Goal: Check status: Check status

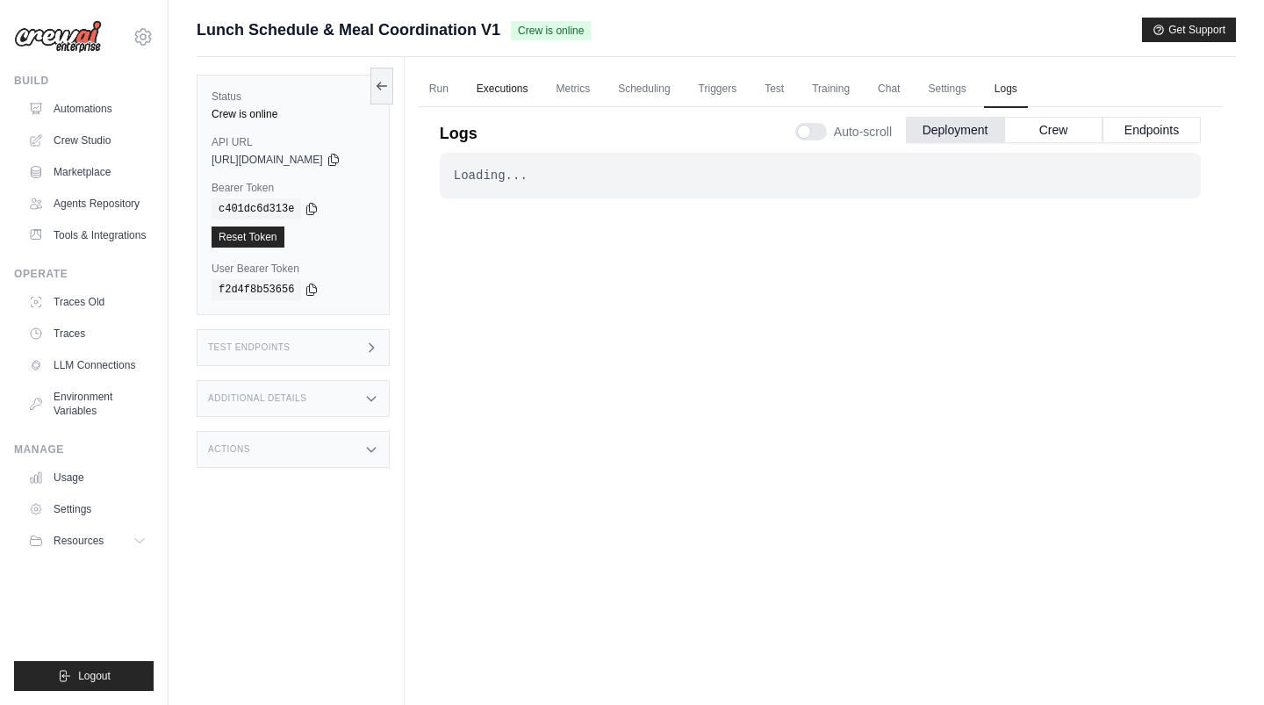
click at [499, 86] on link "Executions" at bounding box center [502, 89] width 73 height 37
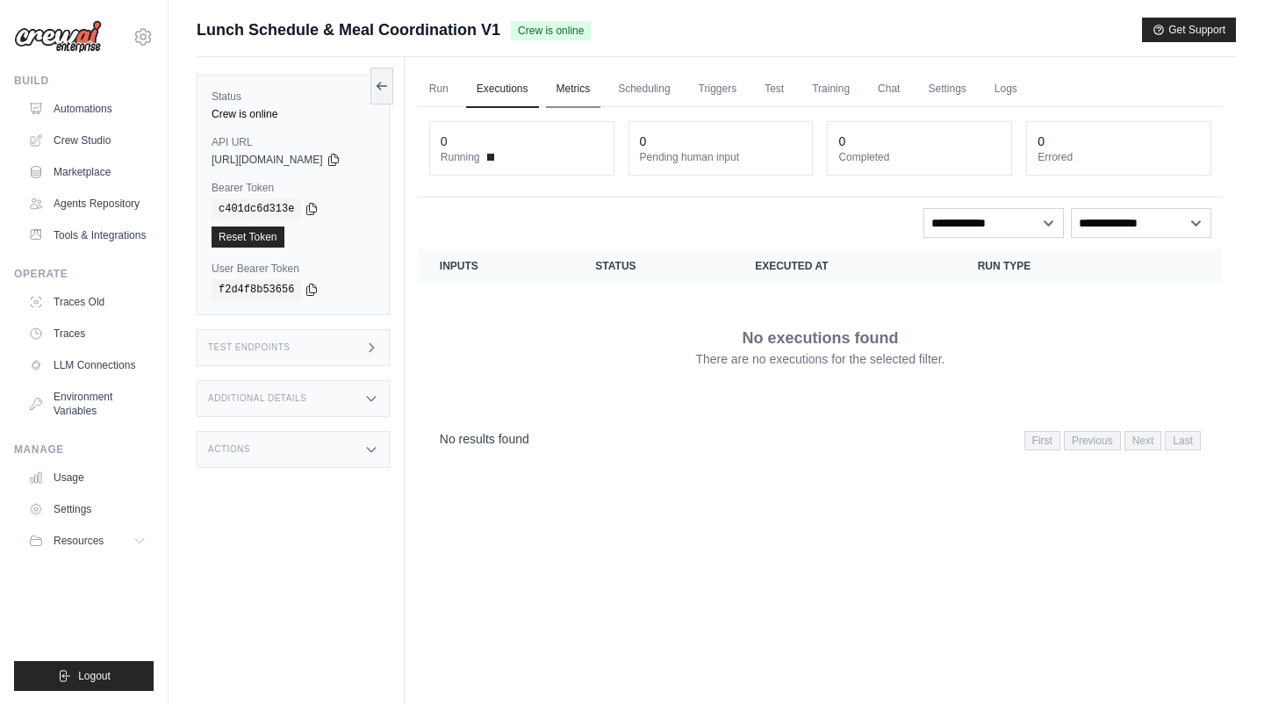
click at [601, 92] on link "Metrics" at bounding box center [573, 89] width 55 height 37
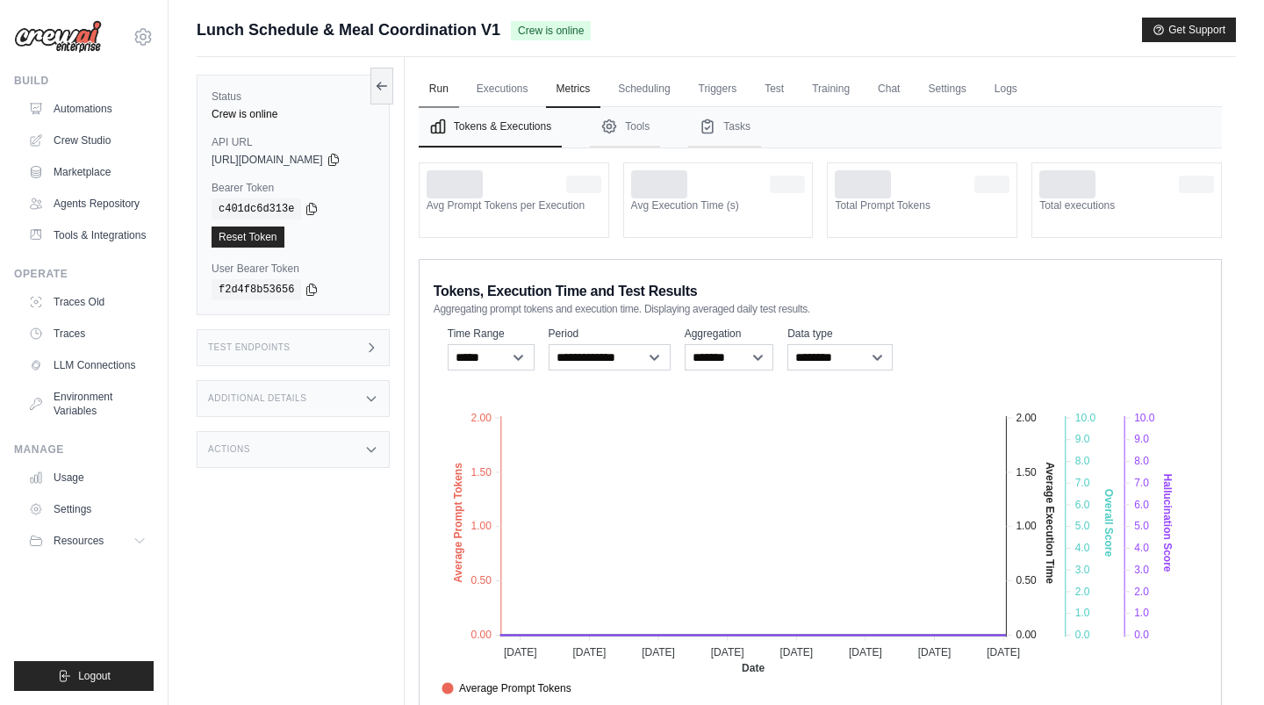
click at [453, 97] on link "Run" at bounding box center [439, 89] width 40 height 37
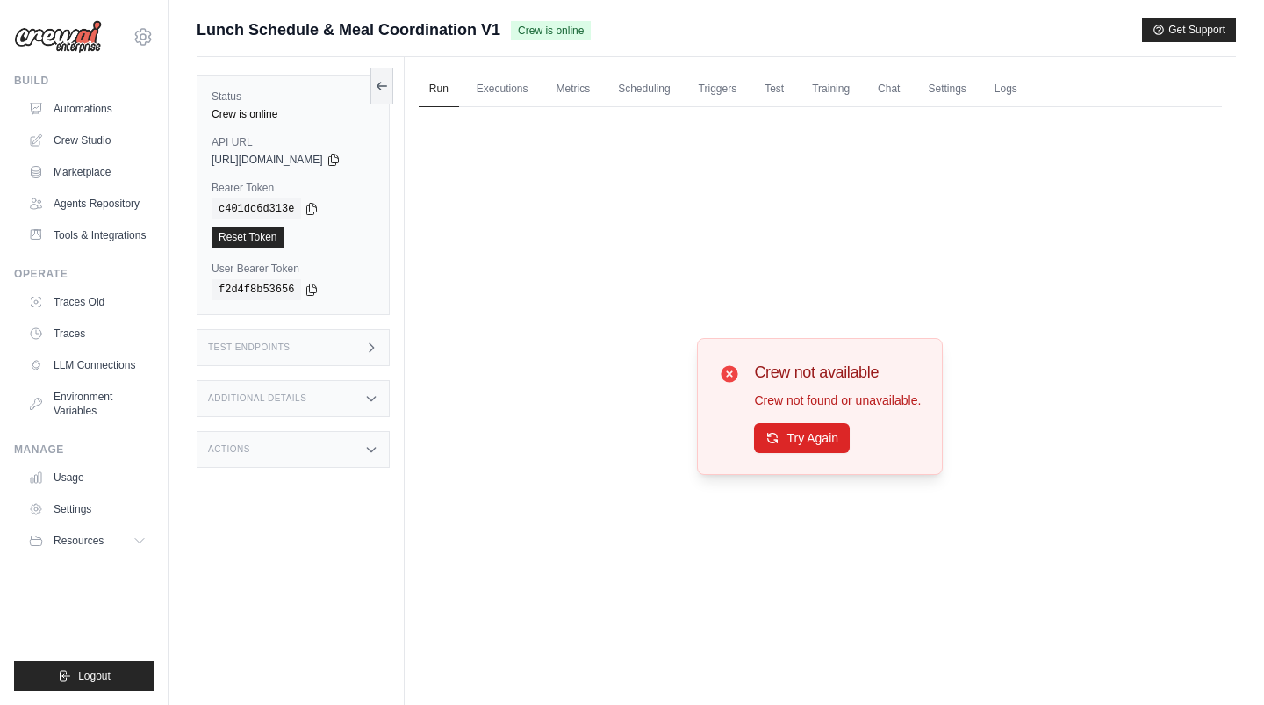
click at [298, 338] on div "Test Endpoints" at bounding box center [293, 347] width 193 height 37
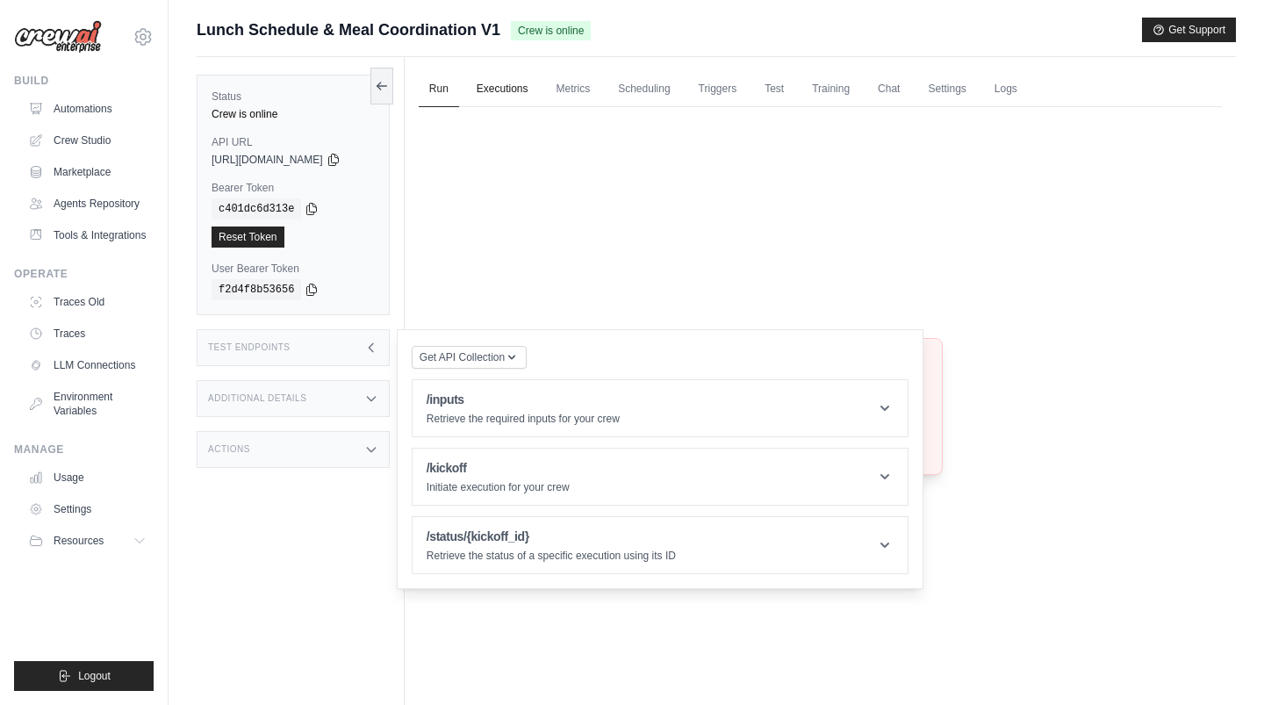
click at [492, 88] on link "Executions" at bounding box center [502, 89] width 73 height 37
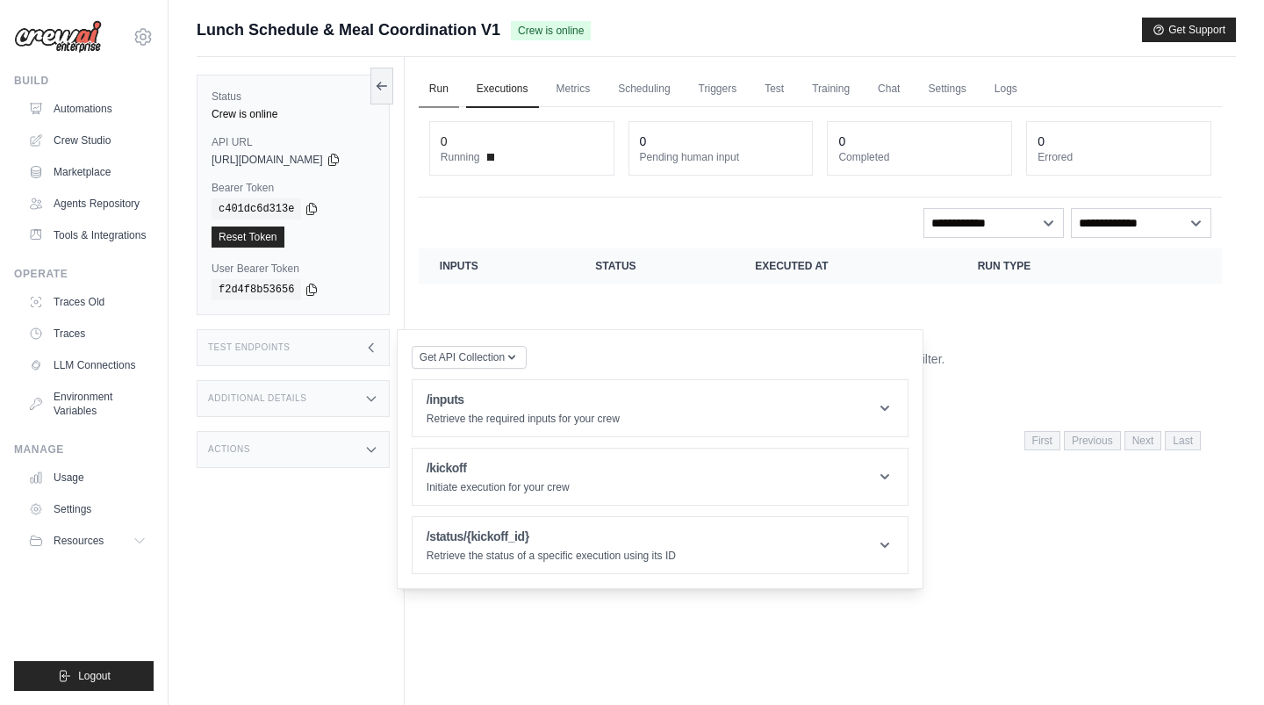
click at [449, 81] on link "Run" at bounding box center [439, 89] width 40 height 37
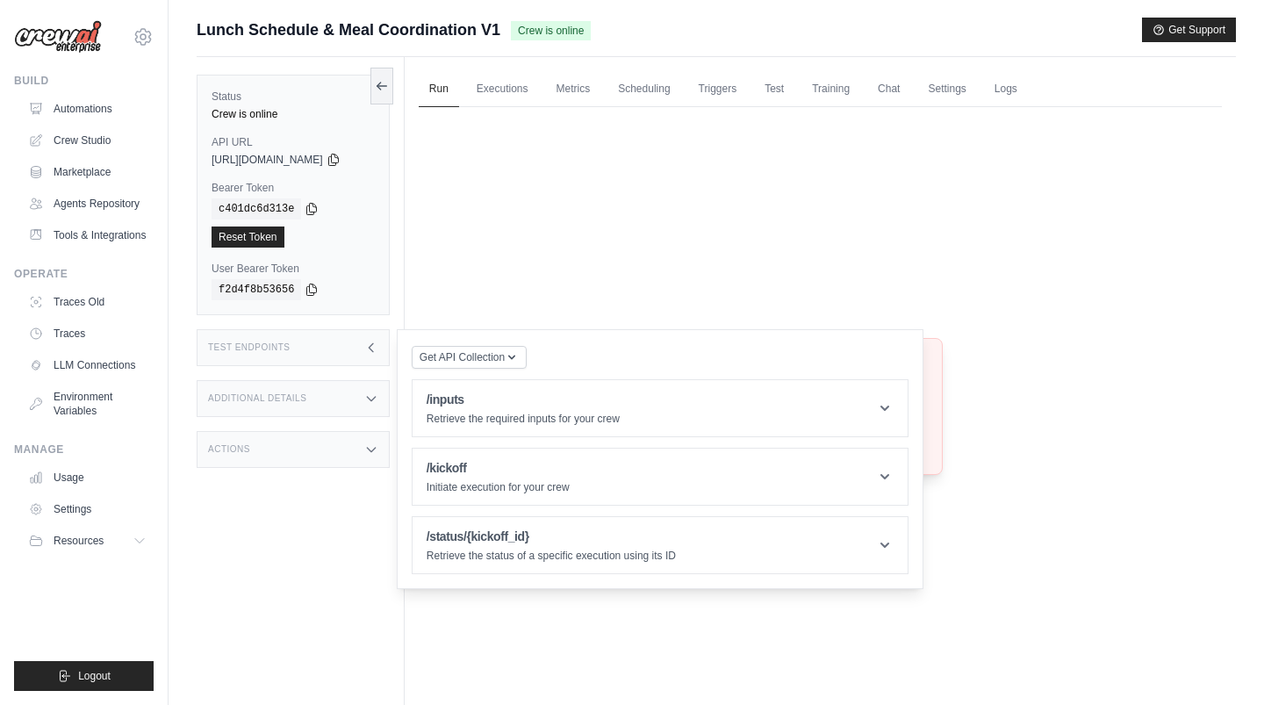
click at [887, 286] on div "Crew not available Crew not found or unavailable. Try Again" at bounding box center [820, 407] width 803 height 600
click at [484, 393] on h1 "/inputs" at bounding box center [523, 400] width 193 height 18
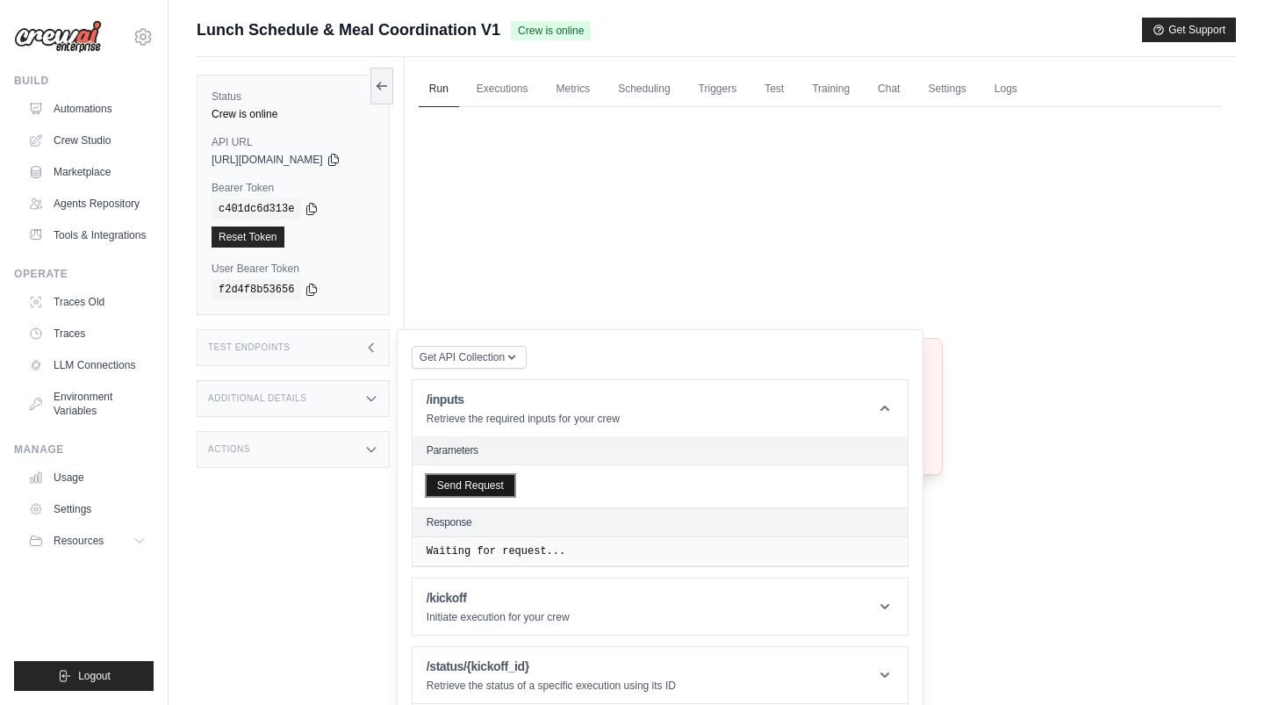
click at [483, 483] on button "Send Request" at bounding box center [471, 485] width 88 height 21
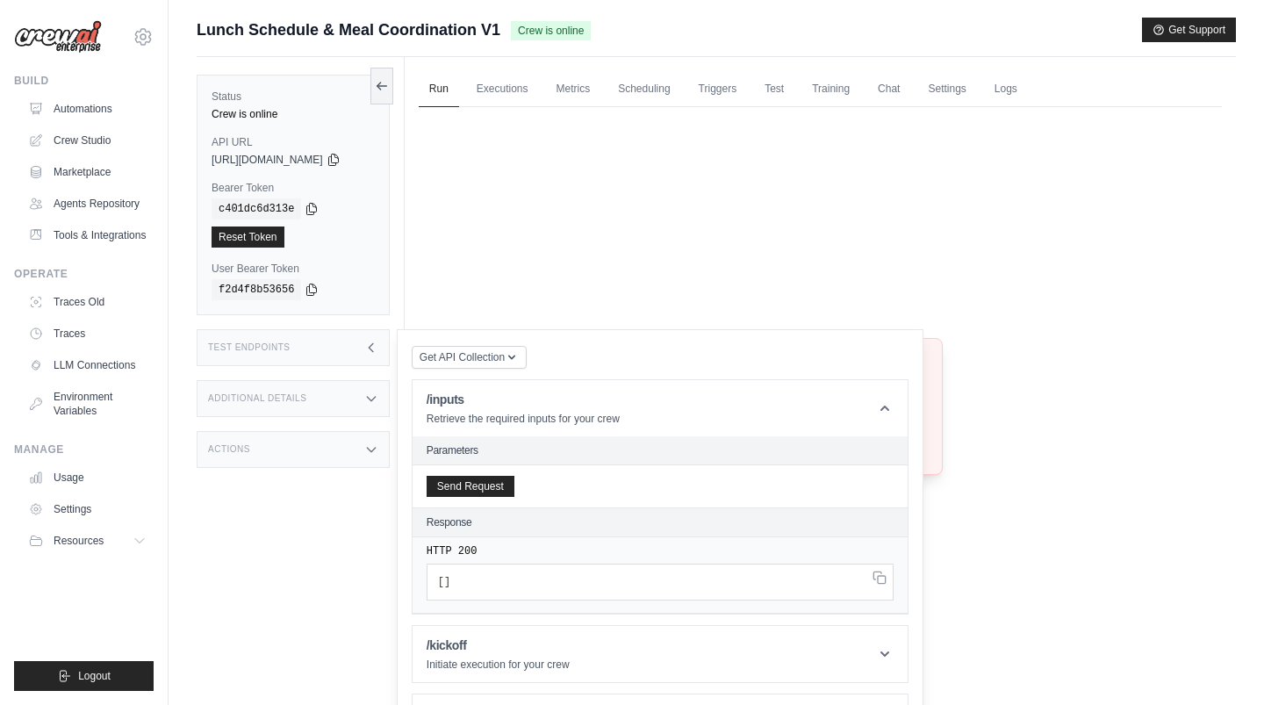
click at [292, 398] on h3 "Additional Details" at bounding box center [257, 398] width 98 height 11
click at [386, 385] on div "Additional Details" at bounding box center [293, 398] width 193 height 37
click at [455, 392] on h1 "/inputs" at bounding box center [523, 400] width 193 height 18
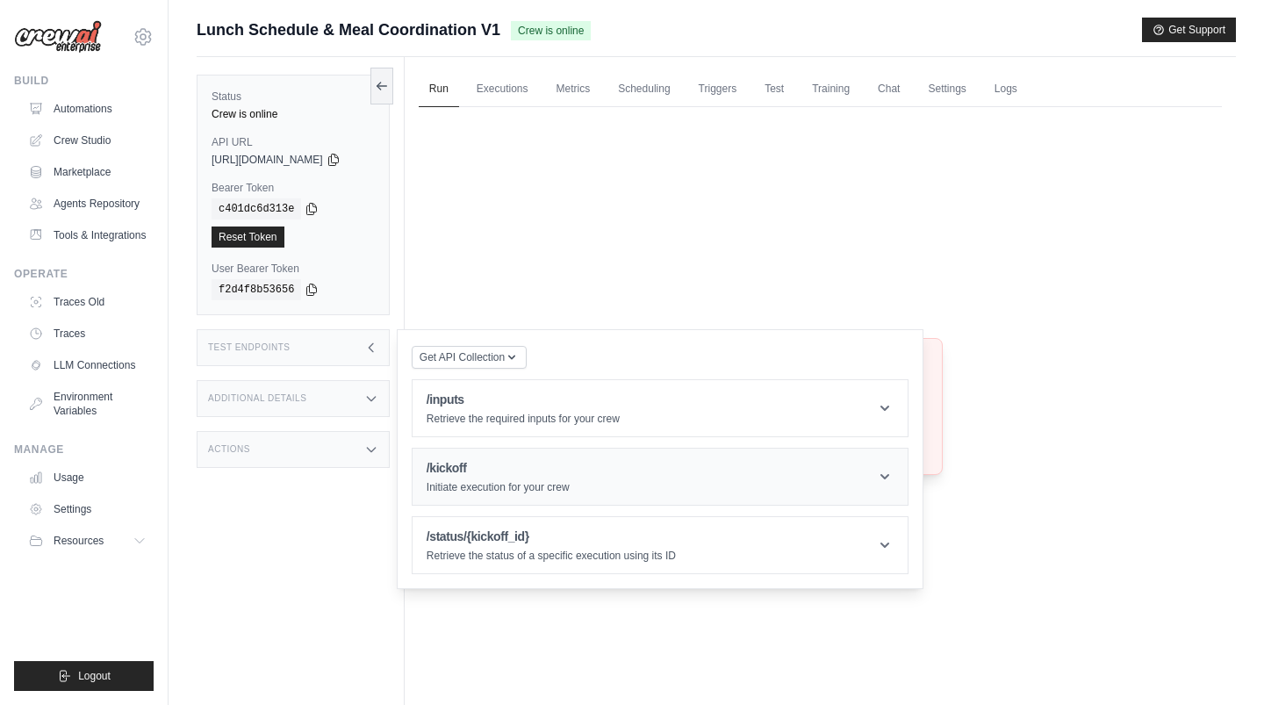
click at [468, 471] on h1 "/kickoff" at bounding box center [498, 468] width 143 height 18
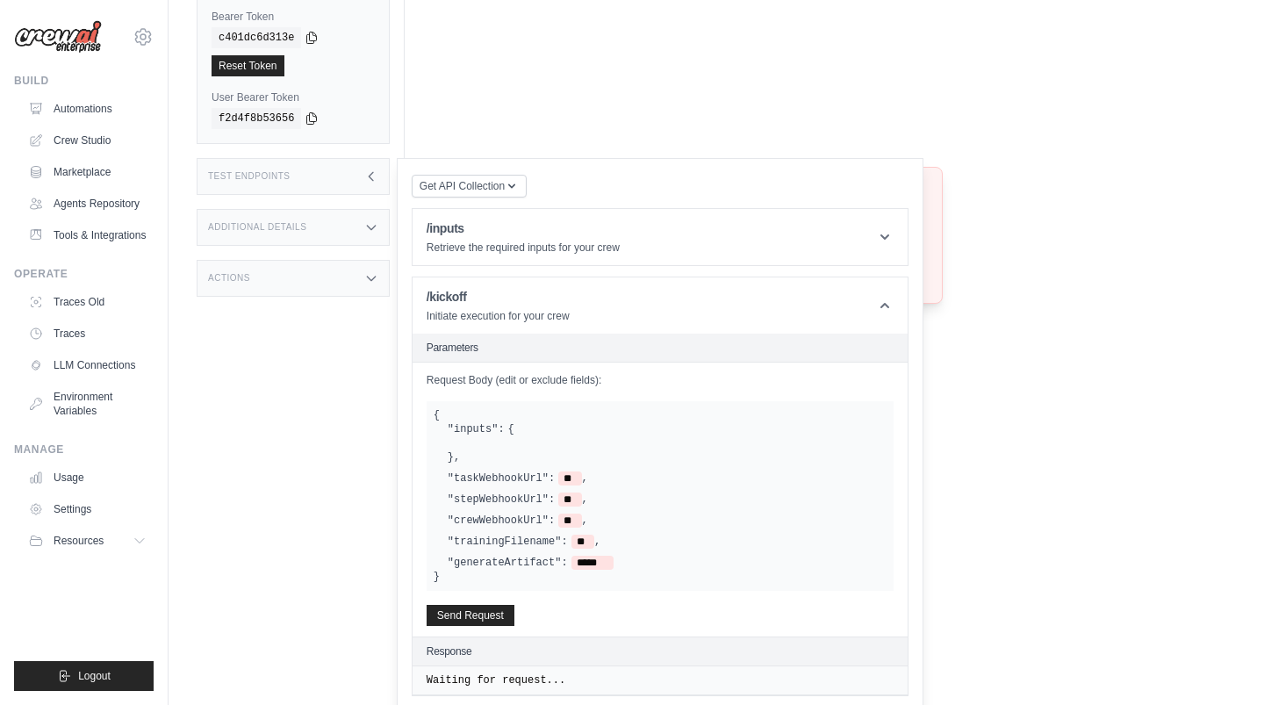
scroll to position [243, 0]
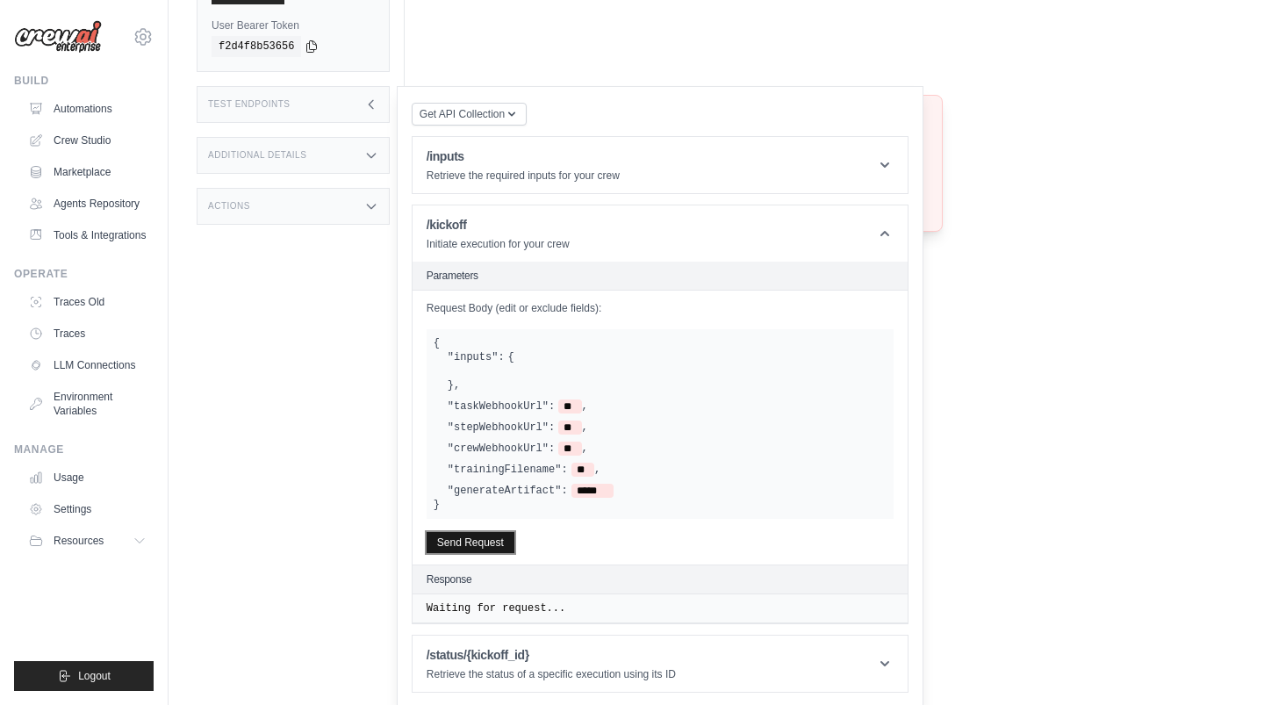
click at [497, 542] on button "Send Request" at bounding box center [471, 542] width 88 height 21
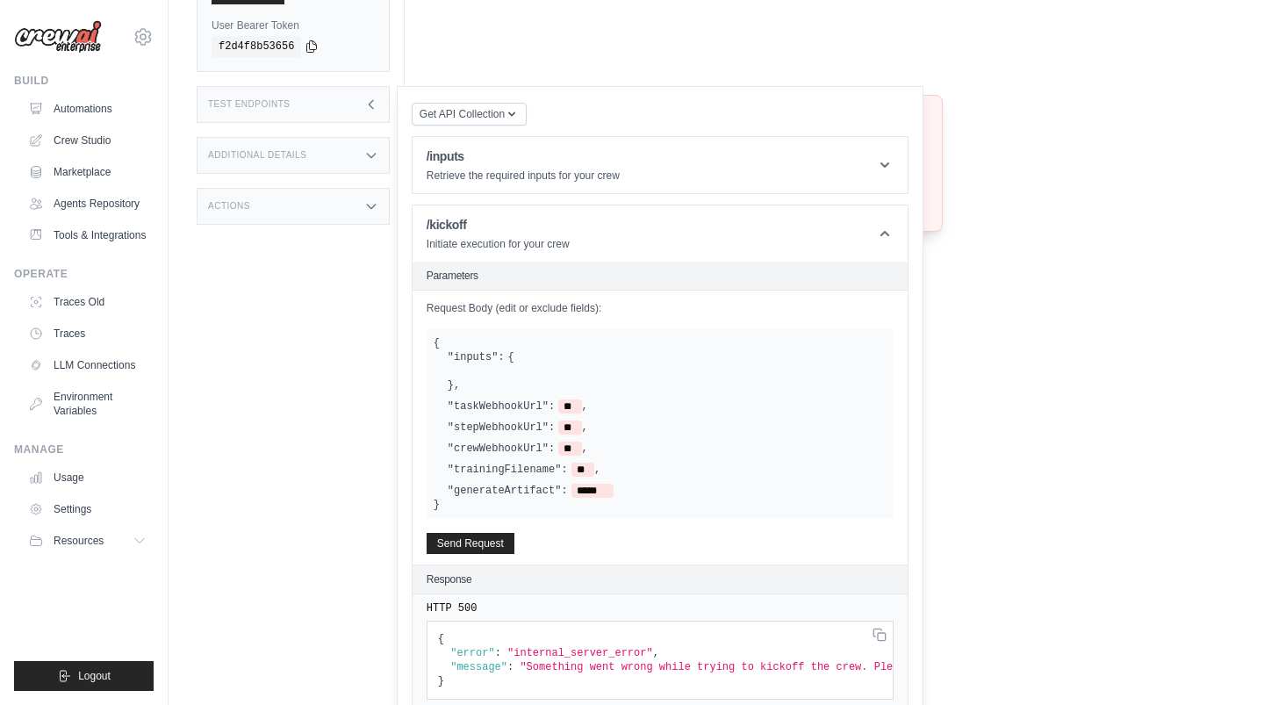
scroll to position [0, 0]
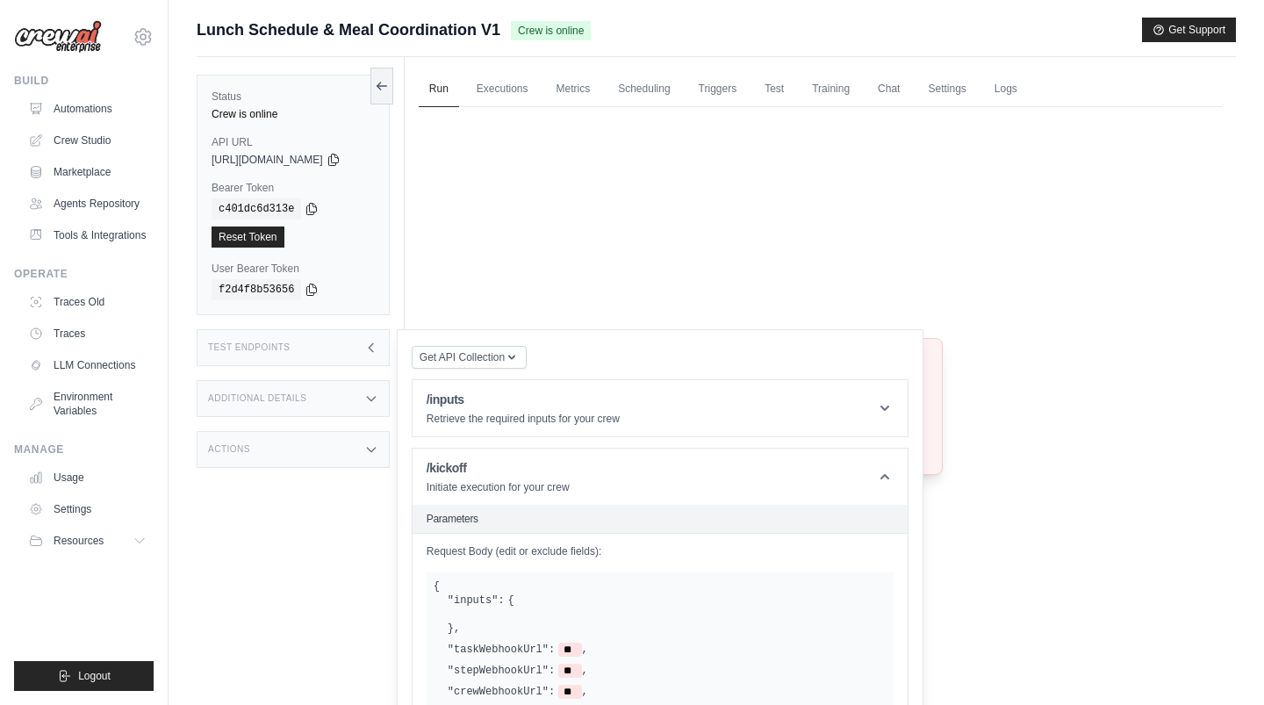
click at [718, 210] on div "Crew not available Crew not found or unavailable. Try Again" at bounding box center [820, 407] width 803 height 600
click at [378, 351] on icon at bounding box center [371, 348] width 14 height 14
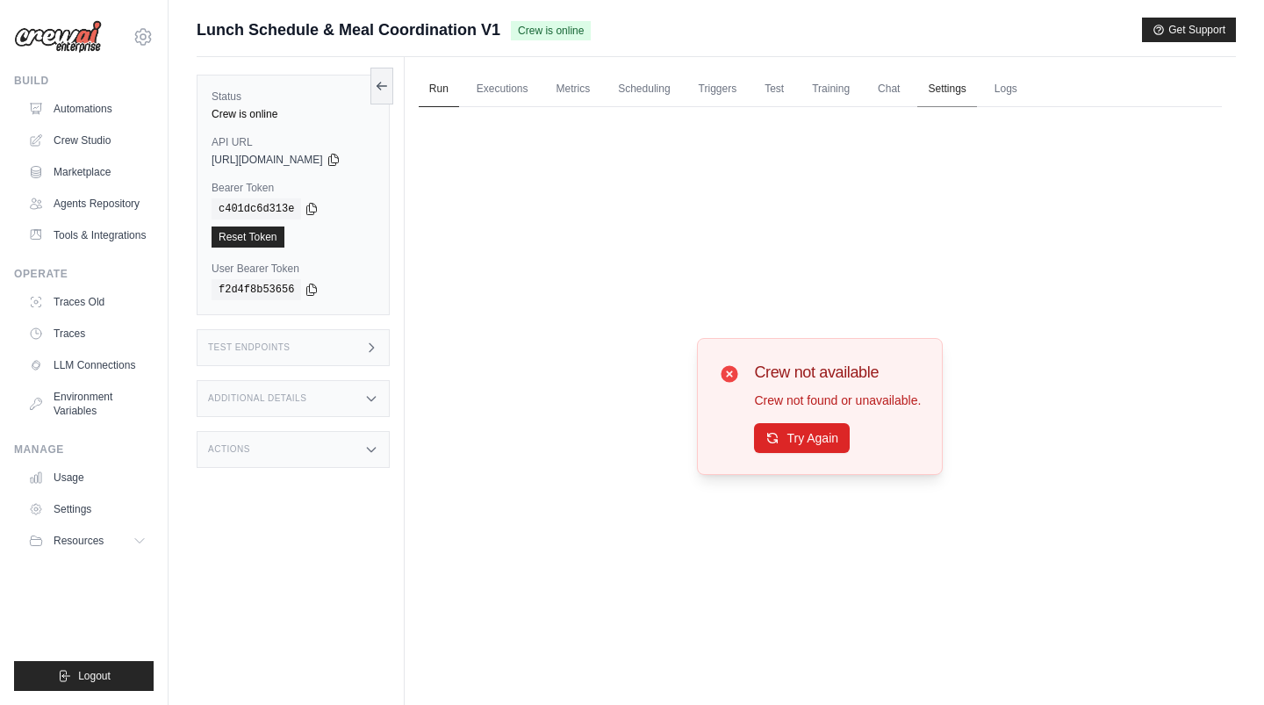
click at [964, 89] on link "Settings" at bounding box center [946, 89] width 59 height 37
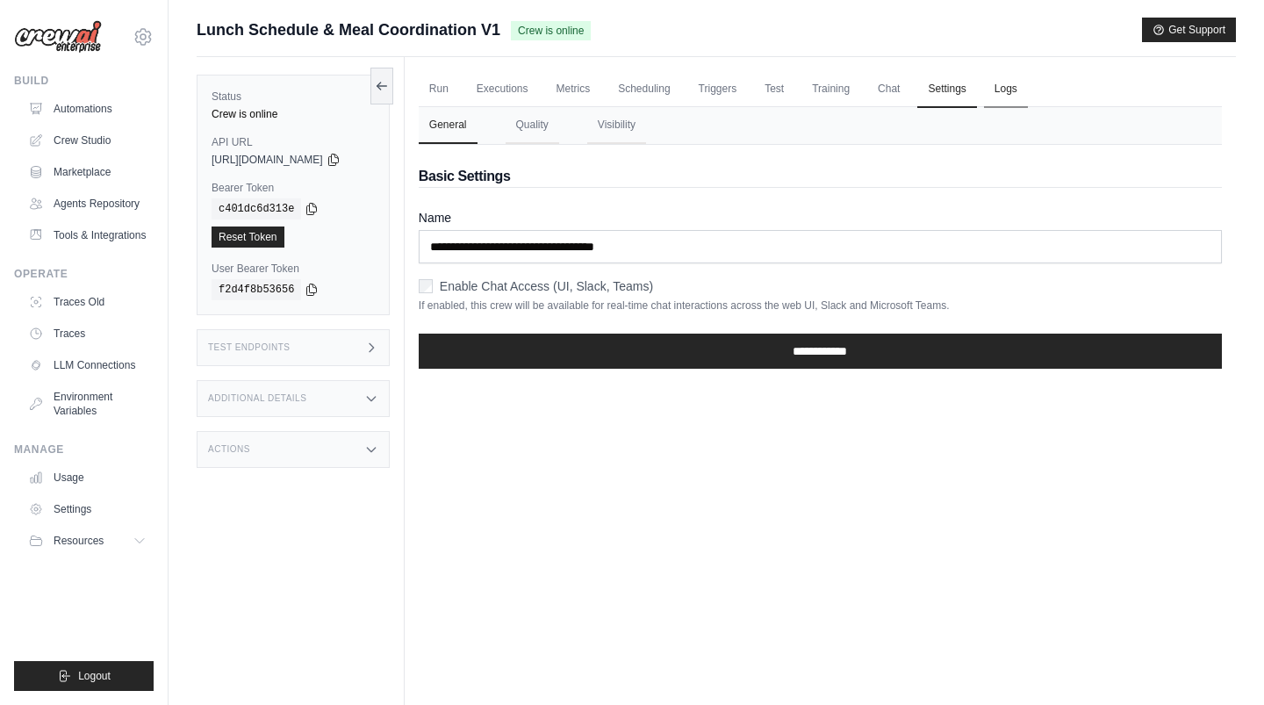
click at [1009, 97] on link "Logs" at bounding box center [1006, 89] width 44 height 37
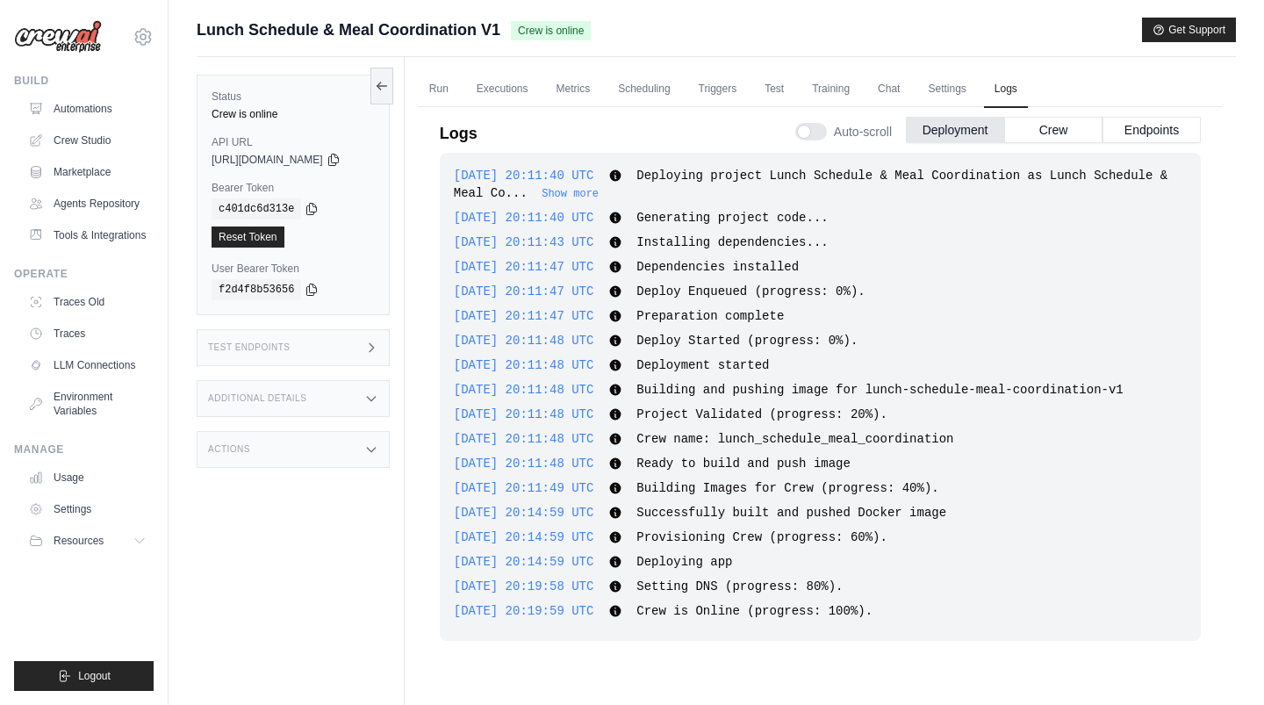
click at [1012, 142] on div "Auto-scroll Deployment Crew Endpoints" at bounding box center [998, 128] width 406 height 49
click at [1049, 139] on button "Crew" at bounding box center [1053, 129] width 98 height 26
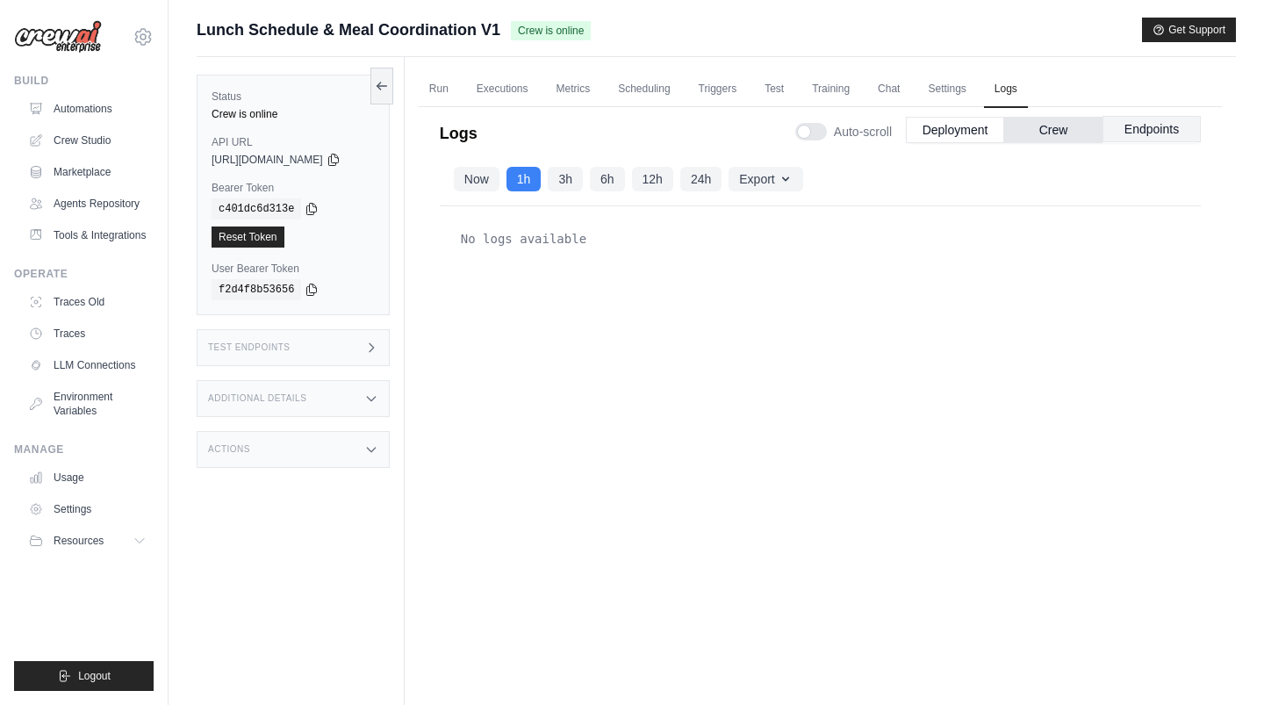
click at [1135, 131] on button "Endpoints" at bounding box center [1152, 129] width 98 height 26
click at [1080, 137] on button "Crew" at bounding box center [1053, 129] width 98 height 26
click at [956, 137] on button "Deployment" at bounding box center [955, 129] width 98 height 26
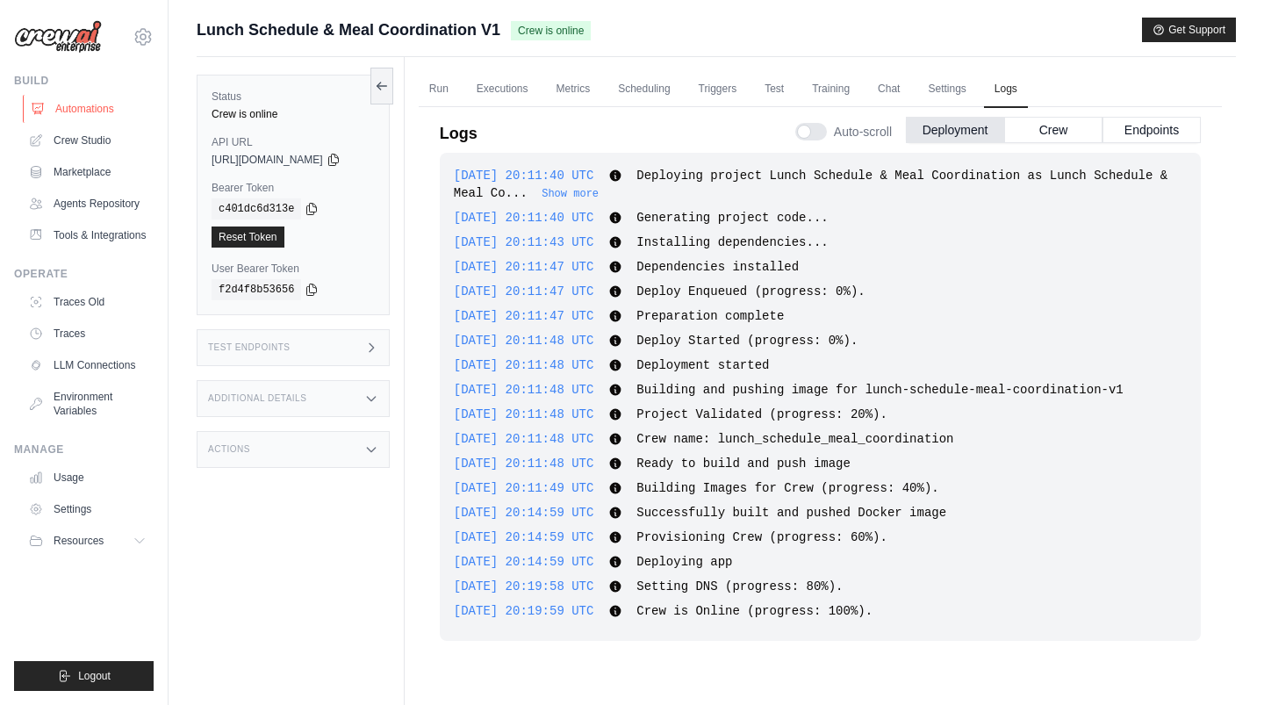
click at [63, 102] on link "Automations" at bounding box center [89, 109] width 133 height 28
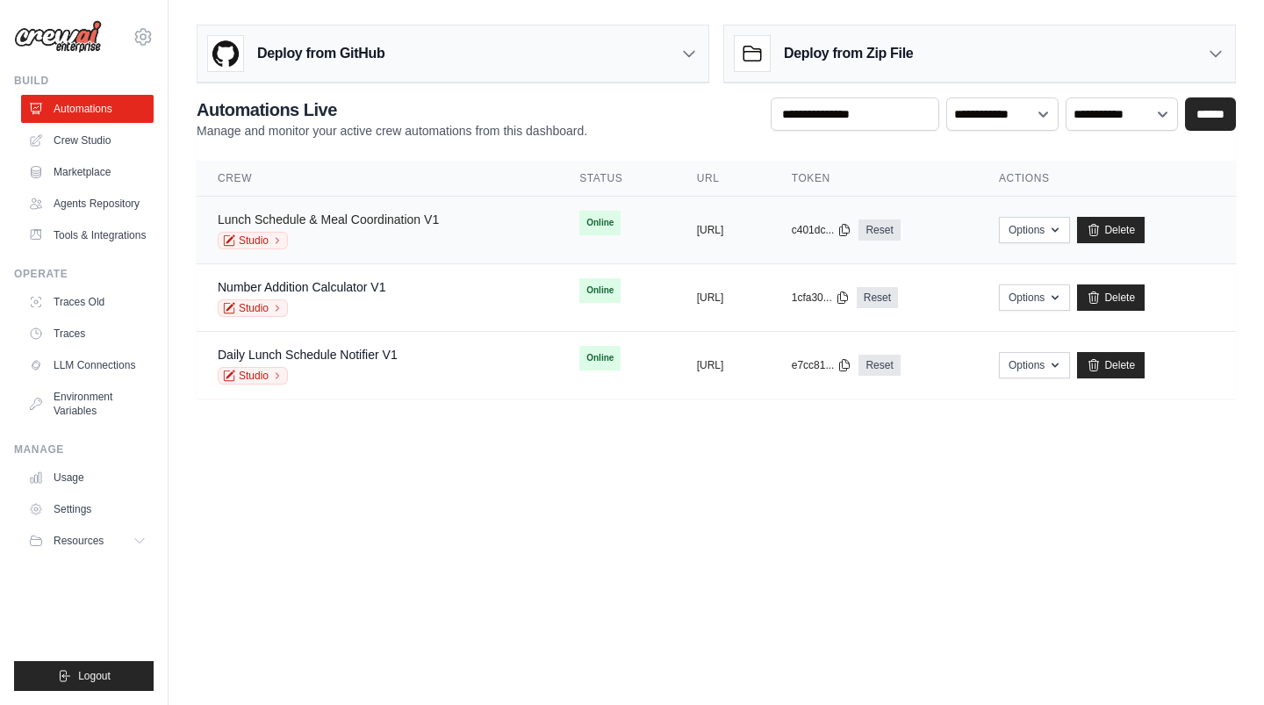
click at [395, 216] on link "Lunch Schedule & Meal Coordination V1" at bounding box center [328, 219] width 221 height 14
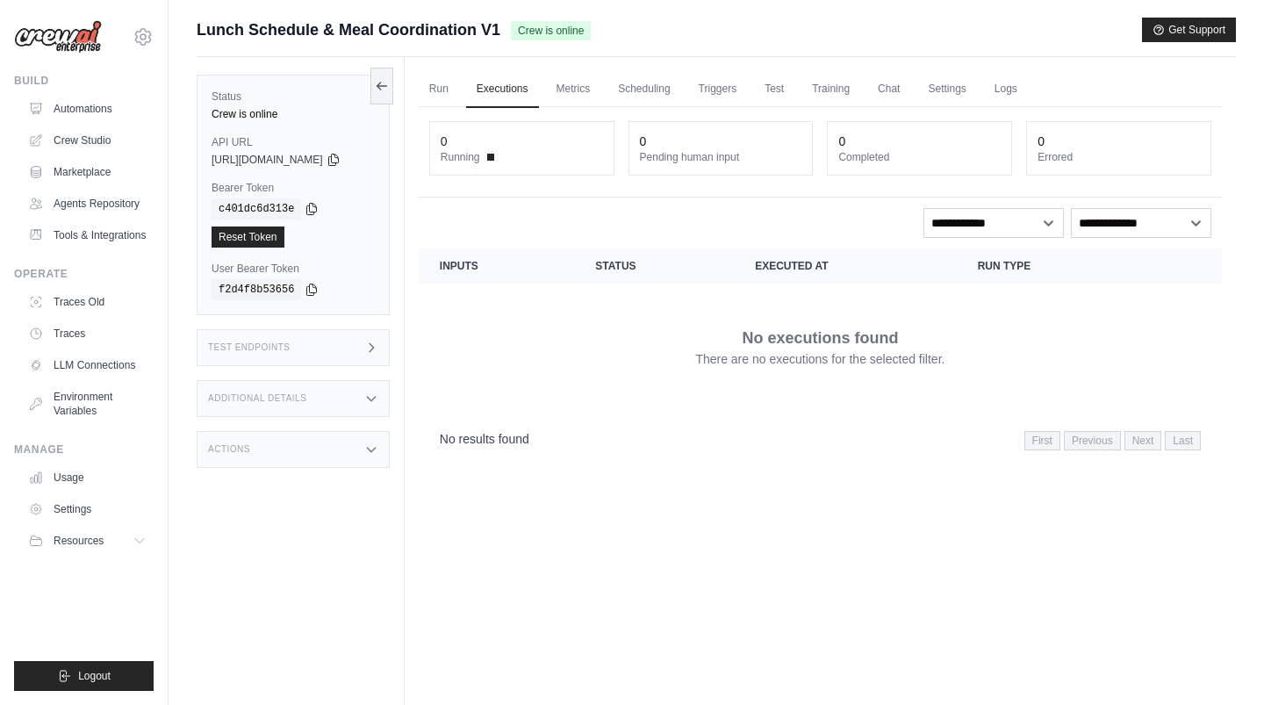
click at [327, 346] on div "Test Endpoints" at bounding box center [293, 347] width 193 height 37
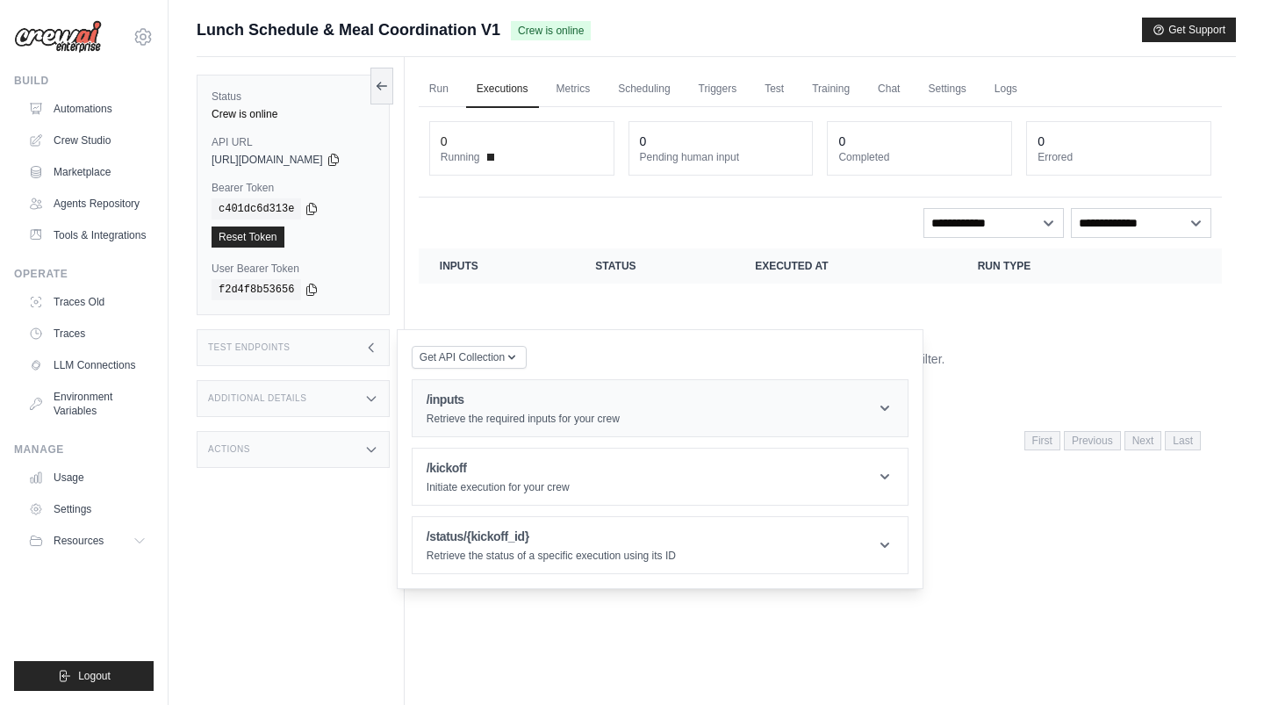
click at [450, 399] on h1 "/inputs" at bounding box center [523, 400] width 193 height 18
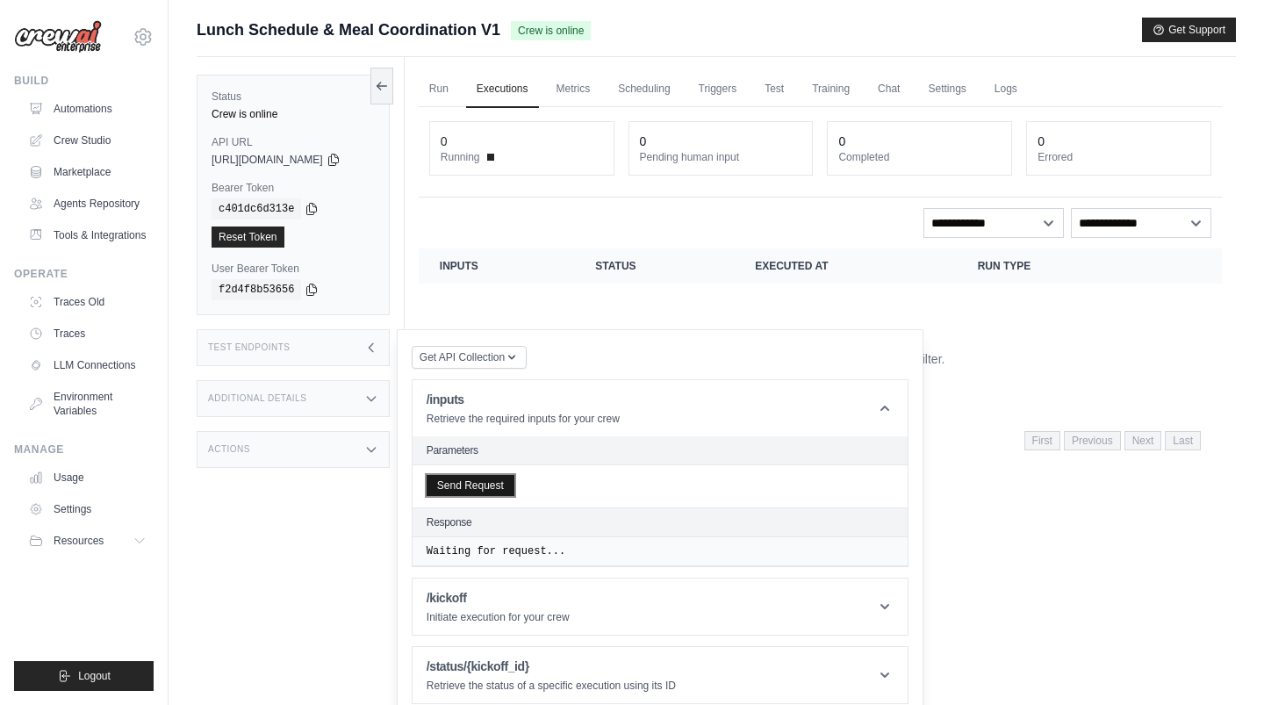
click at [484, 483] on button "Send Request" at bounding box center [471, 485] width 88 height 21
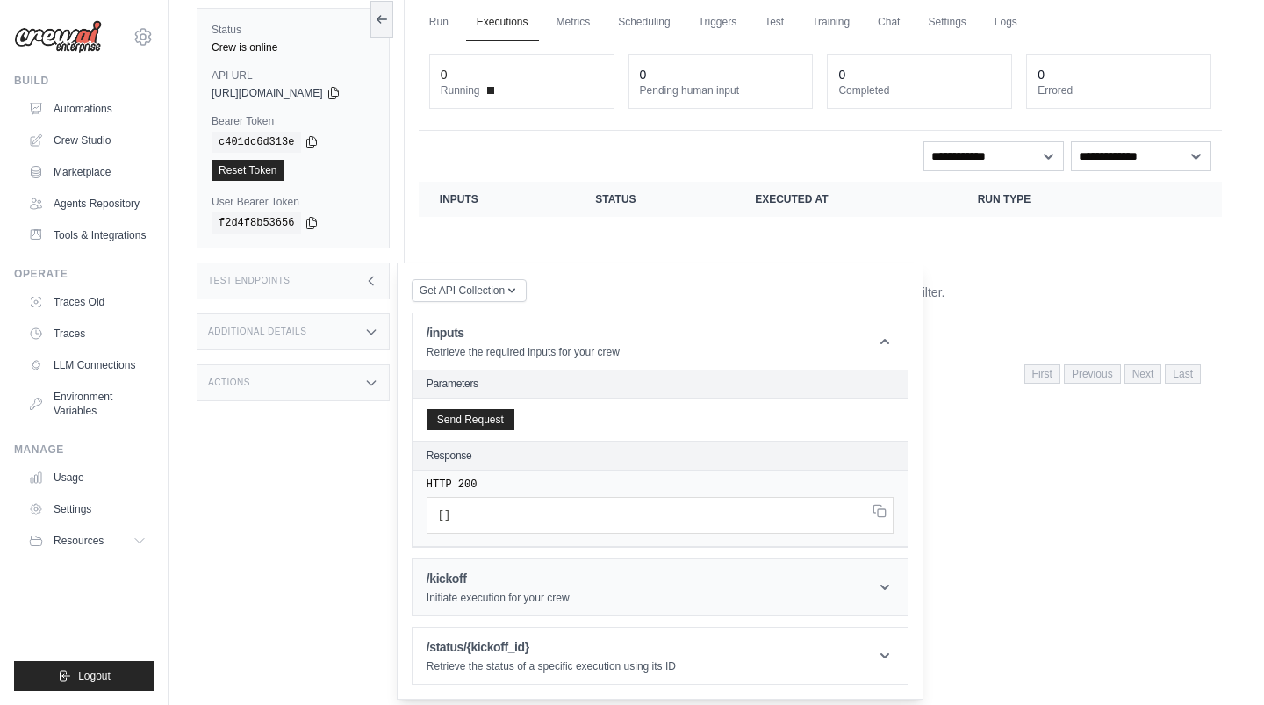
scroll to position [74, 0]
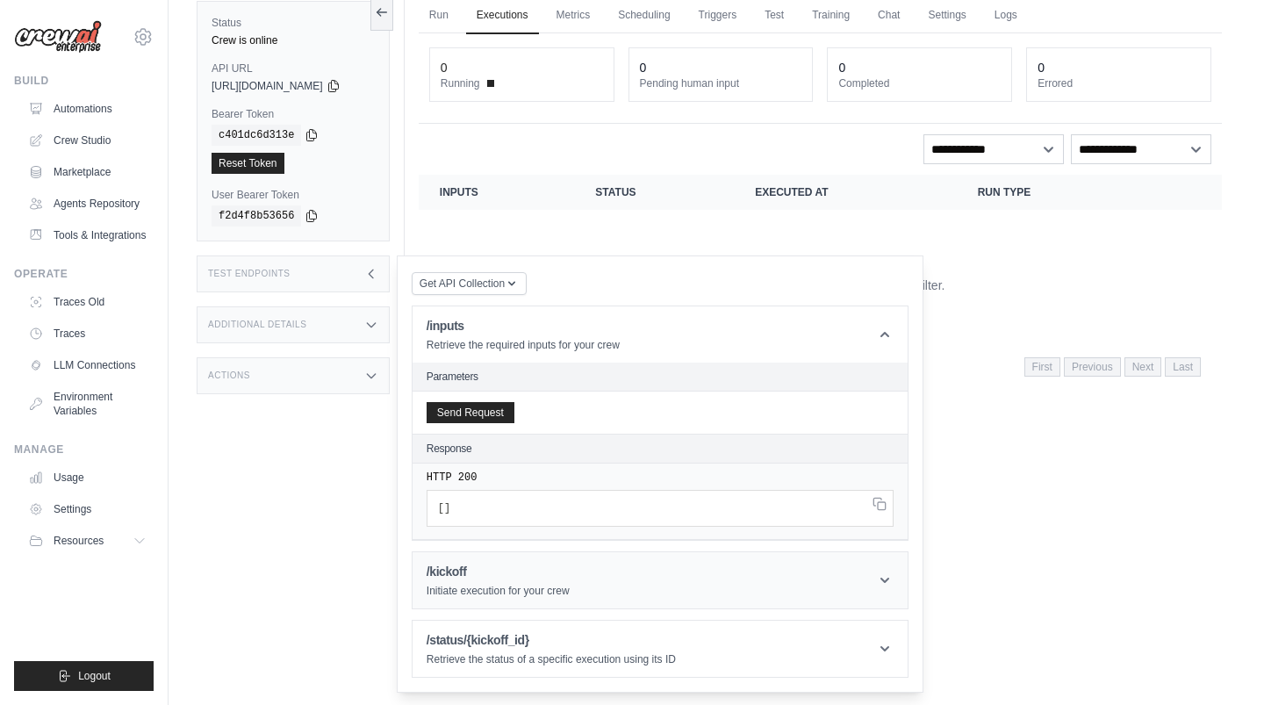
click at [505, 577] on div "/kickoff Initiate execution for your crew" at bounding box center [498, 580] width 143 height 35
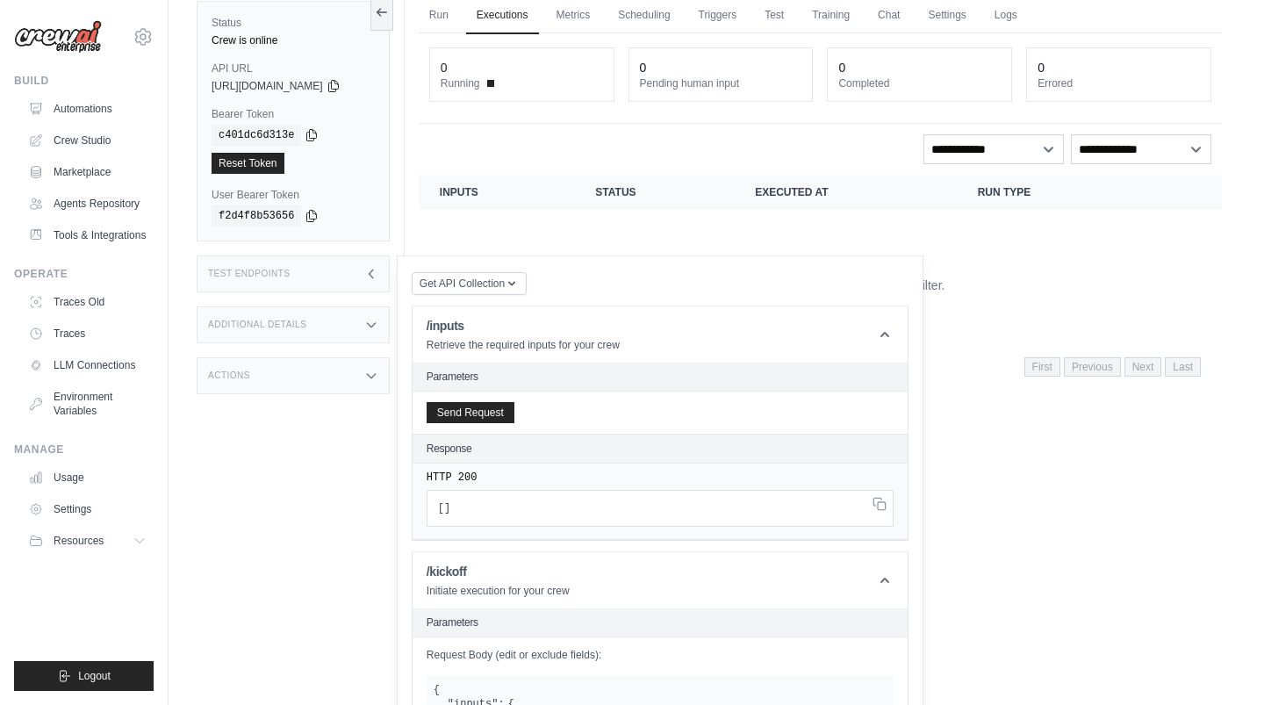
scroll to position [0, 0]
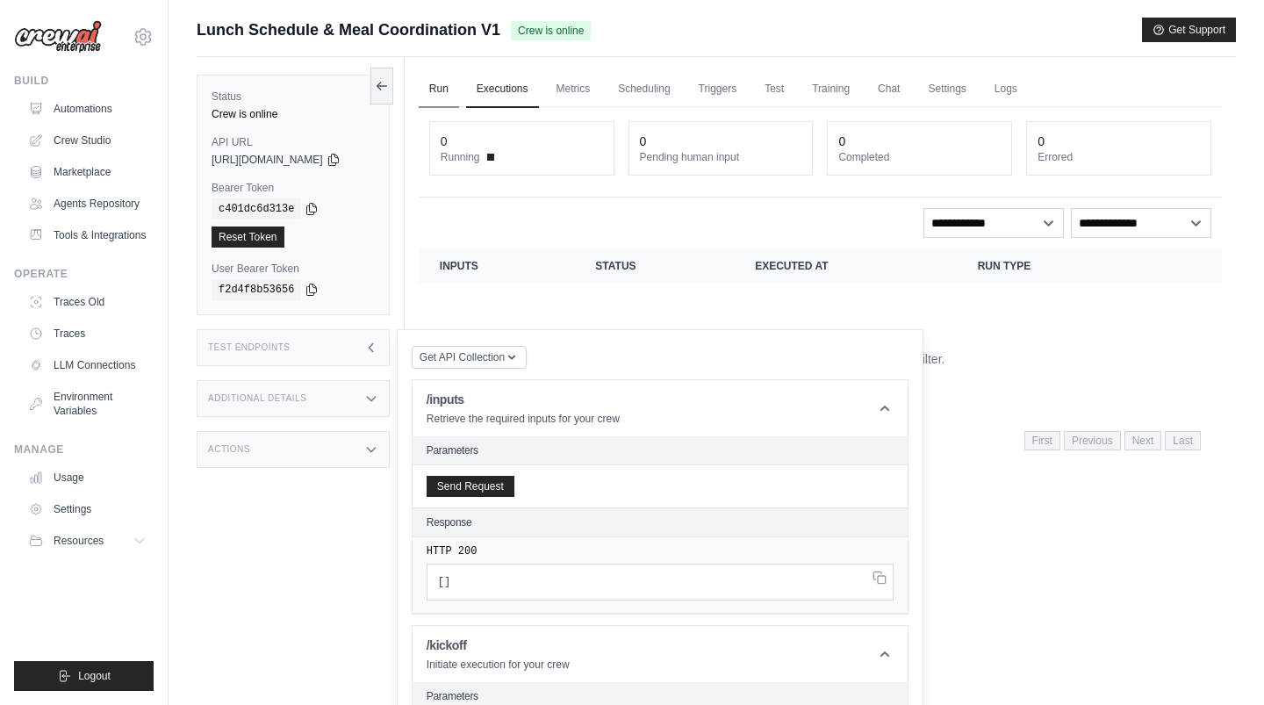
click at [452, 97] on link "Run" at bounding box center [439, 89] width 40 height 37
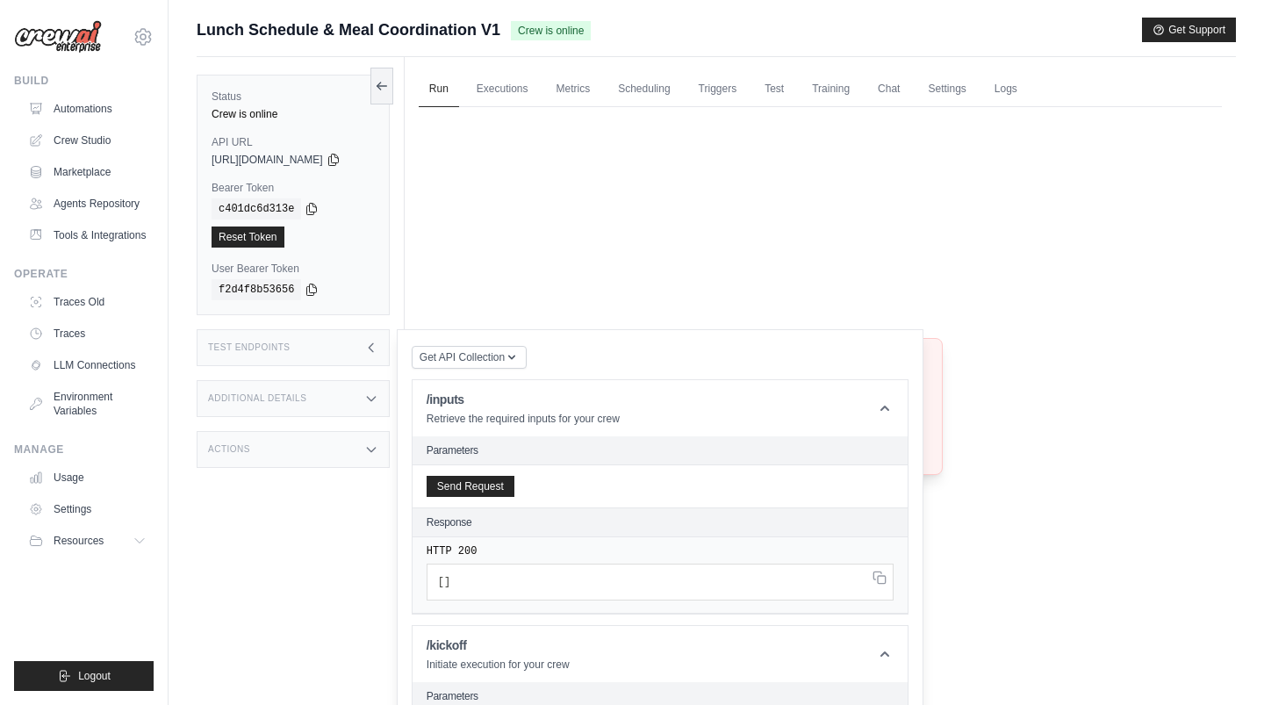
click at [319, 335] on div "Test Endpoints" at bounding box center [293, 347] width 193 height 37
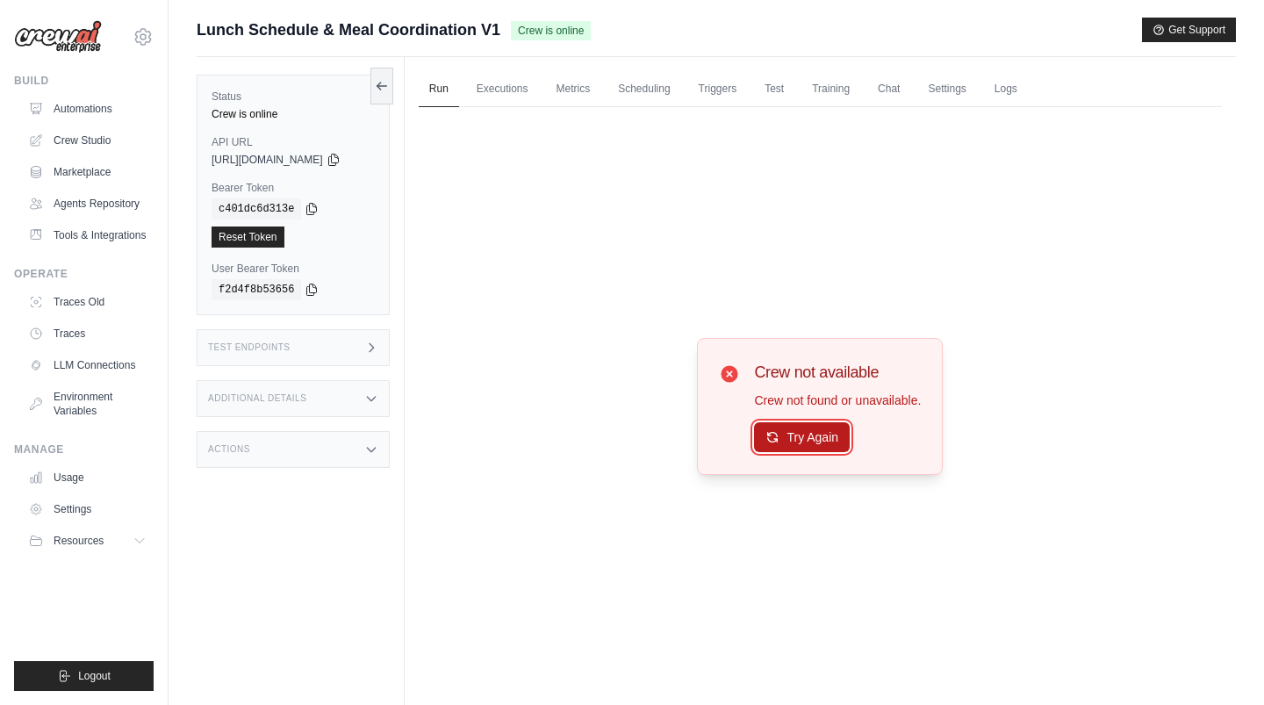
click at [780, 442] on icon at bounding box center [773, 437] width 14 height 14
click at [780, 442] on icon at bounding box center [773, 438] width 14 height 14
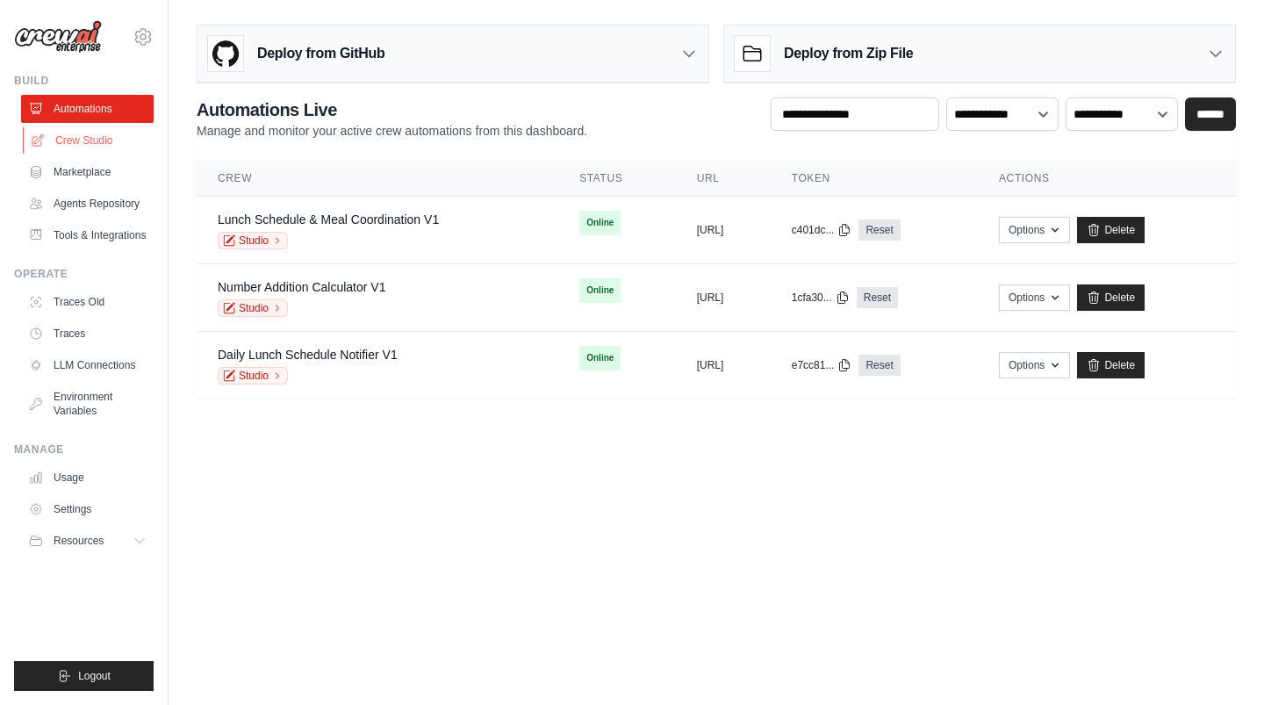
click at [115, 142] on link "Crew Studio" at bounding box center [89, 140] width 133 height 28
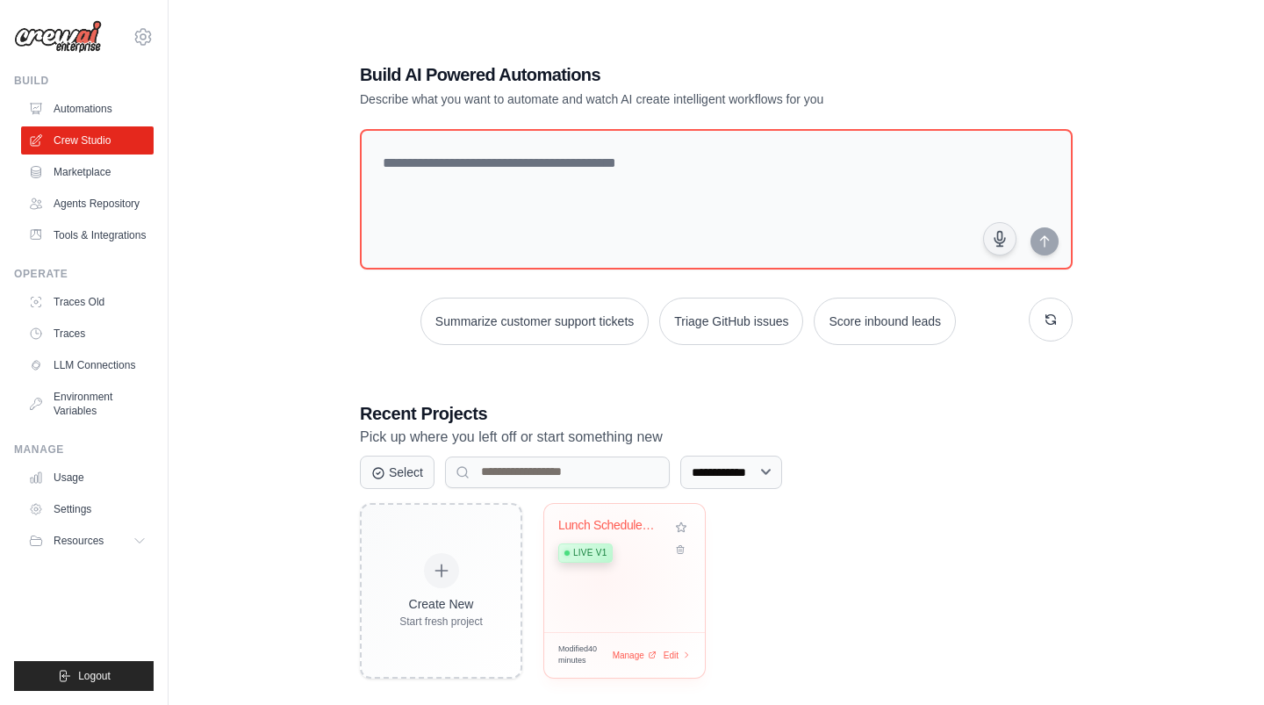
click at [601, 579] on div "Lunch Schedule & Meal Coordination Live v1" at bounding box center [624, 568] width 161 height 128
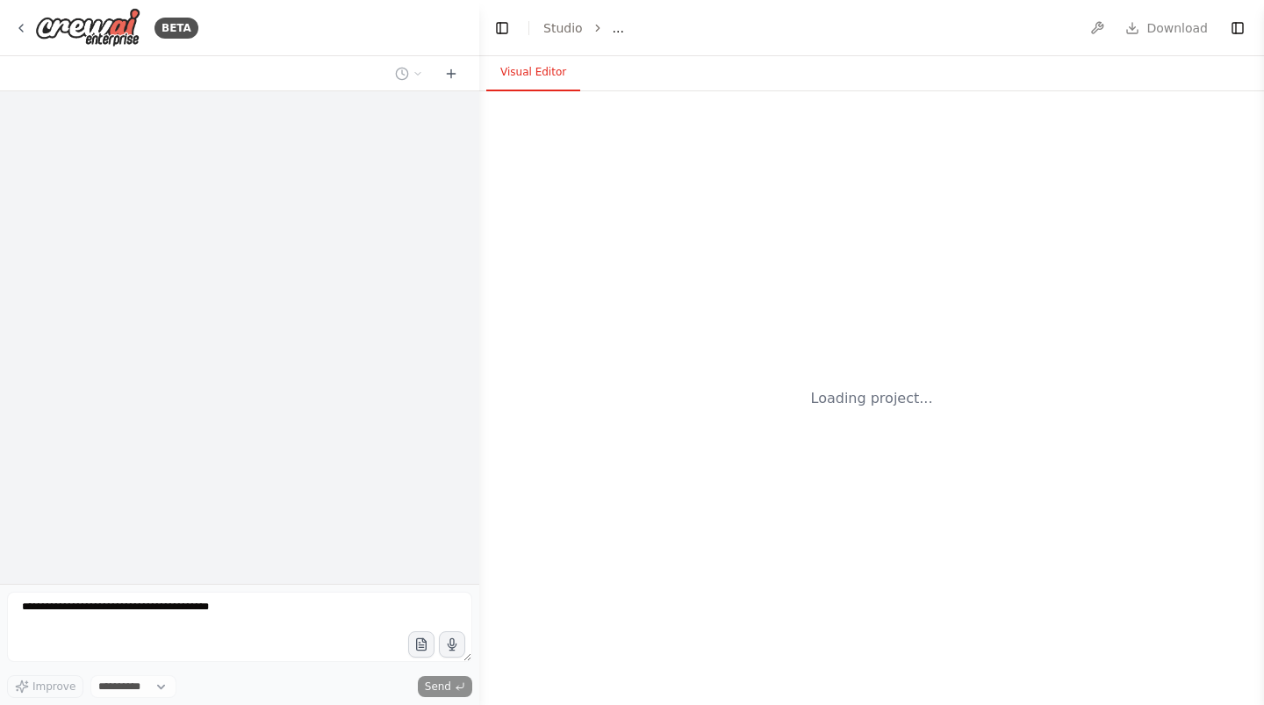
select select "****"
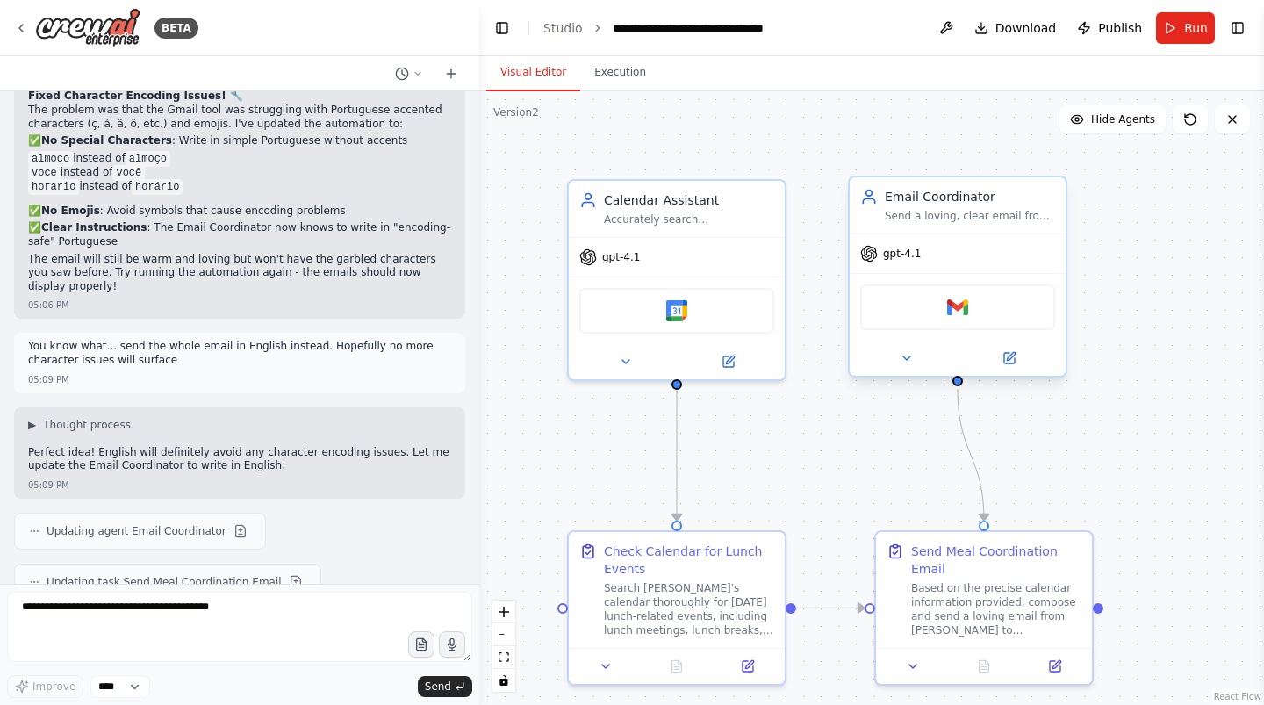
scroll to position [4292, 0]
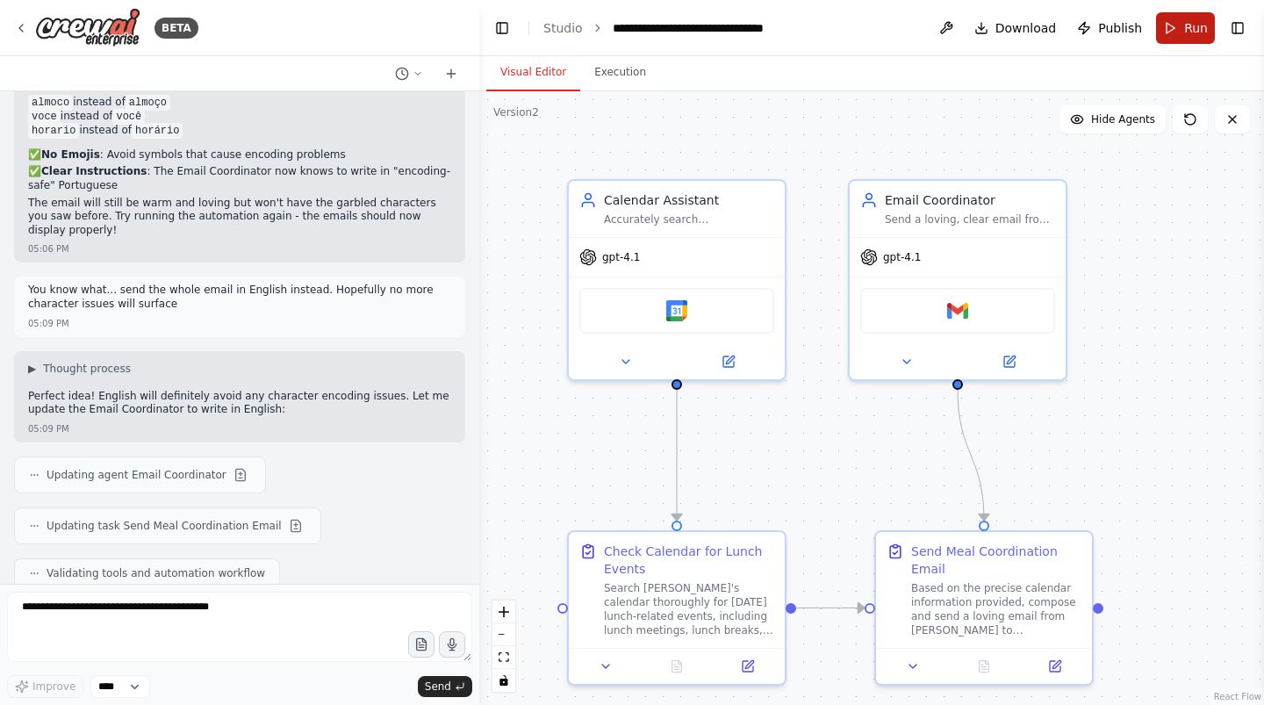
click at [1192, 30] on span "Run" at bounding box center [1196, 28] width 24 height 18
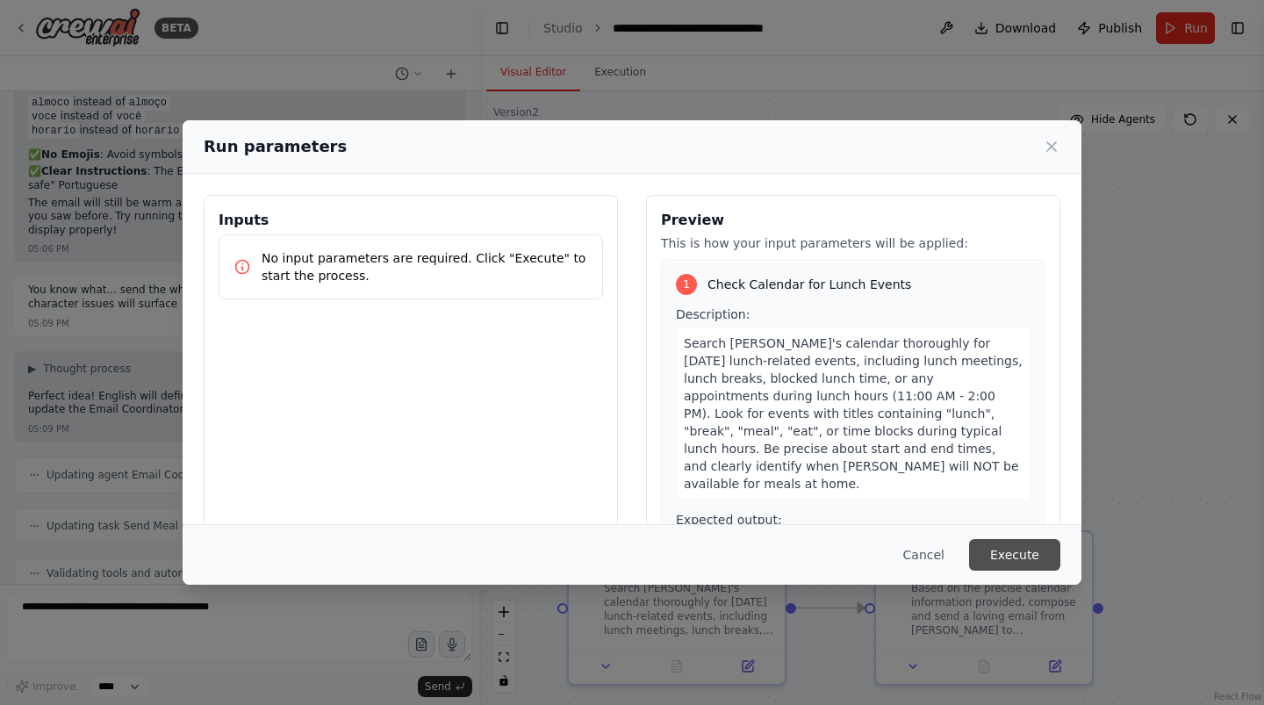
click at [1008, 551] on button "Execute" at bounding box center [1014, 555] width 91 height 32
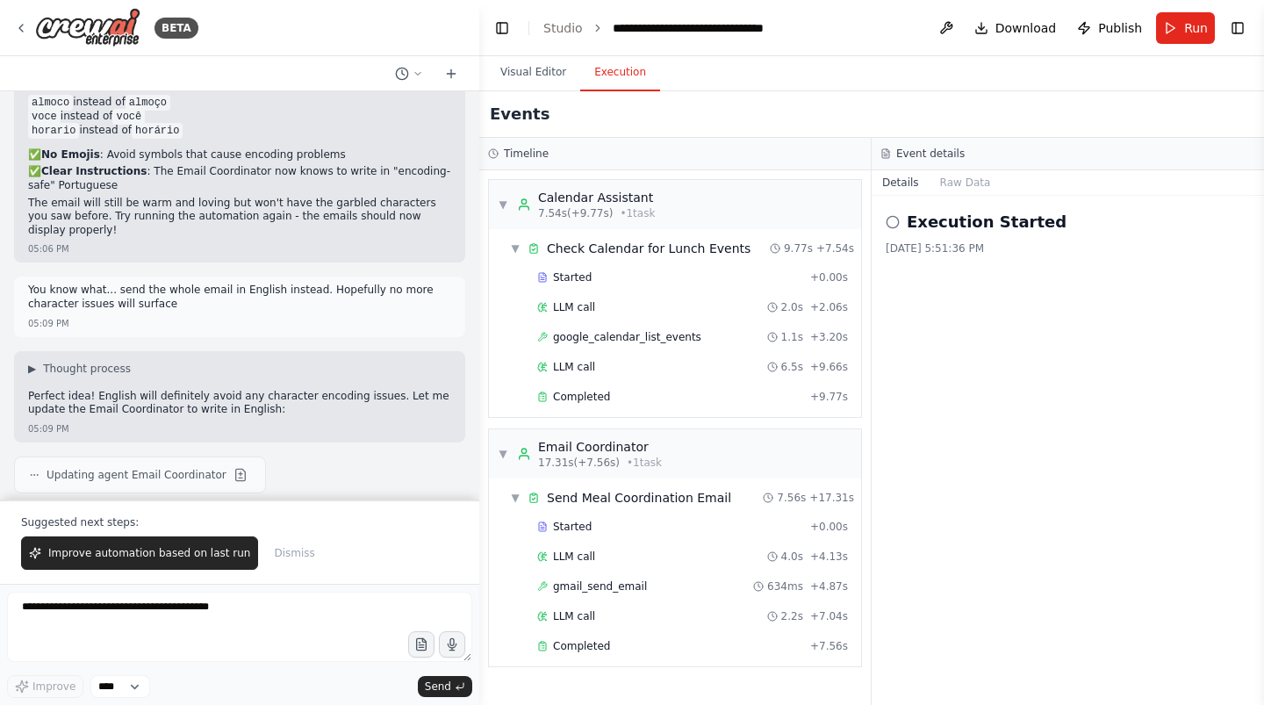
scroll to position [4390, 0]
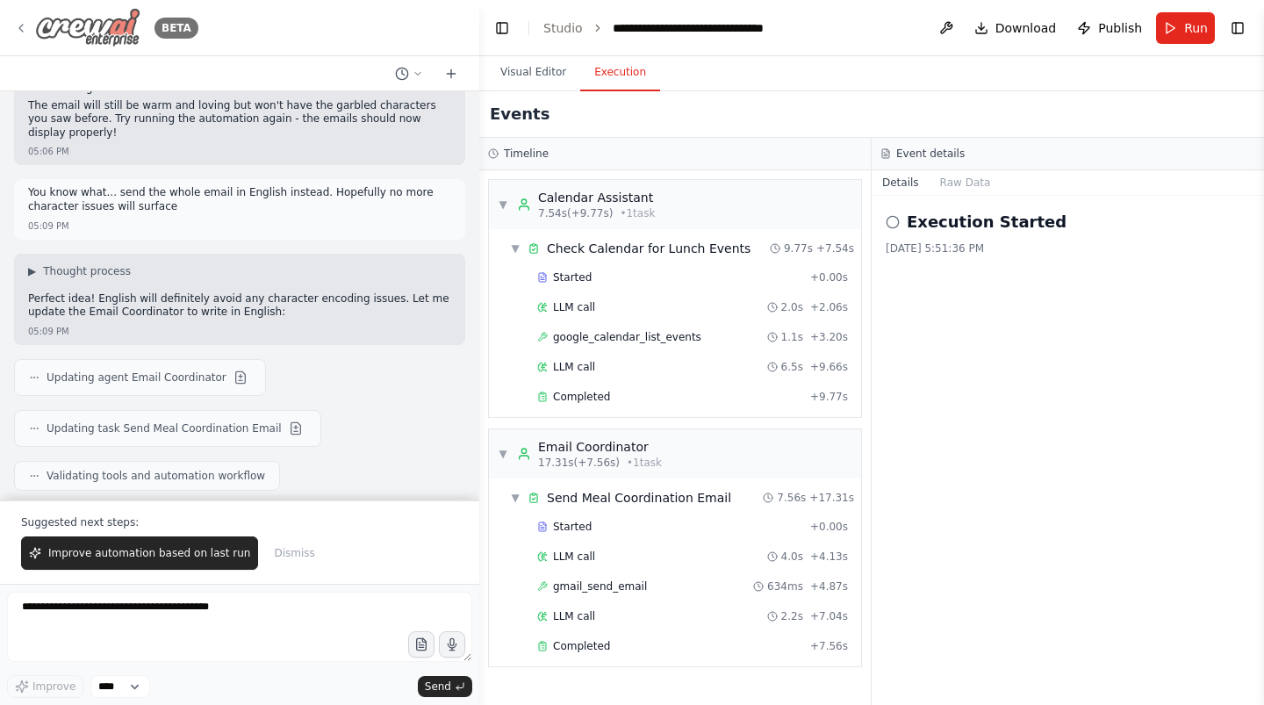
click at [39, 20] on img at bounding box center [87, 28] width 105 height 40
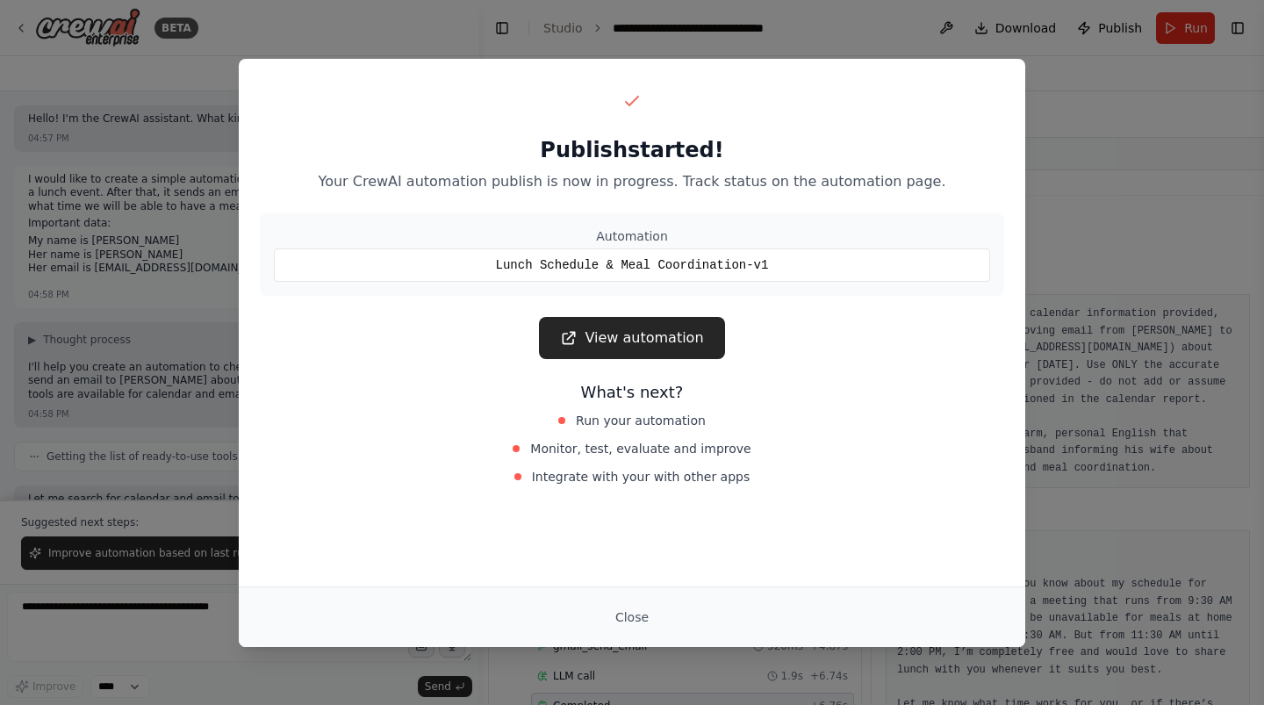
scroll to position [217, 0]
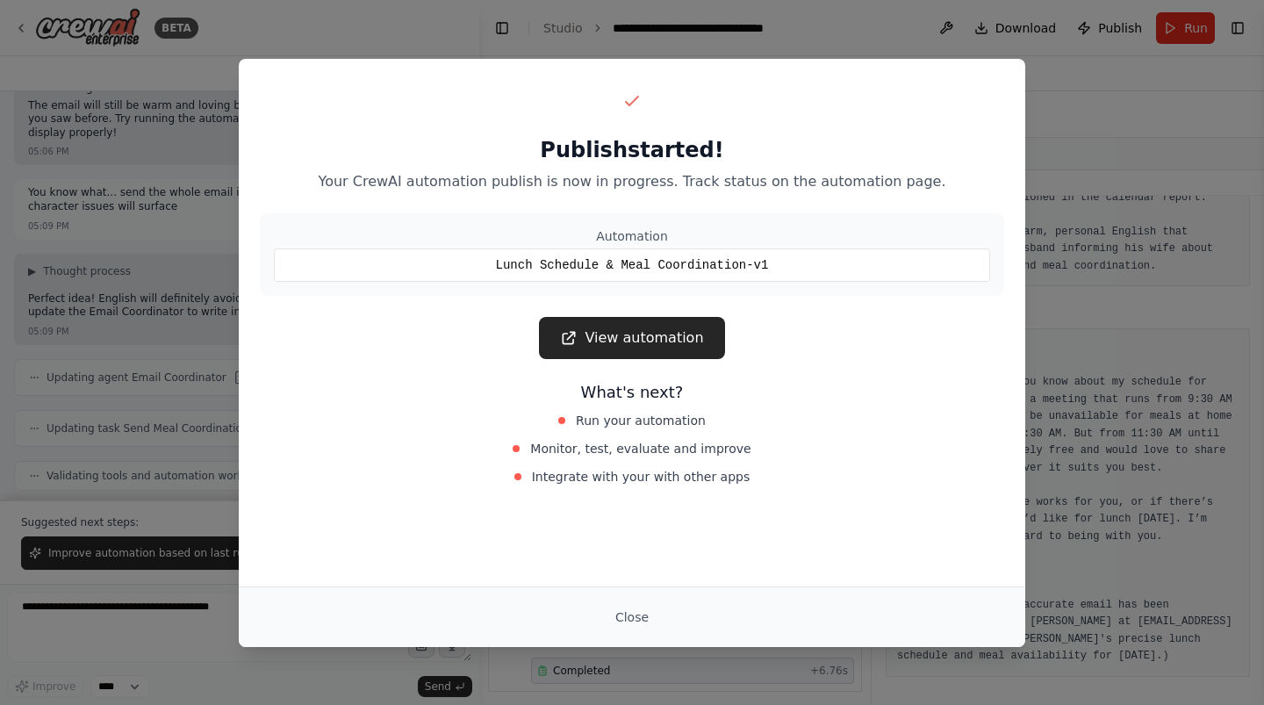
click at [669, 342] on link "View automation" at bounding box center [631, 338] width 185 height 42
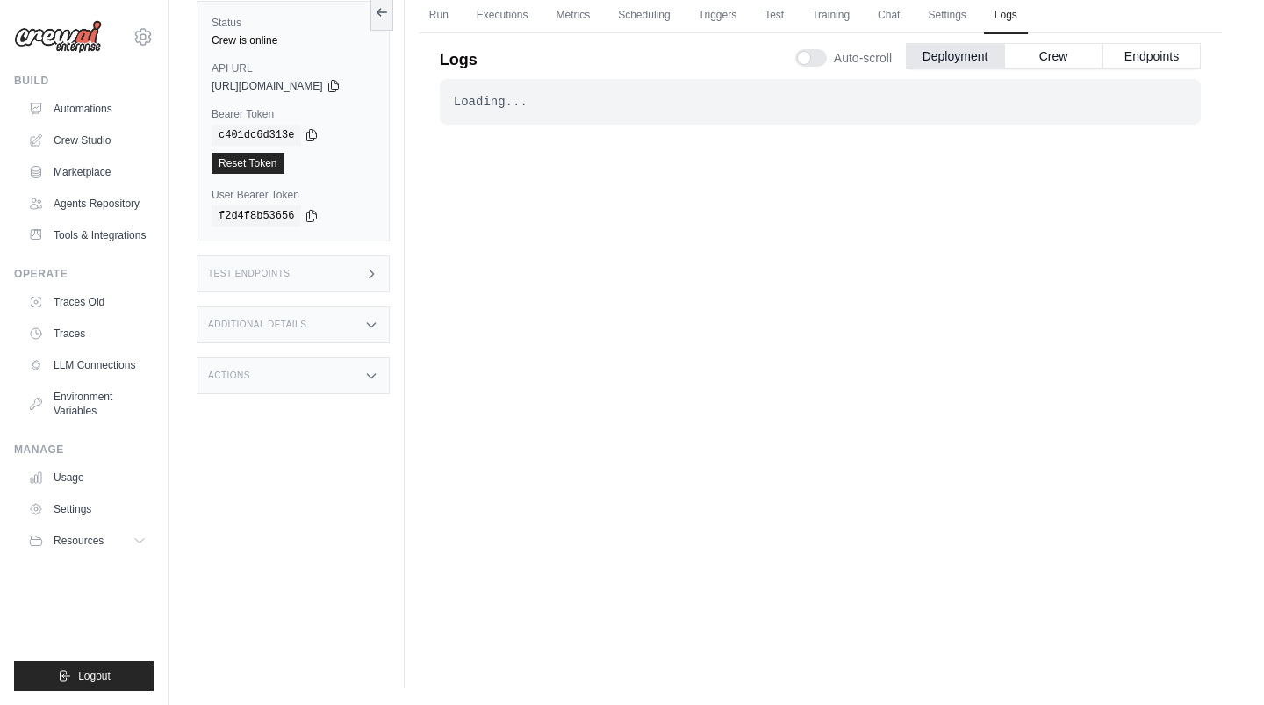
click at [299, 271] on div "Test Endpoints" at bounding box center [293, 273] width 193 height 37
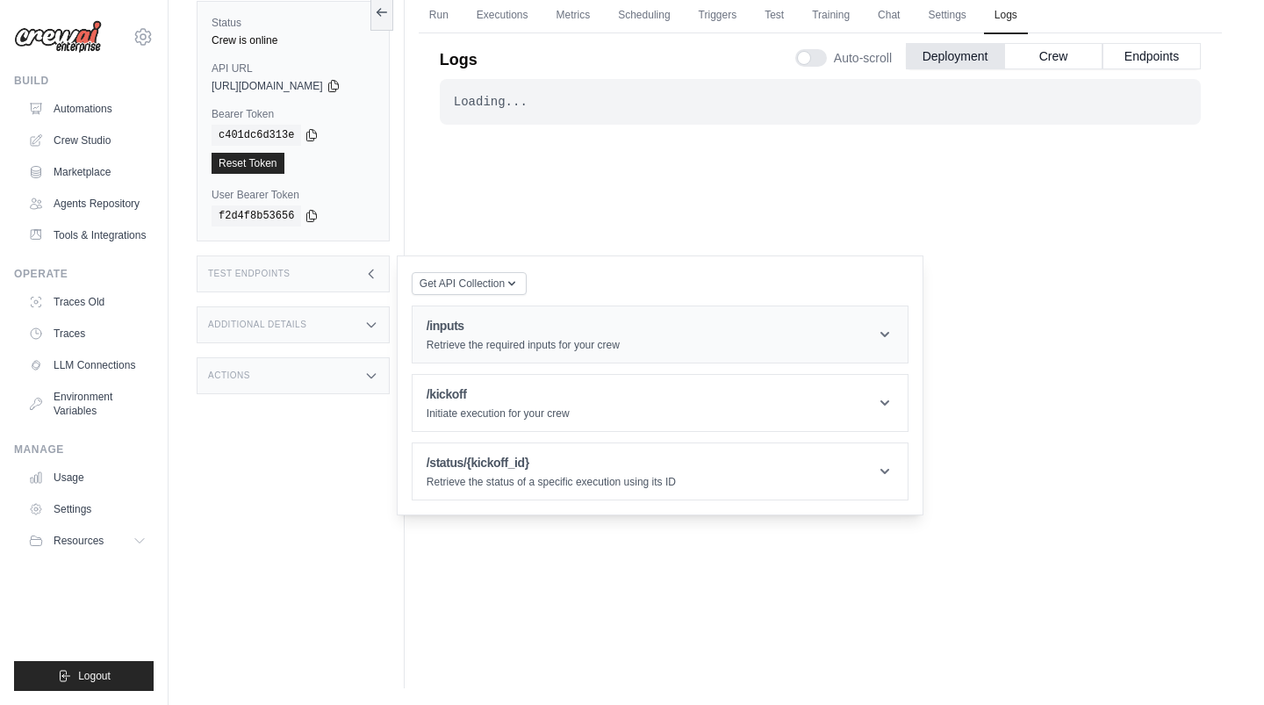
click at [466, 348] on p "Retrieve the required inputs for your crew" at bounding box center [523, 345] width 193 height 14
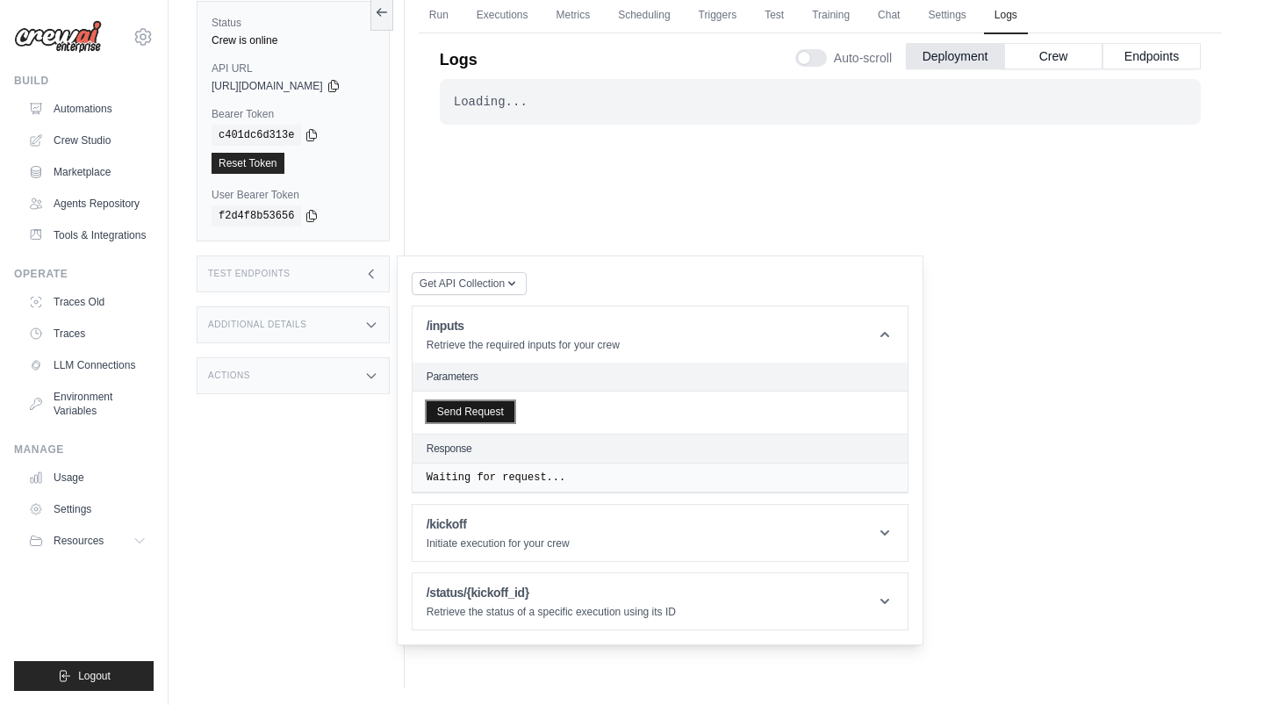
click at [477, 405] on button "Send Request" at bounding box center [471, 411] width 88 height 21
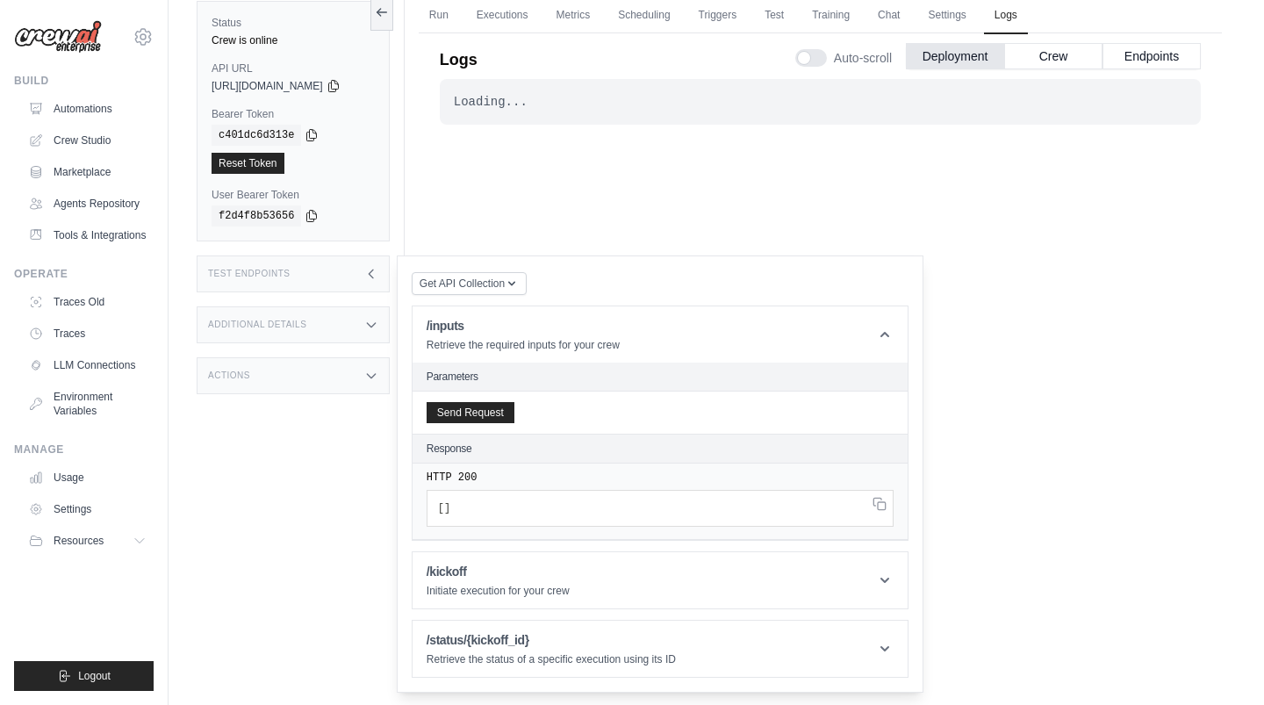
click at [307, 331] on div "Additional Details" at bounding box center [293, 324] width 193 height 37
click at [338, 252] on div "Status Crew is online API URL copied [URL][DOMAIN_NAME] Bearer Token copied c40…" at bounding box center [301, 335] width 208 height 705
click at [338, 269] on div "Test Endpoints" at bounding box center [293, 273] width 193 height 37
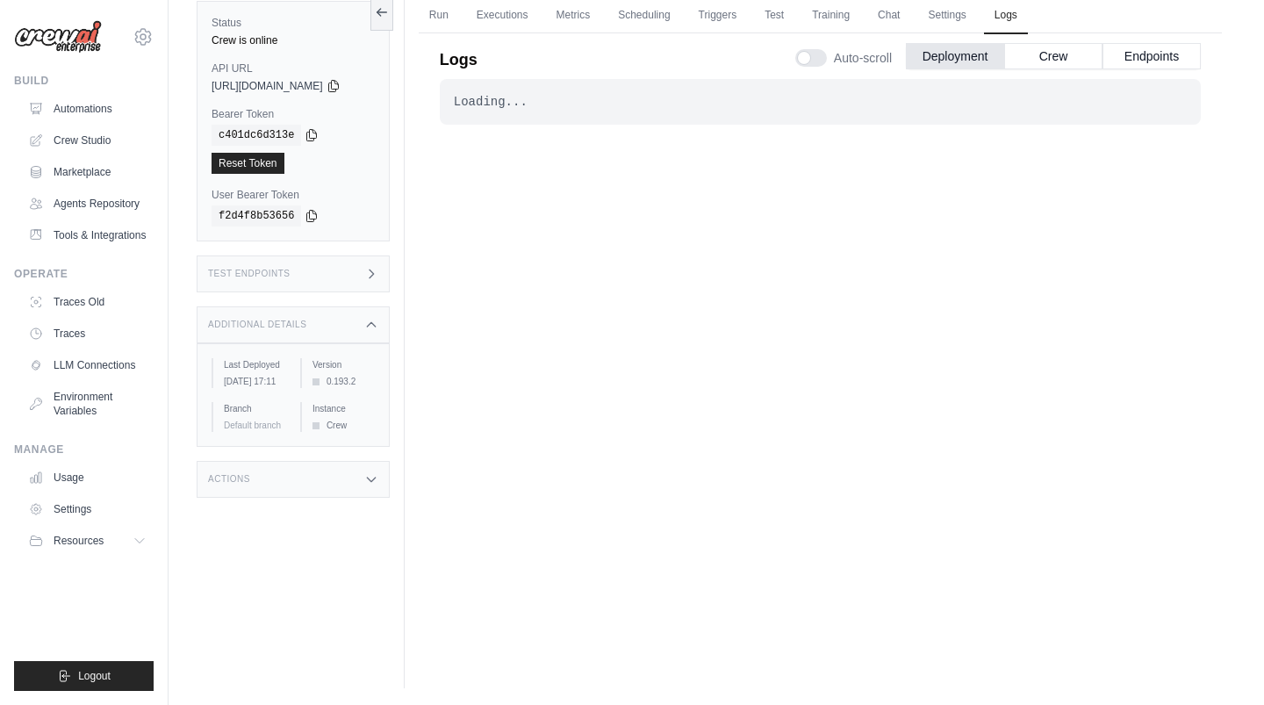
click at [355, 283] on div "Test Endpoints" at bounding box center [293, 273] width 193 height 37
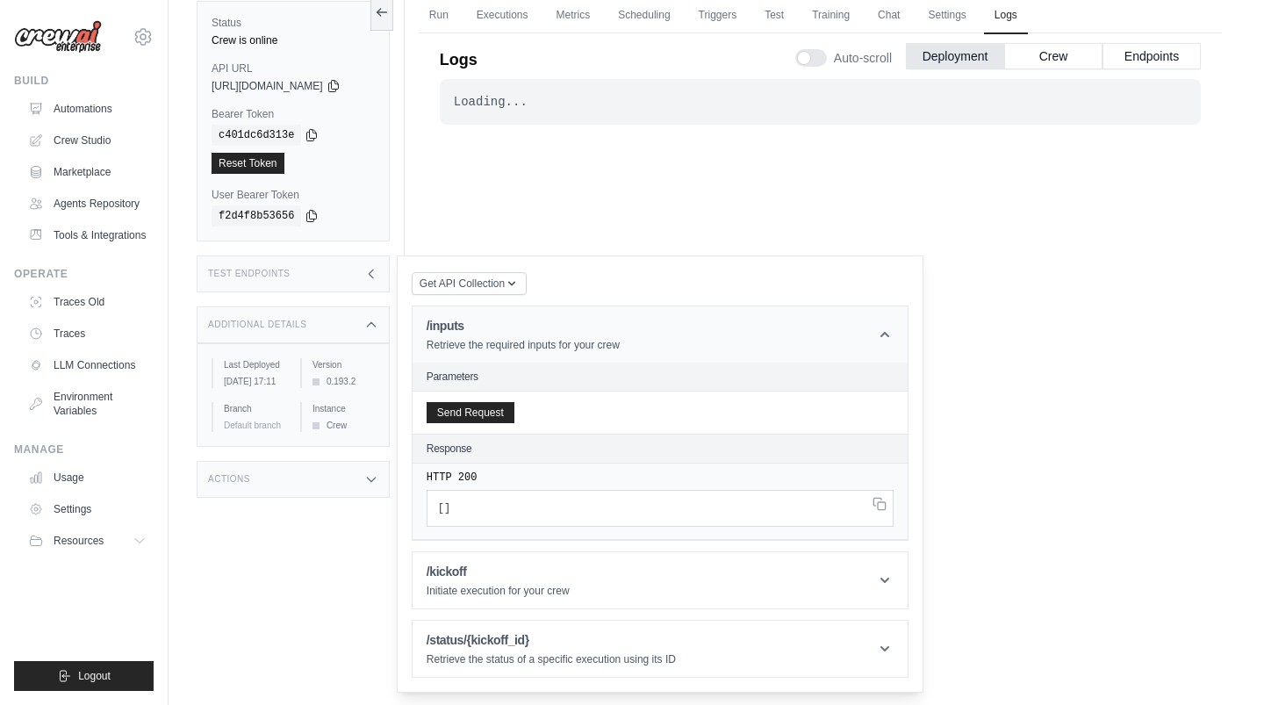
click at [502, 325] on h1 "/inputs" at bounding box center [523, 326] width 193 height 18
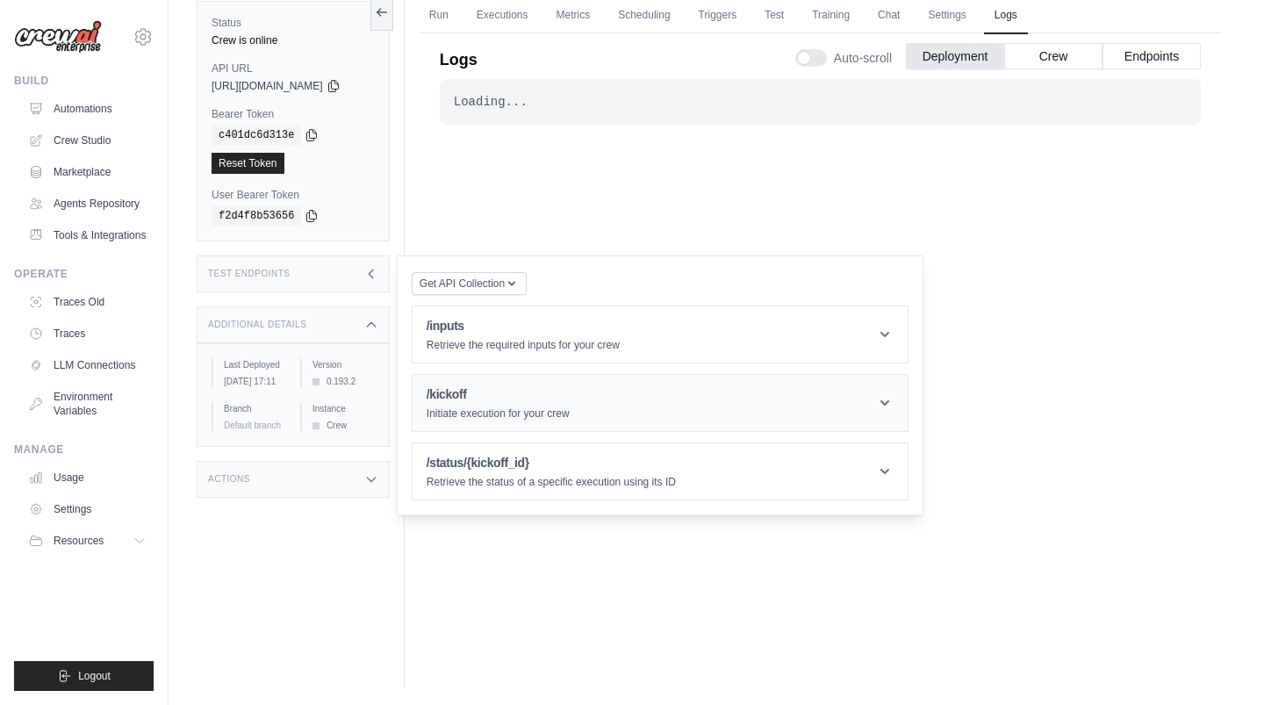
click at [493, 402] on div "/kickoff Initiate execution for your crew" at bounding box center [498, 402] width 143 height 35
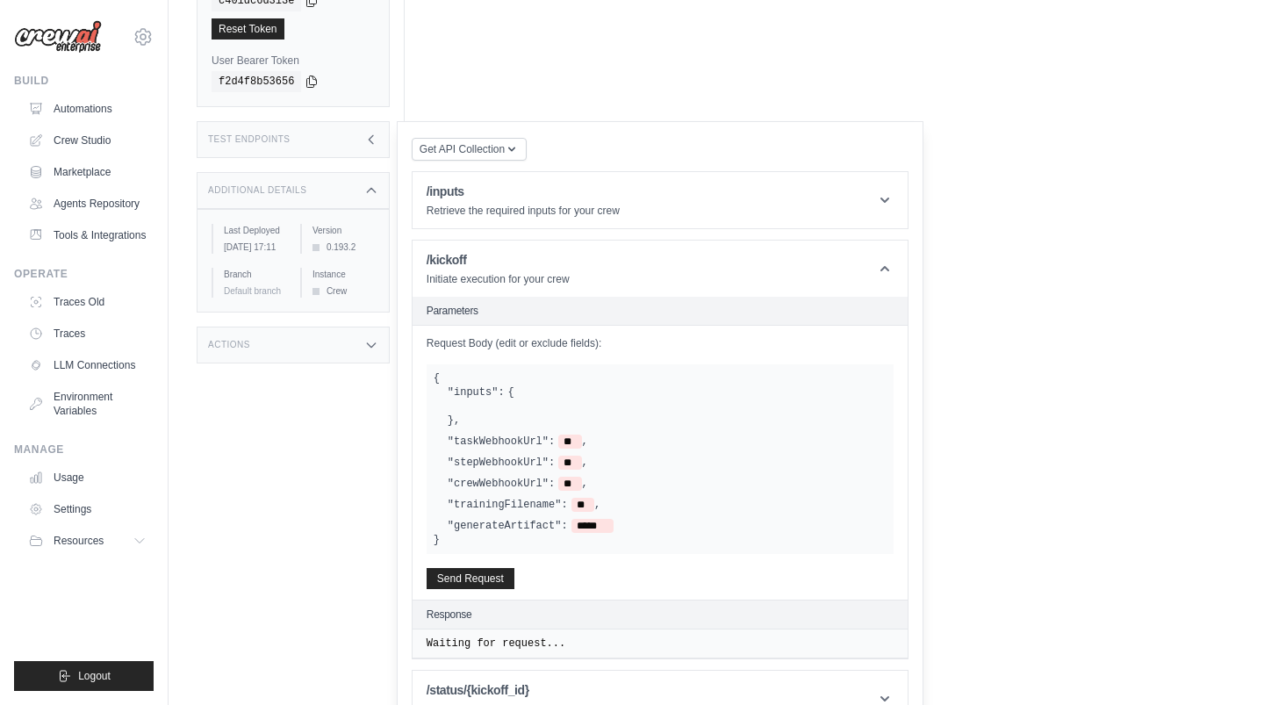
scroll to position [225, 0]
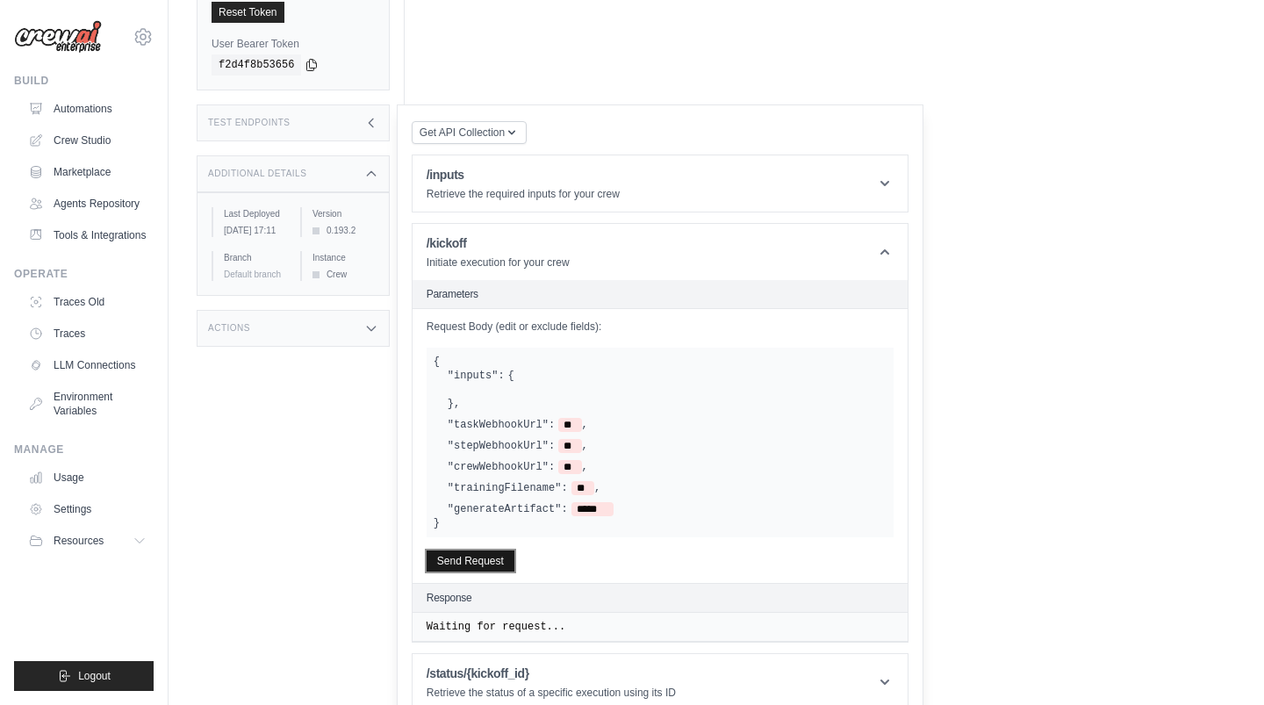
click at [493, 550] on button "Send Request" at bounding box center [471, 560] width 88 height 21
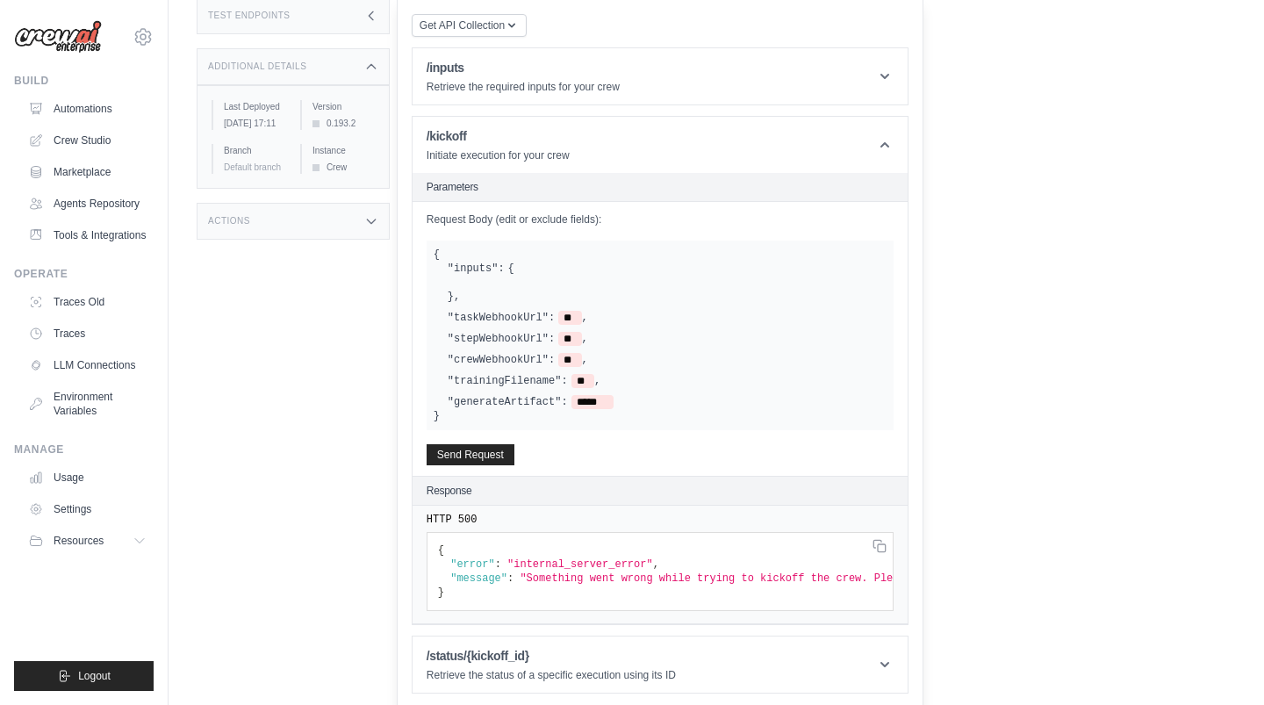
scroll to position [0, 0]
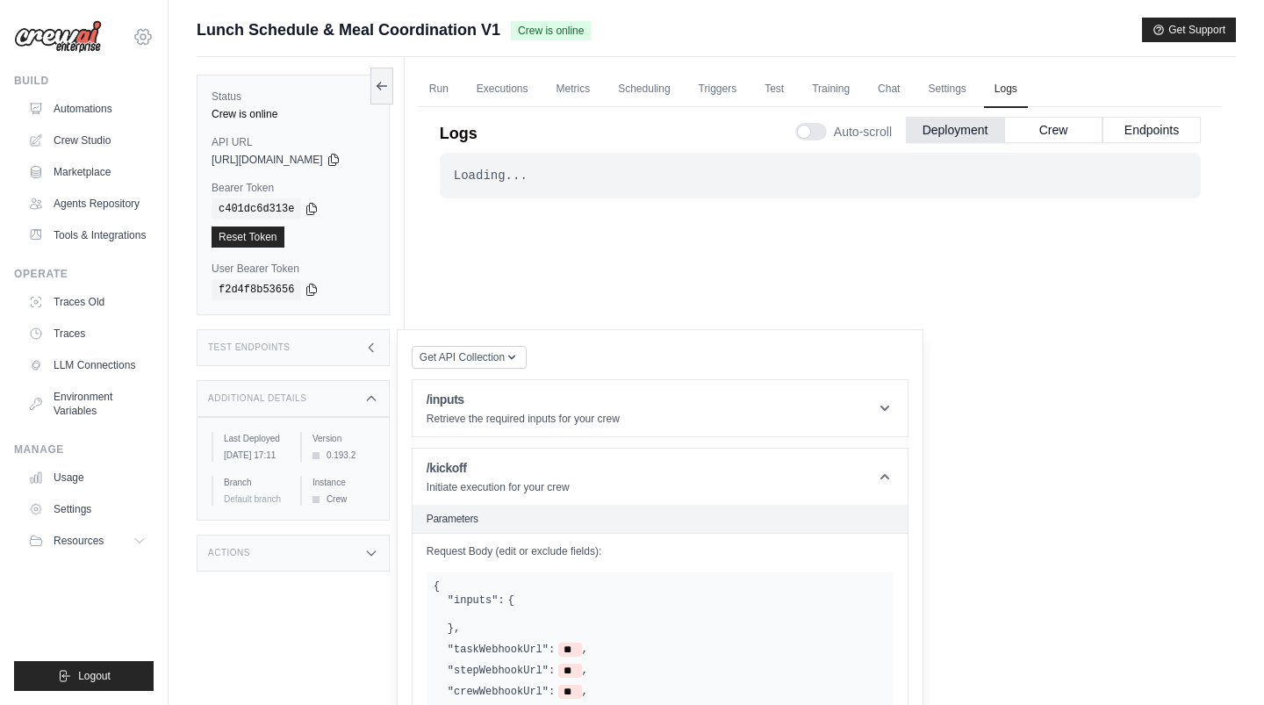
click at [143, 39] on icon at bounding box center [142, 36] width 5 height 5
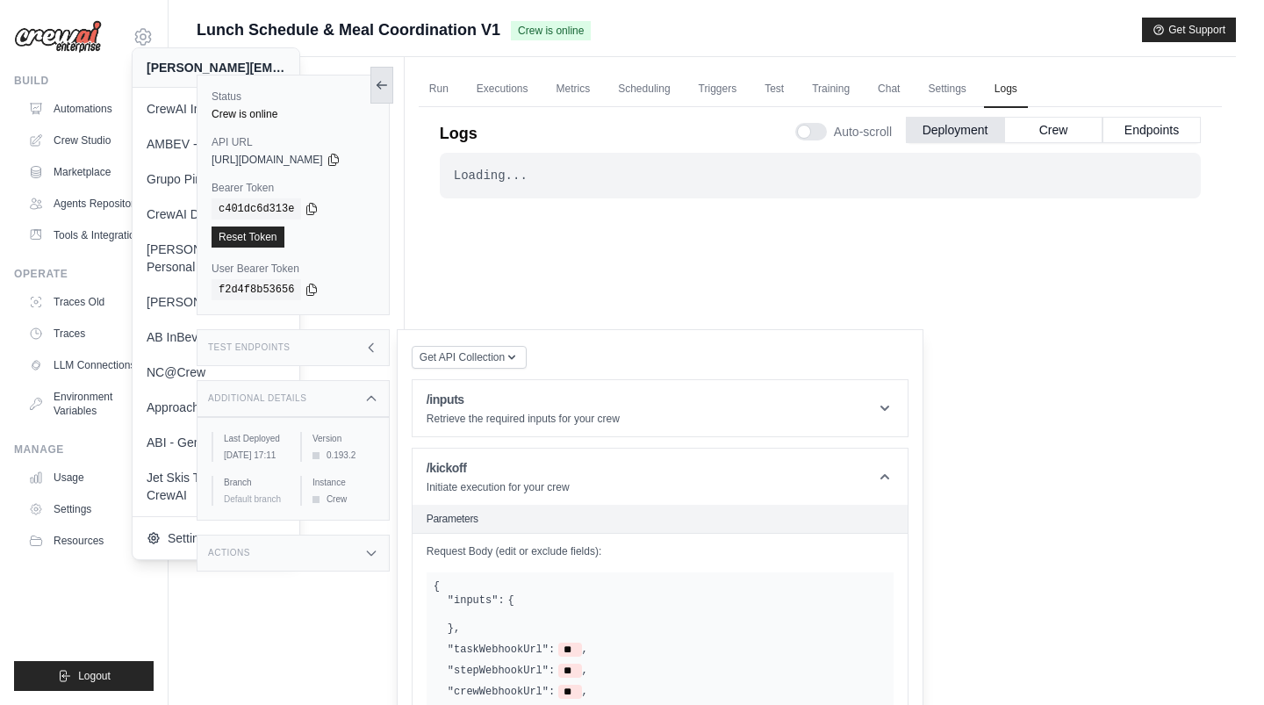
click at [386, 85] on icon at bounding box center [382, 85] width 10 height 0
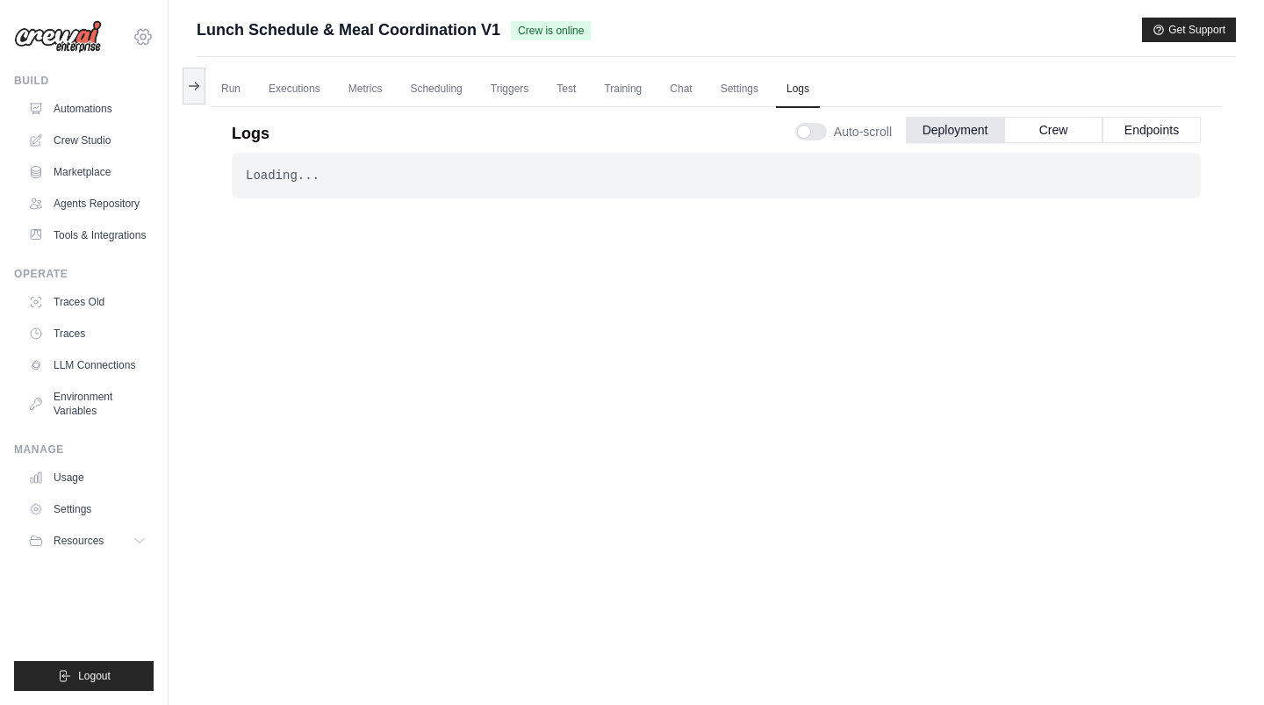
click at [139, 40] on icon at bounding box center [143, 36] width 21 height 21
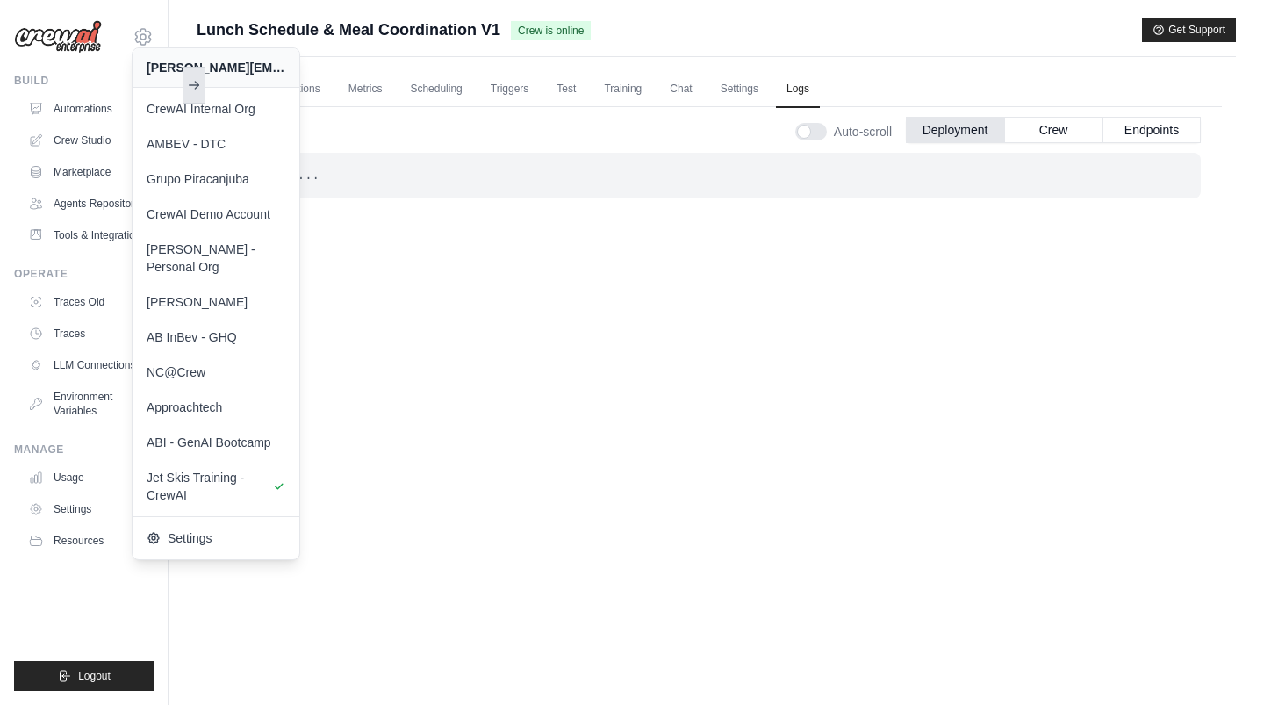
click at [195, 82] on icon at bounding box center [197, 85] width 4 height 7
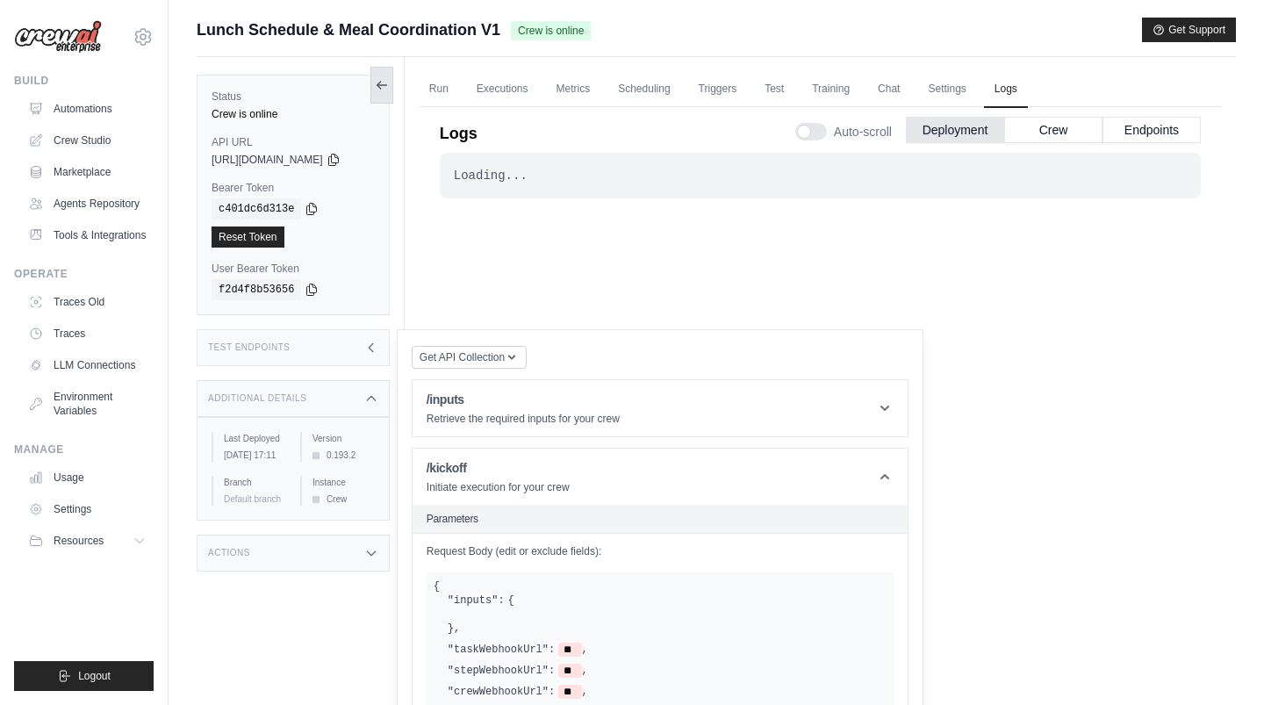
click at [389, 86] on icon at bounding box center [382, 85] width 14 height 14
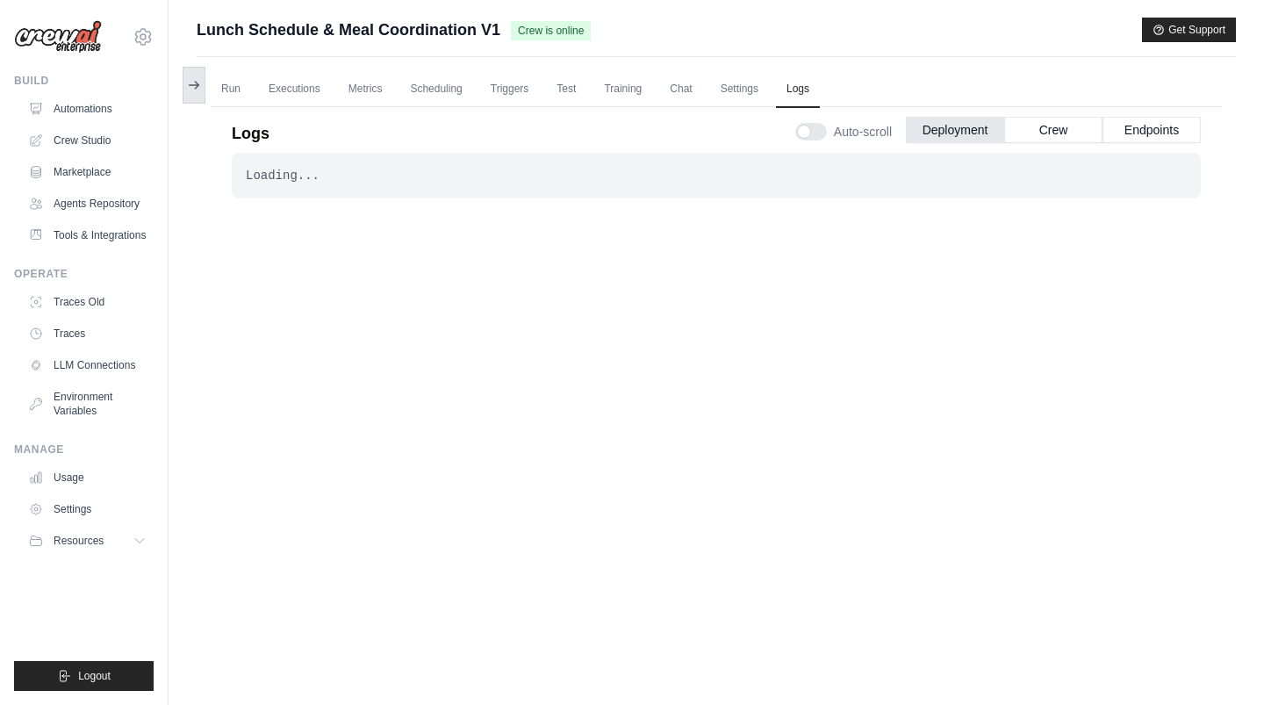
click at [198, 82] on icon at bounding box center [194, 85] width 14 height 14
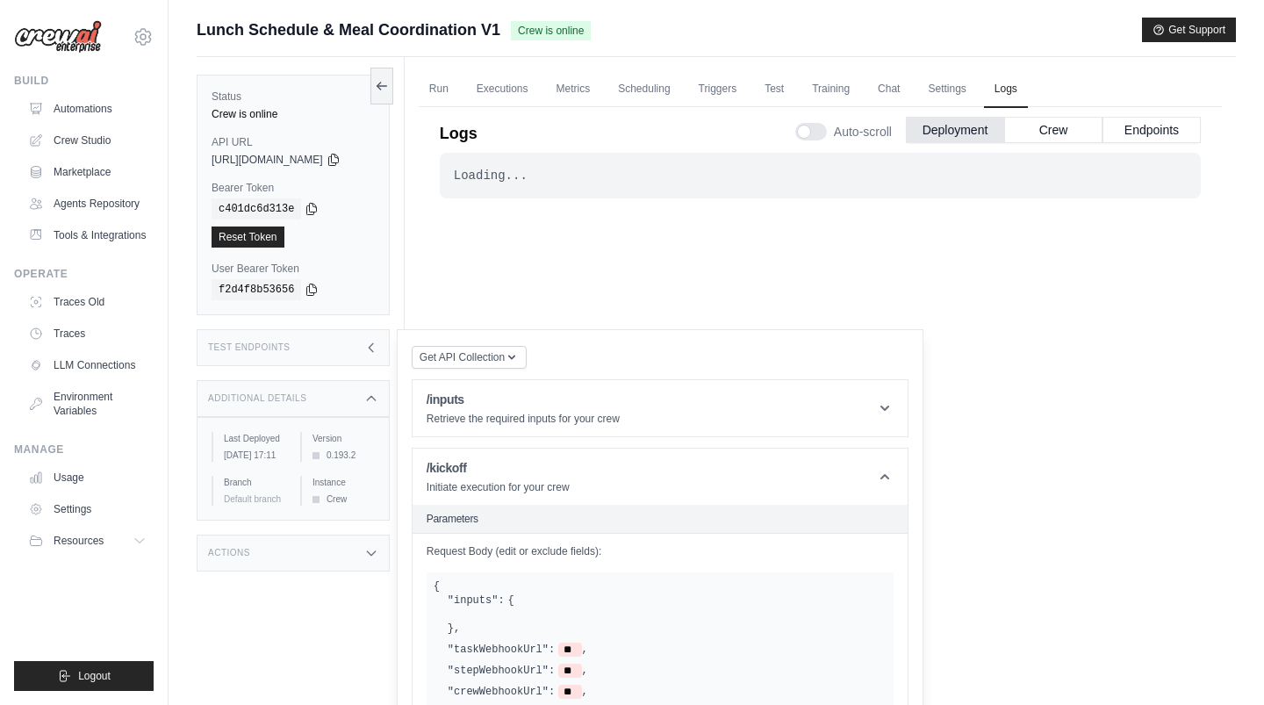
click at [378, 342] on icon at bounding box center [371, 348] width 14 height 14
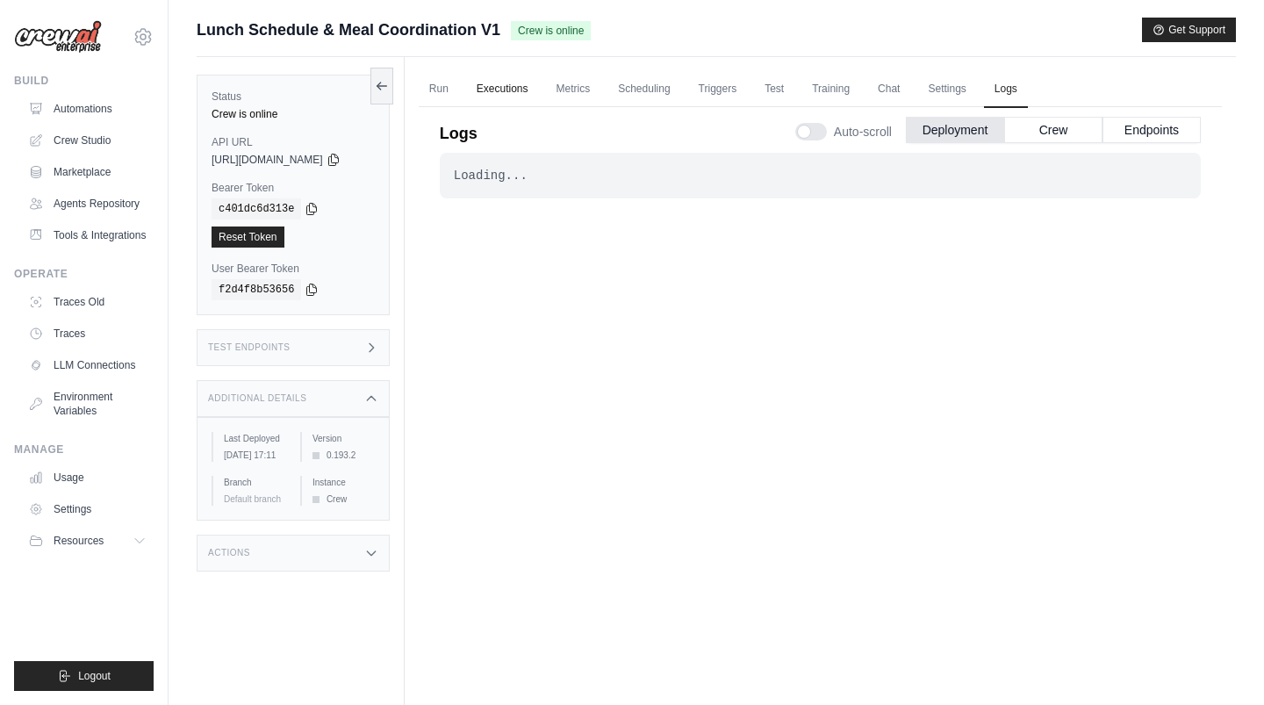
click at [529, 91] on link "Executions" at bounding box center [502, 89] width 73 height 37
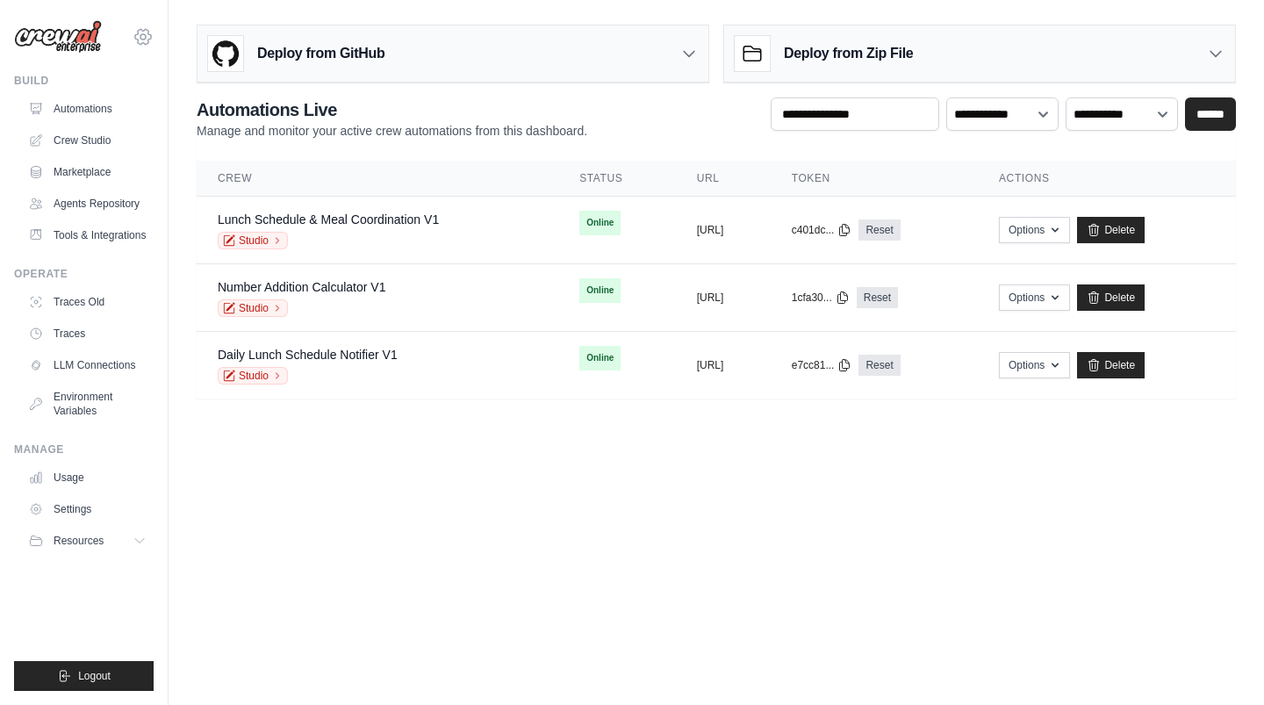
click at [146, 36] on icon at bounding box center [142, 36] width 5 height 5
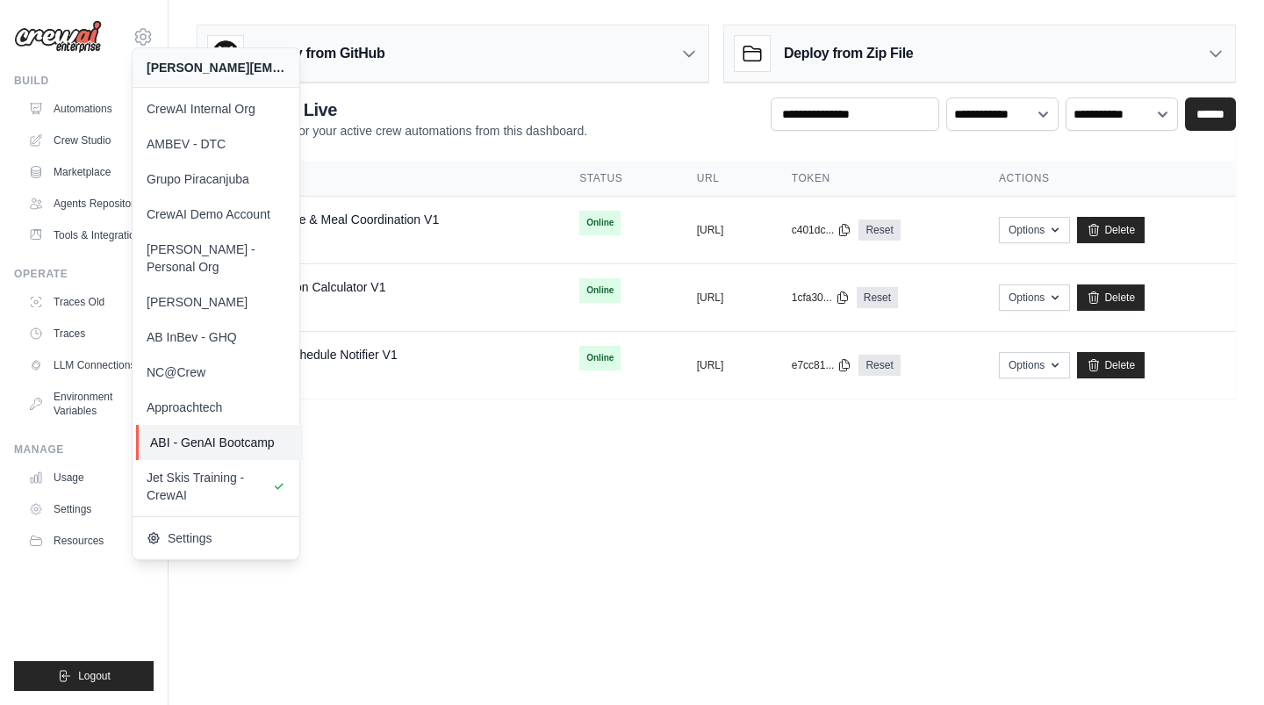
click at [234, 434] on span "ABI - GenAI Bootcamp" at bounding box center [219, 443] width 139 height 18
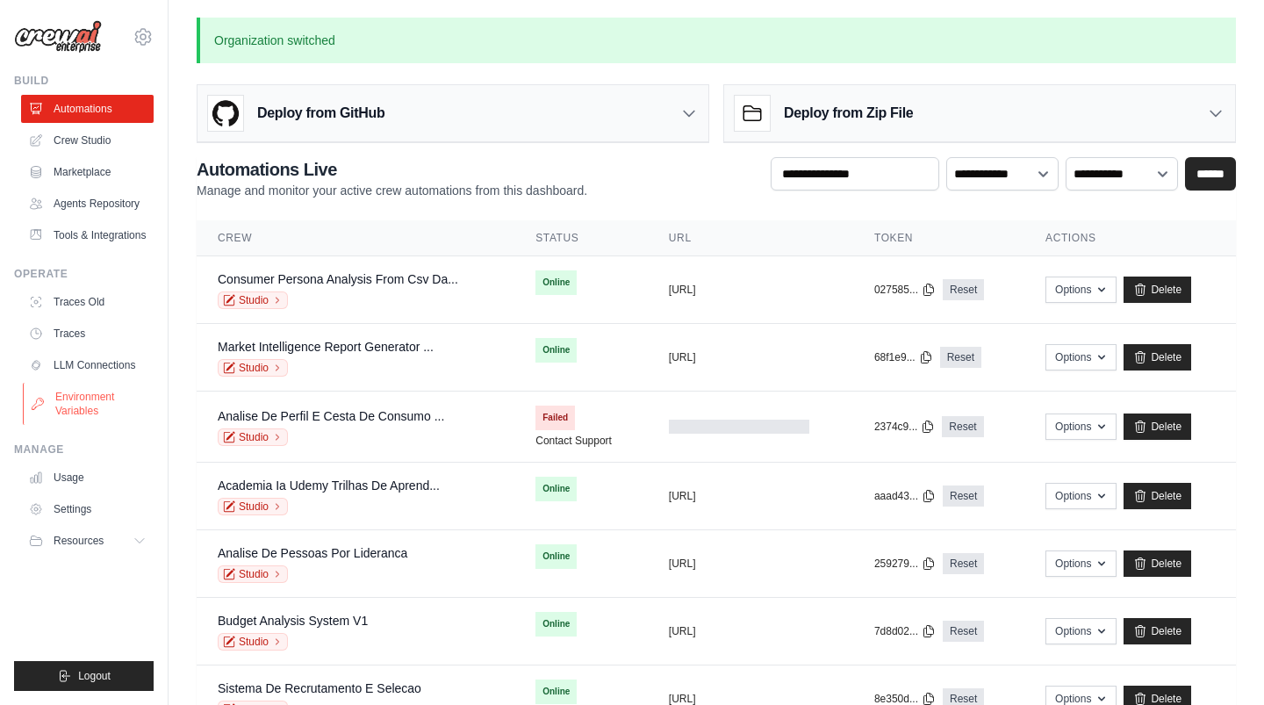
click at [82, 402] on link "Environment Variables" at bounding box center [89, 404] width 133 height 42
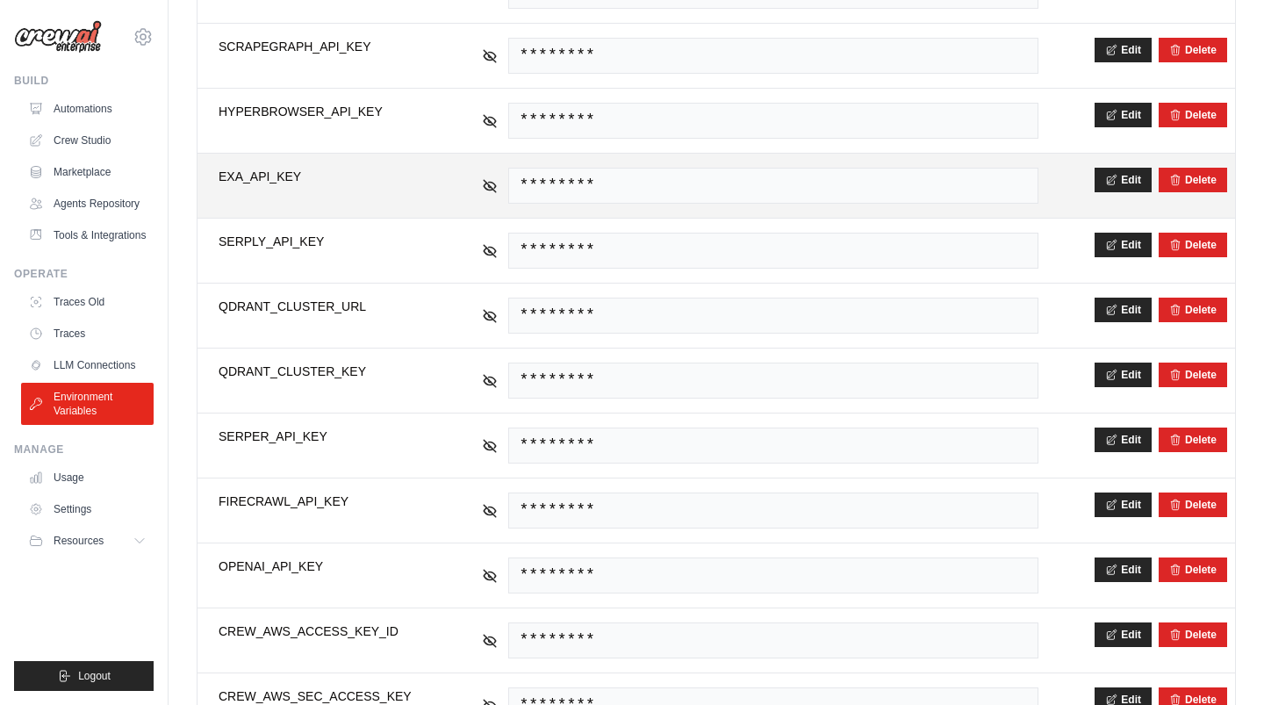
scroll to position [479, 0]
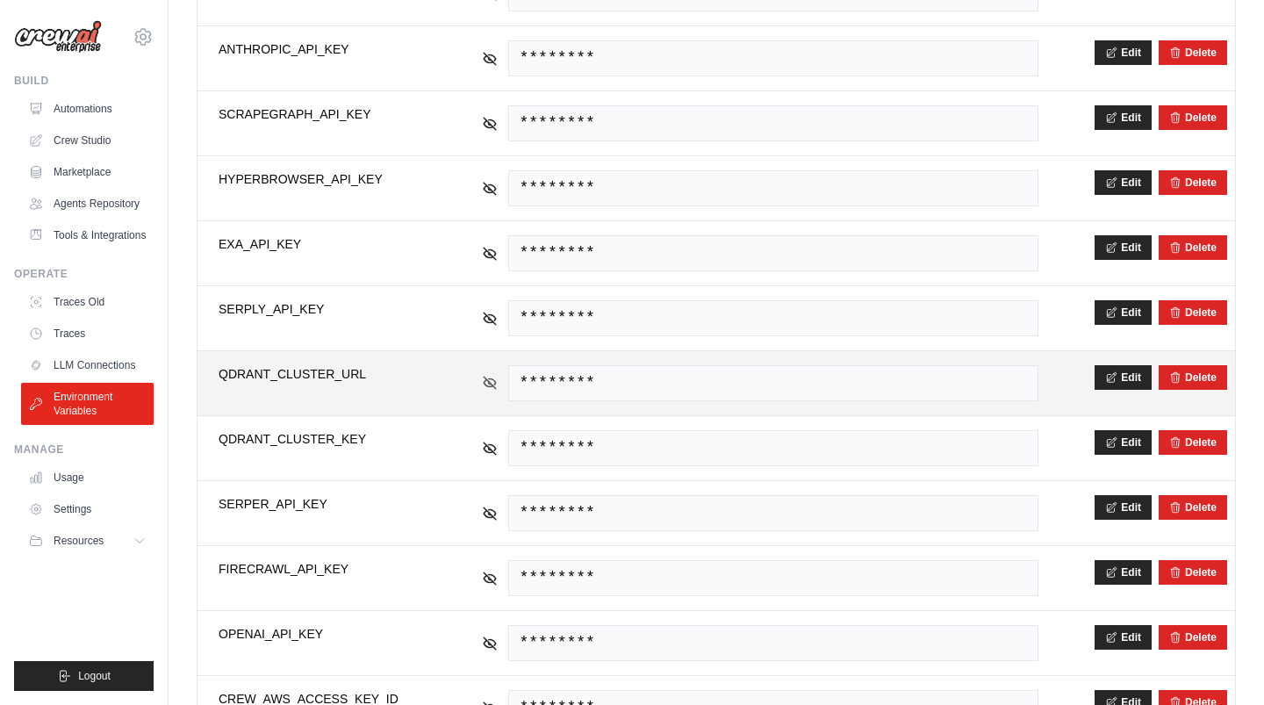
click at [492, 375] on icon at bounding box center [490, 383] width 16 height 16
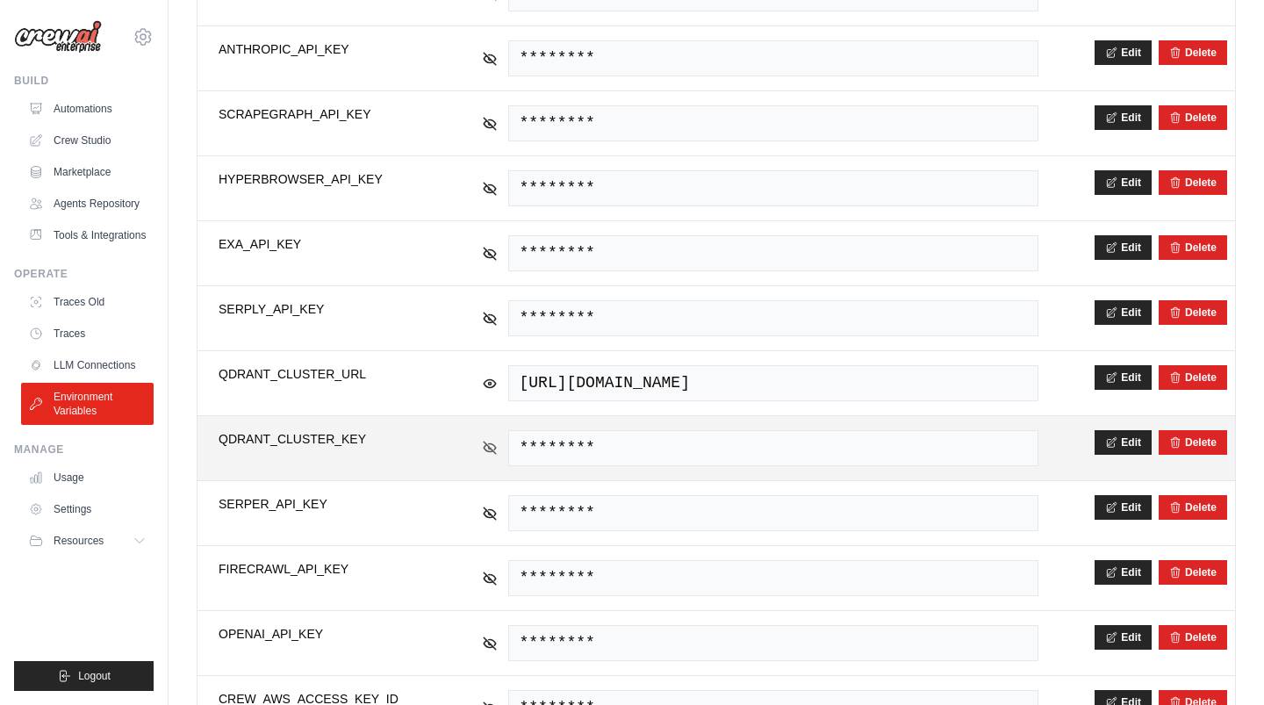
click at [488, 443] on icon at bounding box center [490, 447] width 12 height 8
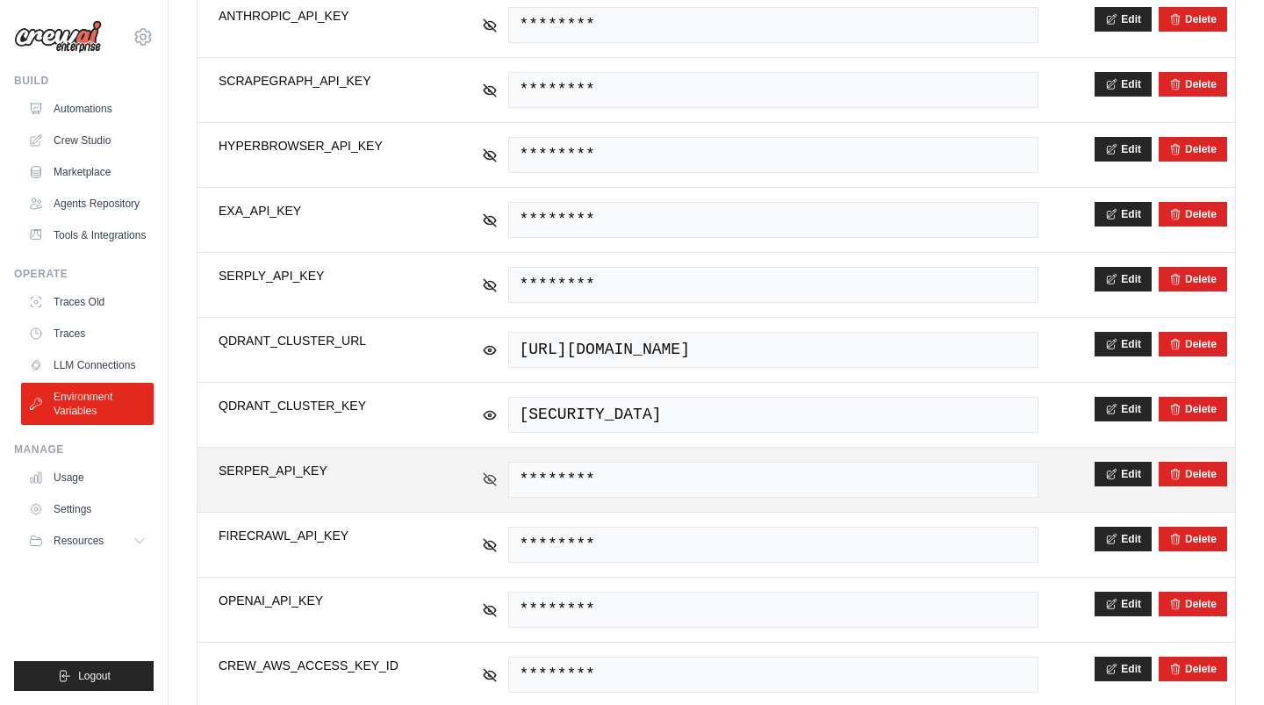
click at [486, 471] on icon at bounding box center [490, 479] width 16 height 16
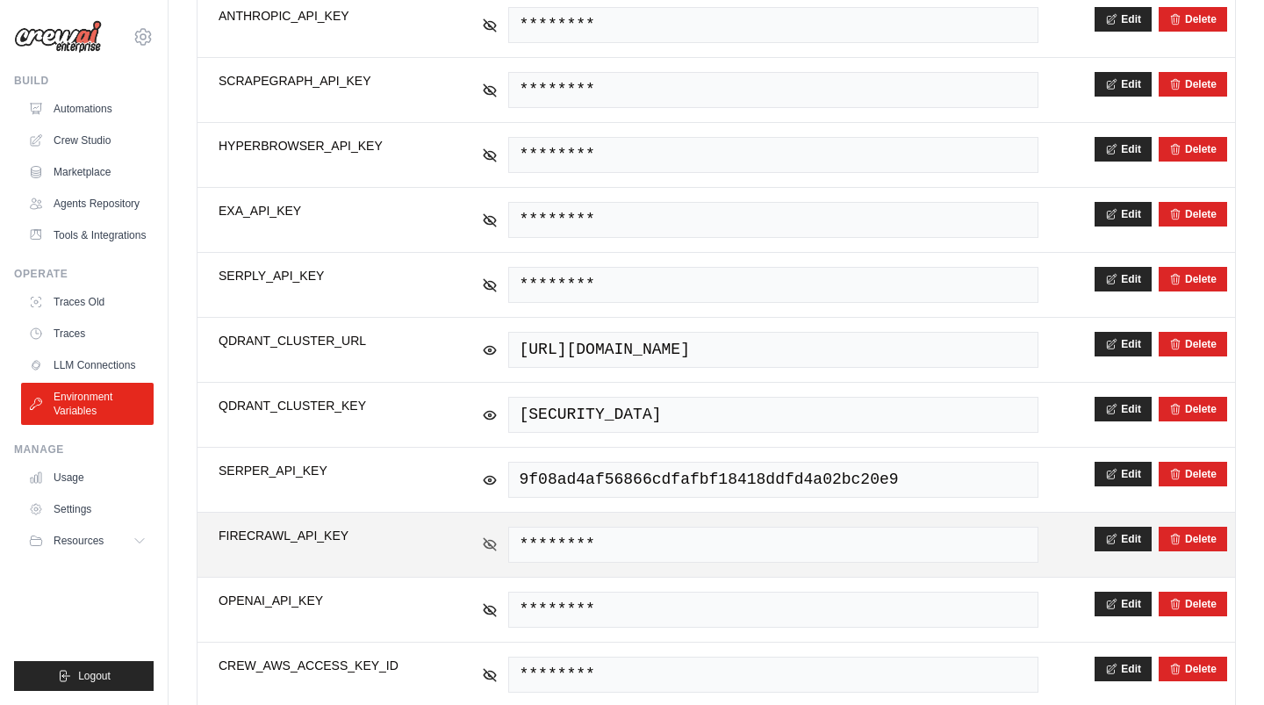
click at [482, 536] on icon at bounding box center [490, 544] width 16 height 16
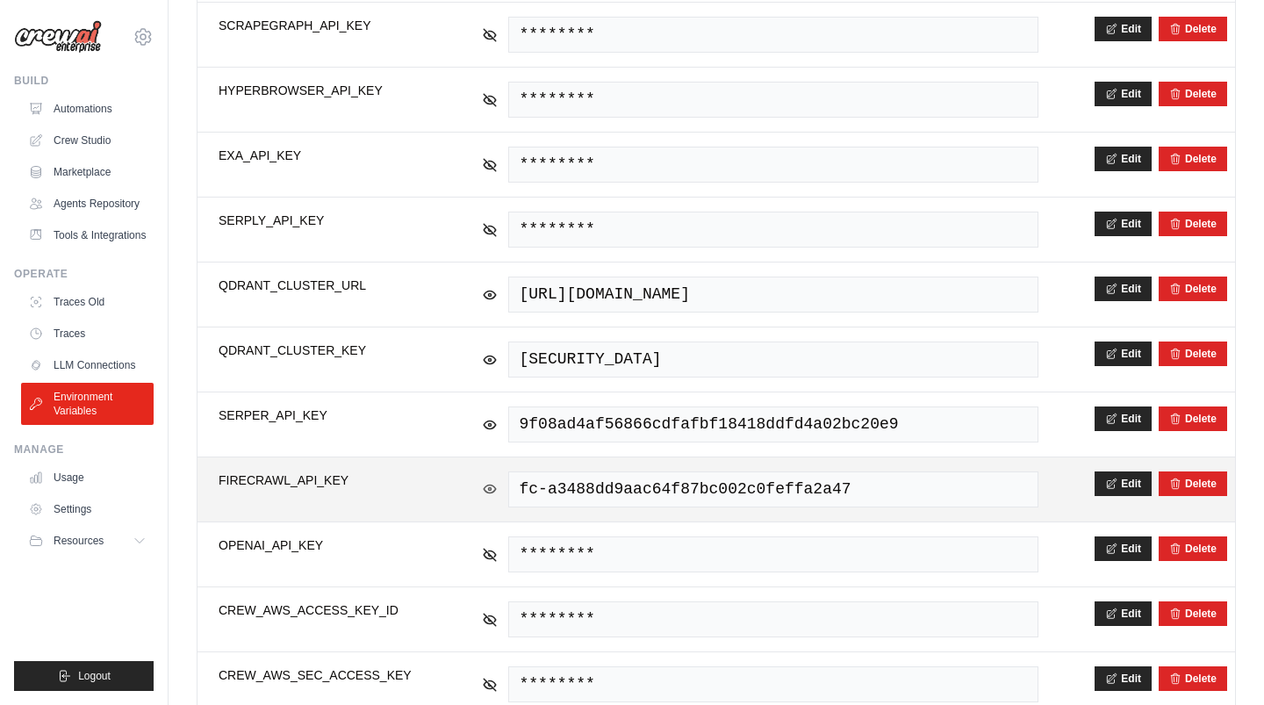
scroll to position [569, 0]
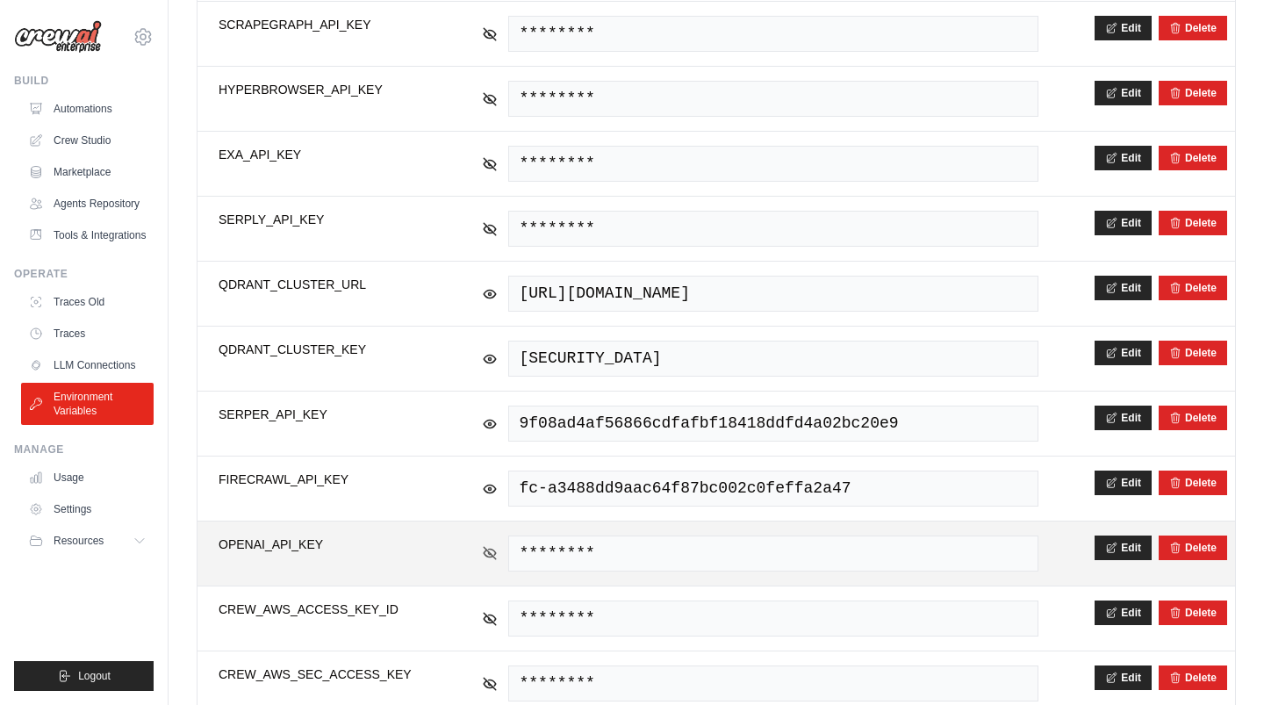
click at [484, 547] on icon at bounding box center [490, 553] width 12 height 12
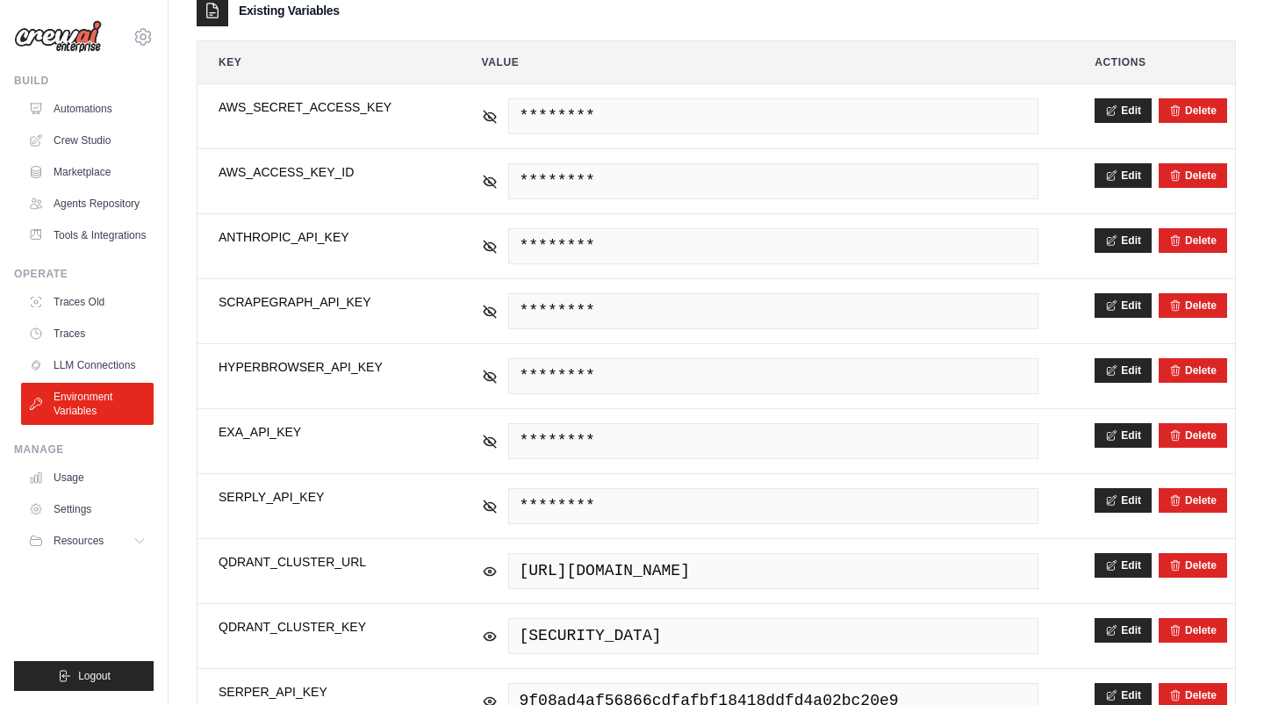
scroll to position [0, 0]
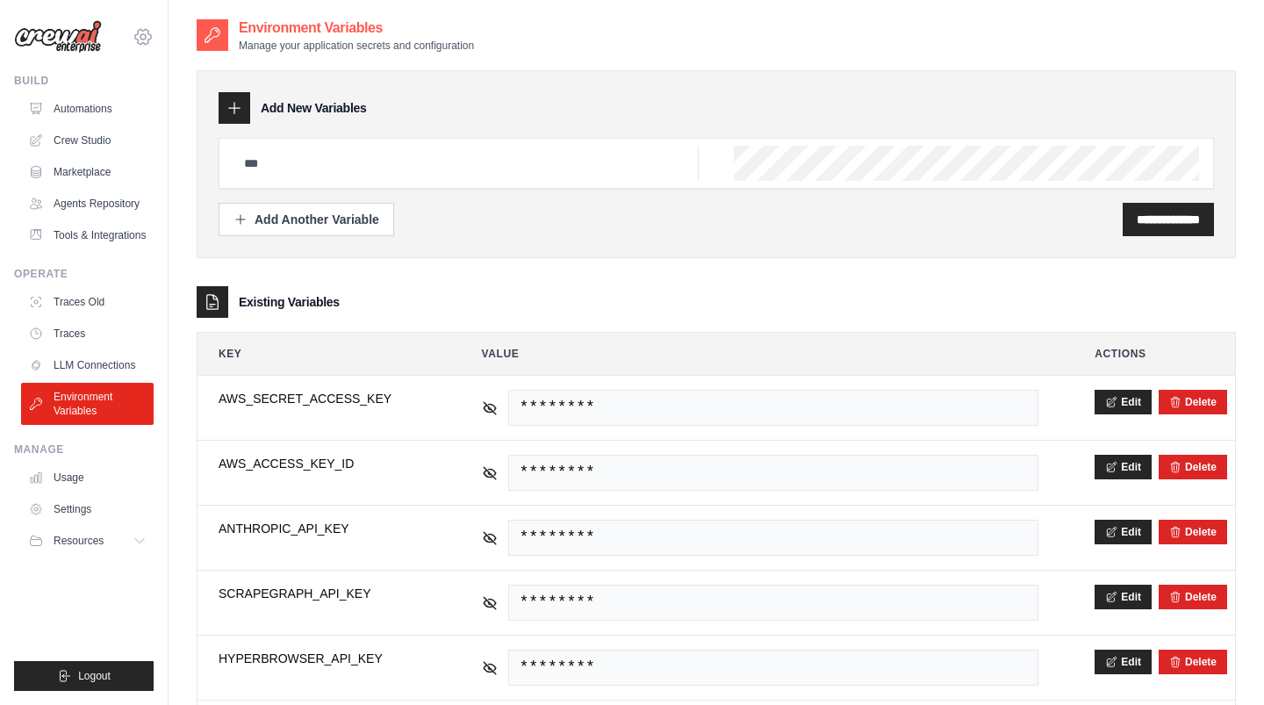
click at [139, 31] on icon at bounding box center [143, 36] width 21 height 21
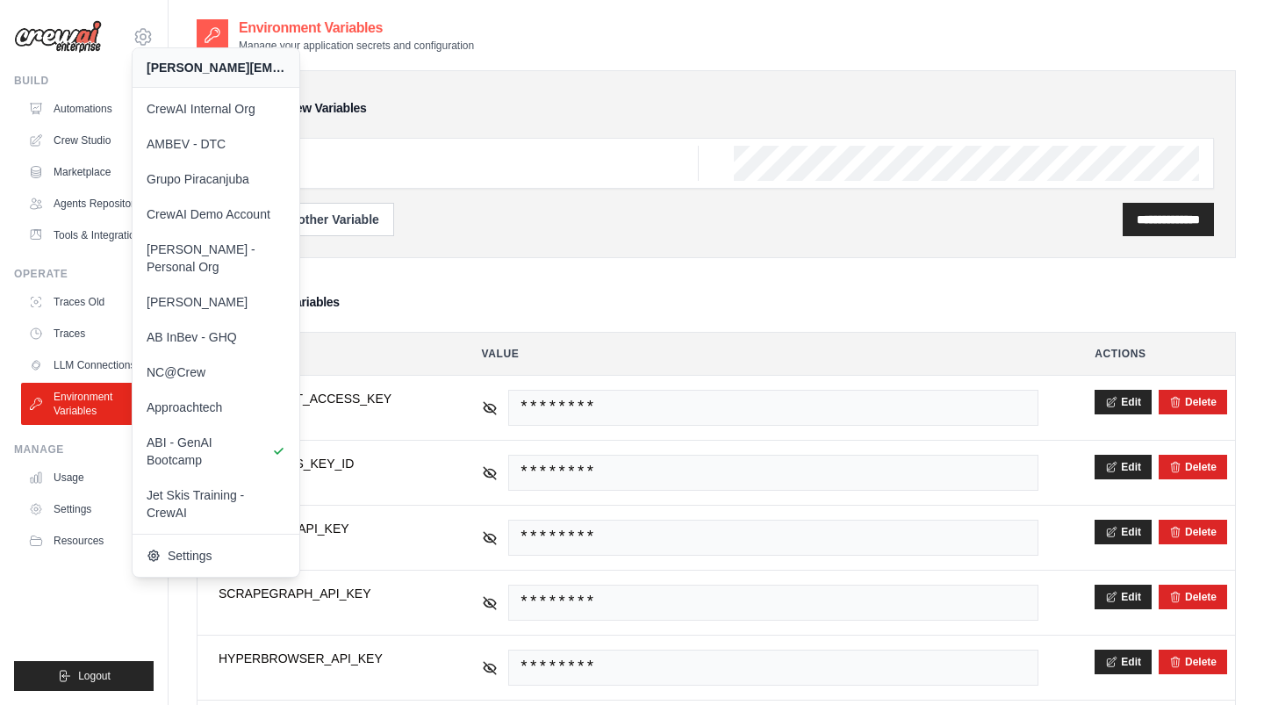
click at [523, 35] on div "Environment Variables Manage your application secrets and configuration" at bounding box center [716, 35] width 1039 height 35
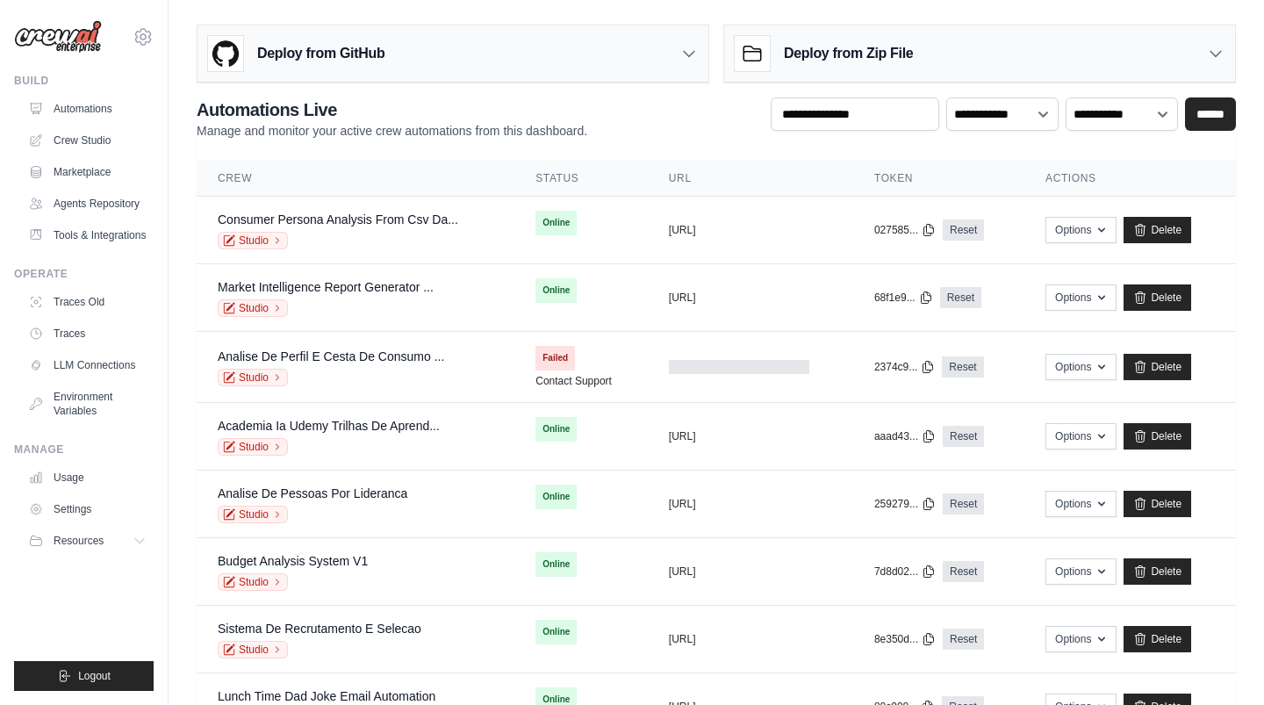
click at [146, 22] on div "[PERSON_NAME][EMAIL_ADDRESS][DOMAIN_NAME] CrewAI Internal Org AMBEV - DTC Grupo…" at bounding box center [84, 28] width 140 height 56
click at [146, 39] on icon at bounding box center [143, 36] width 21 height 21
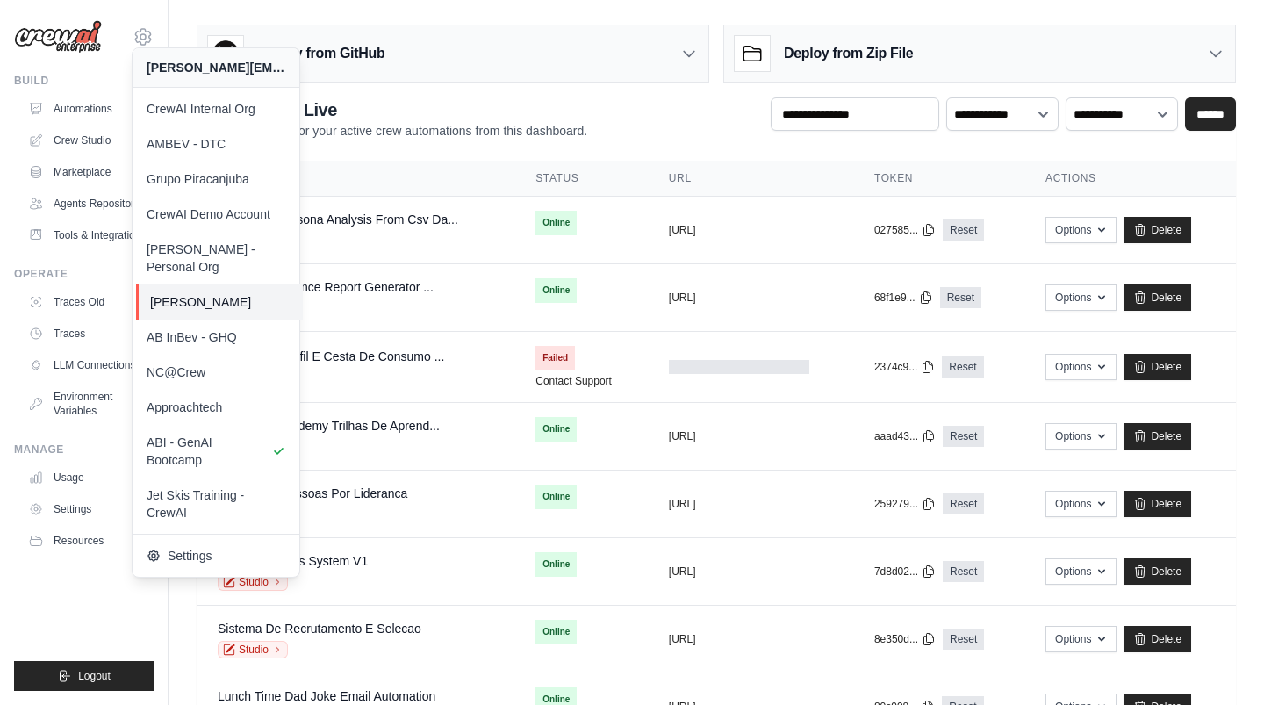
click at [244, 293] on span "[PERSON_NAME]" at bounding box center [219, 302] width 139 height 18
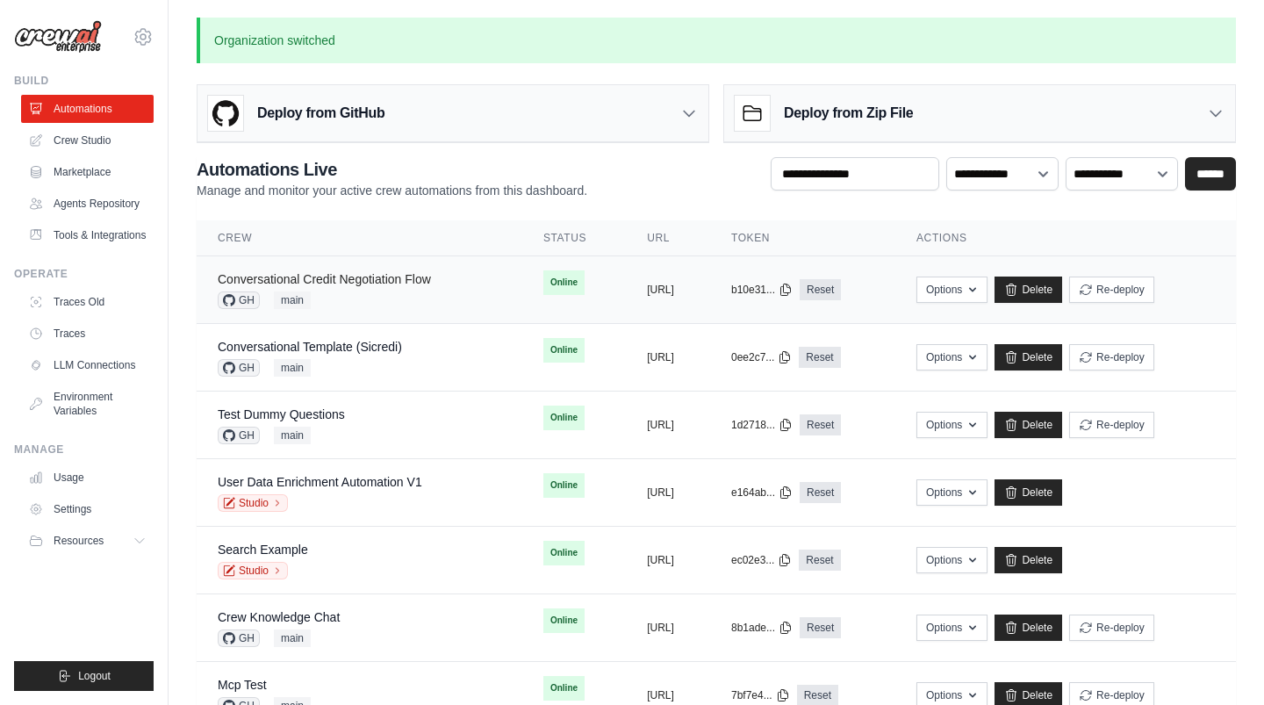
click at [306, 273] on link "Conversational Credit Negotiation Flow" at bounding box center [324, 279] width 213 height 14
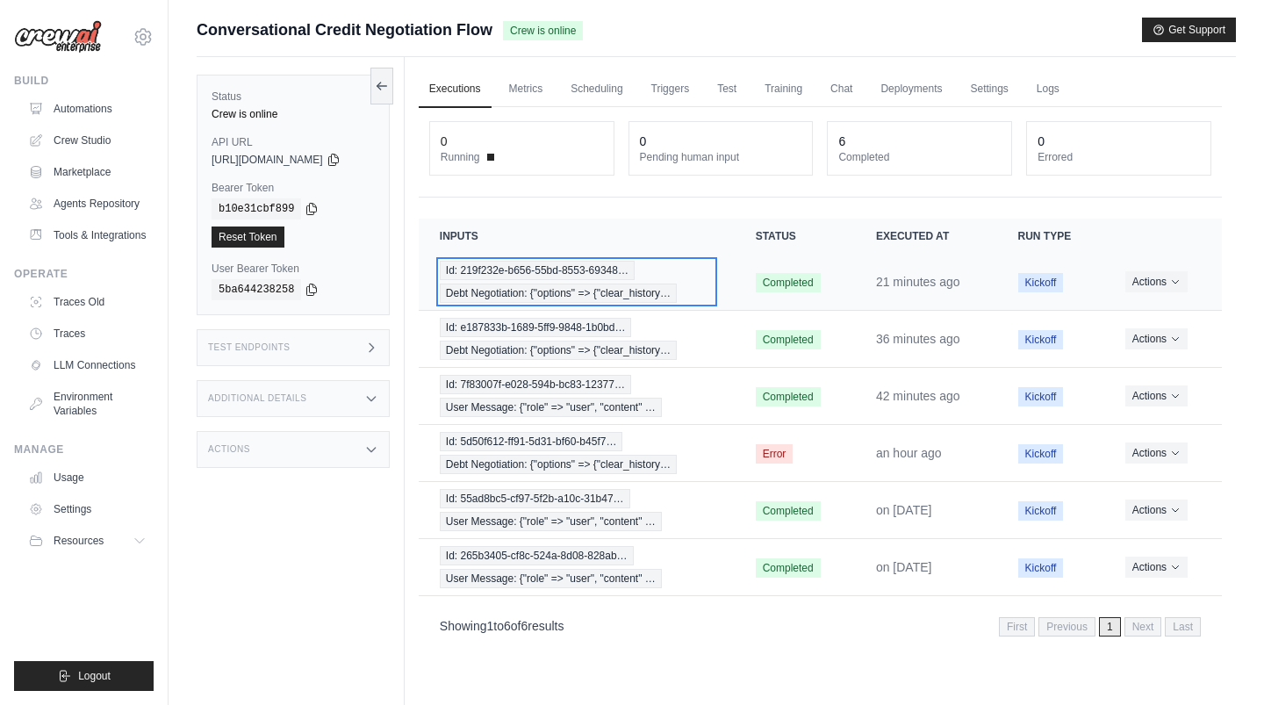
click at [541, 273] on span "Id: 219f232e-b656-55bd-8553-69348…" at bounding box center [537, 270] width 195 height 19
click at [644, 292] on span "Debt Negotiation: {"options" => {"clear_history…" at bounding box center [558, 293] width 237 height 19
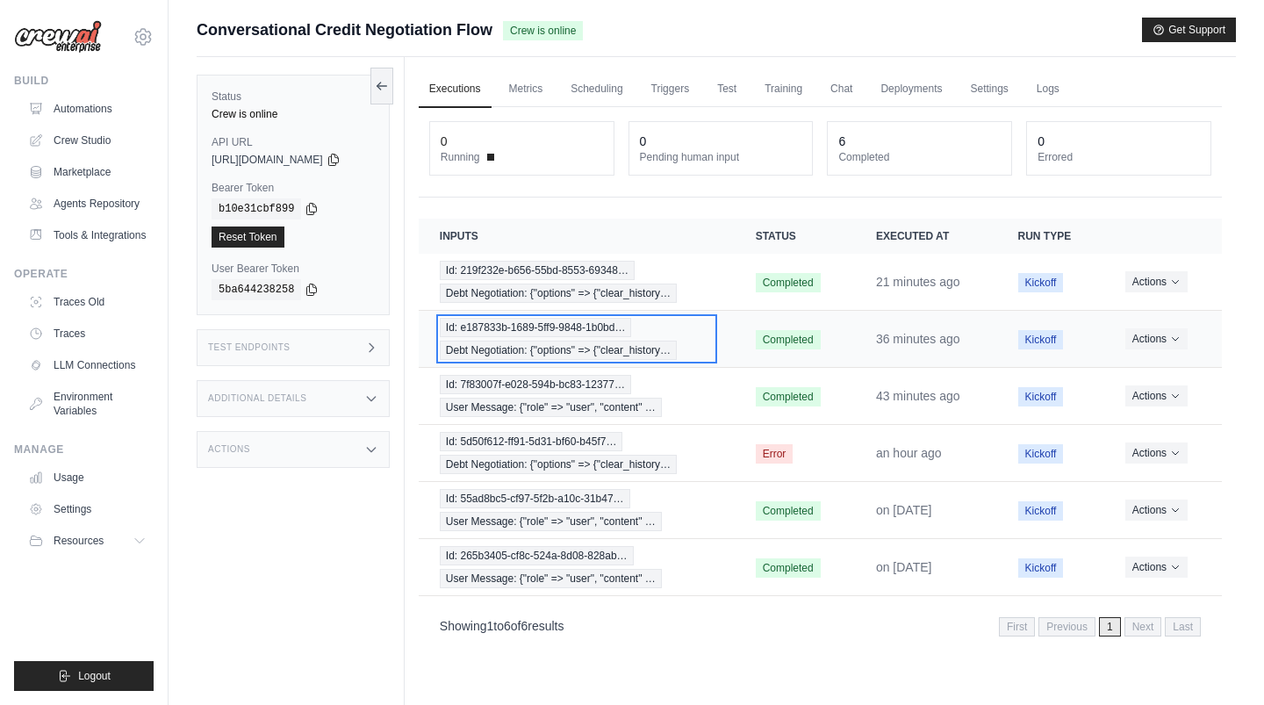
click at [563, 343] on span "Debt Negotiation: {"options" => {"clear_history…" at bounding box center [558, 350] width 237 height 19
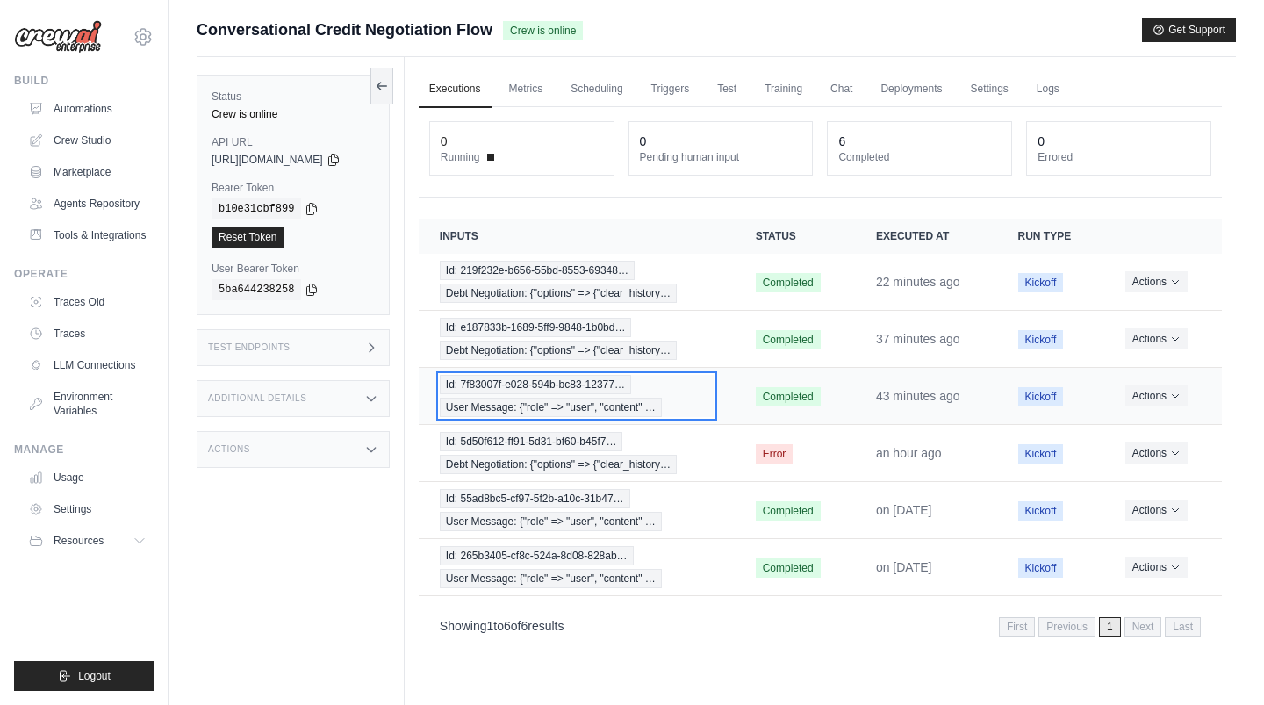
click at [551, 398] on span "User Message: {"role" => "user", "content" …" at bounding box center [551, 407] width 222 height 19
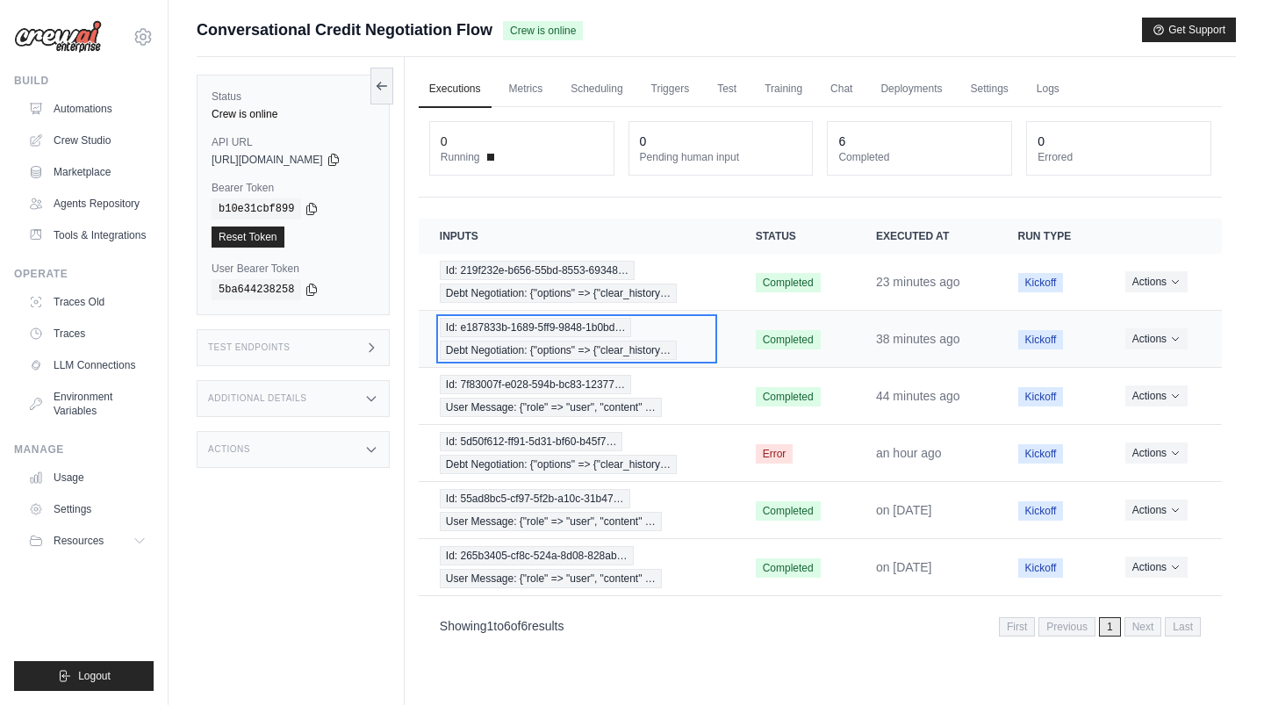
click at [589, 326] on span "Id: e187833b-1689-5ff9-9848-1b0bd…" at bounding box center [536, 327] width 192 height 19
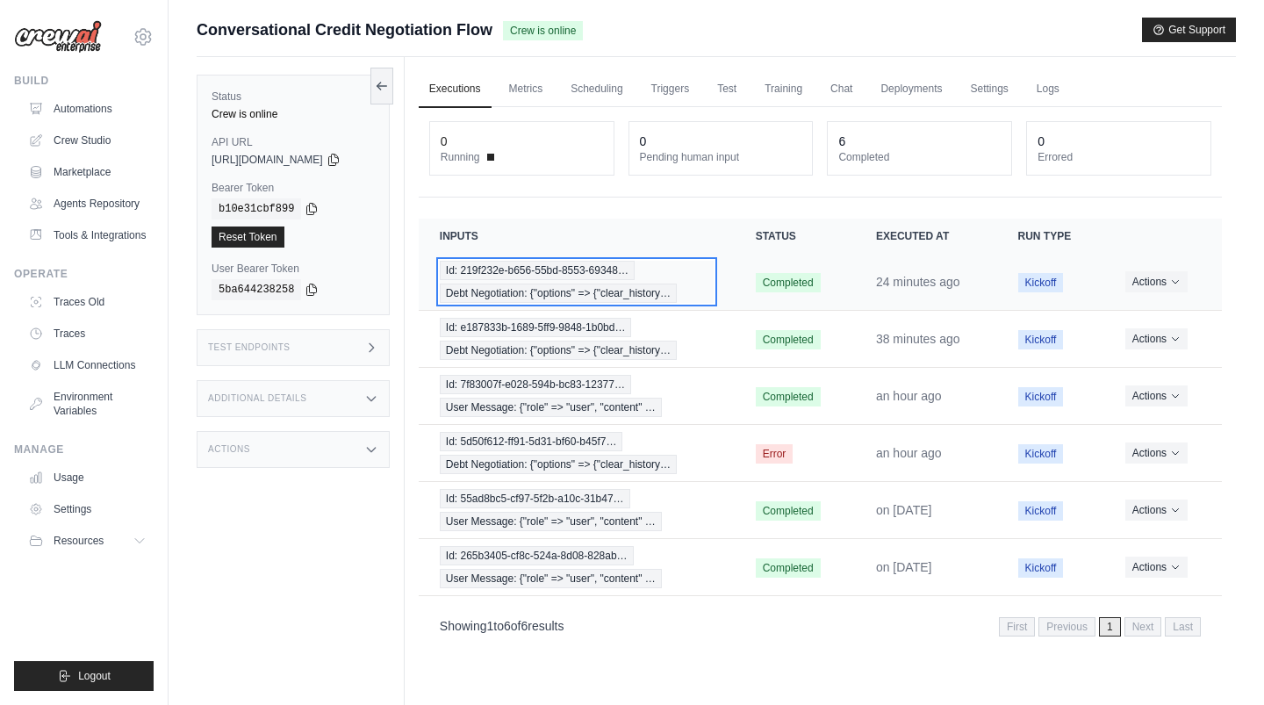
click at [565, 284] on span "Debt Negotiation: {"options" => {"clear_history…" at bounding box center [558, 293] width 237 height 19
click at [605, 291] on span "Debt Negotiation: {"options" => {"clear_history…" at bounding box center [558, 293] width 237 height 19
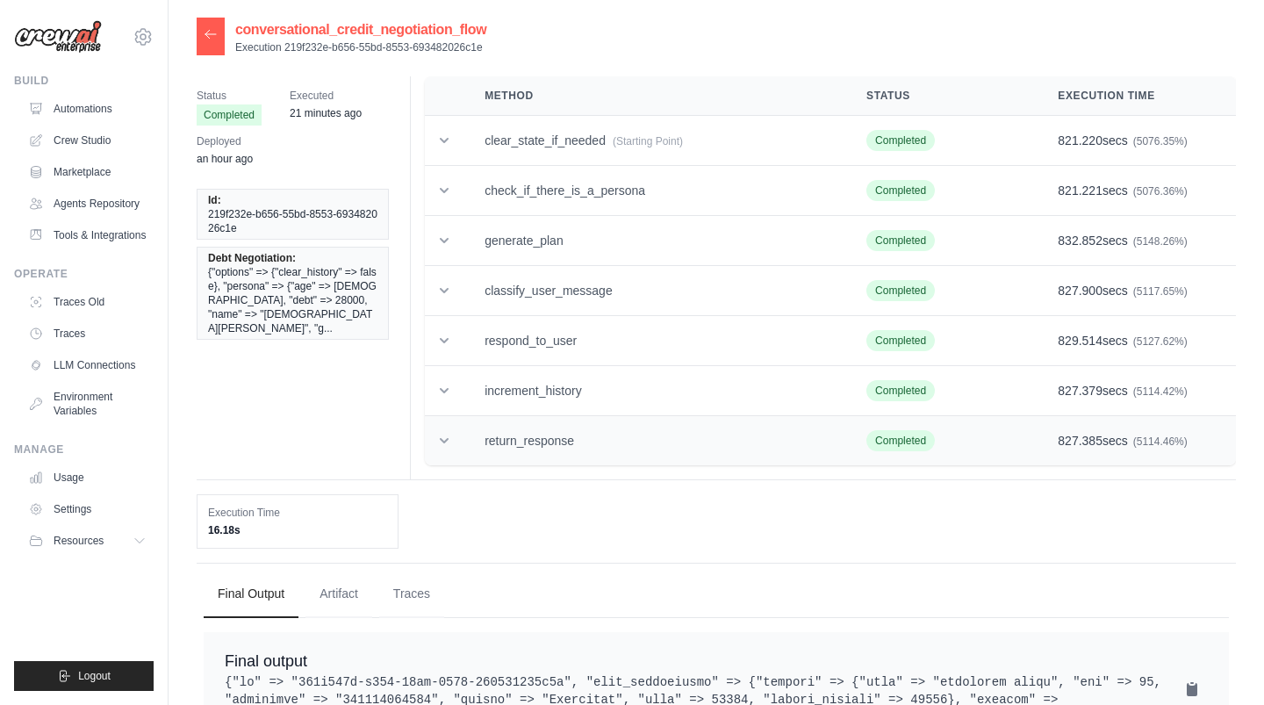
scroll to position [380, 0]
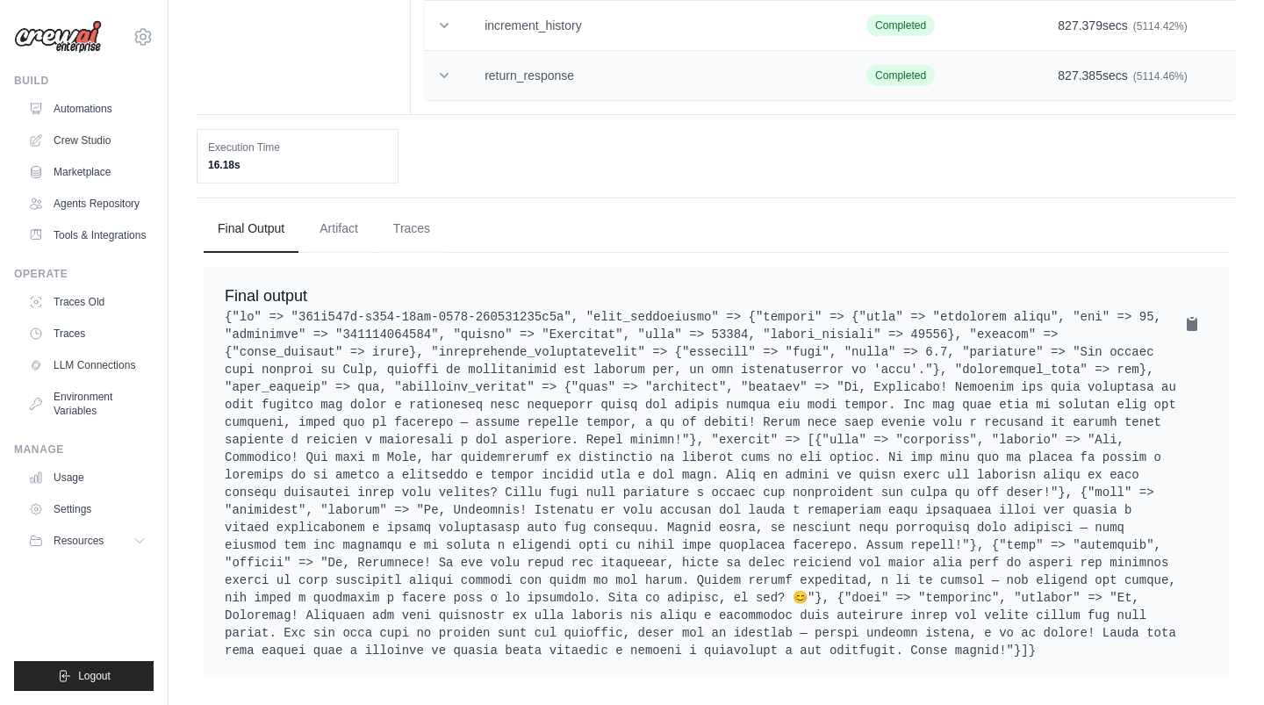
click at [593, 432] on pre at bounding box center [716, 483] width 983 height 351
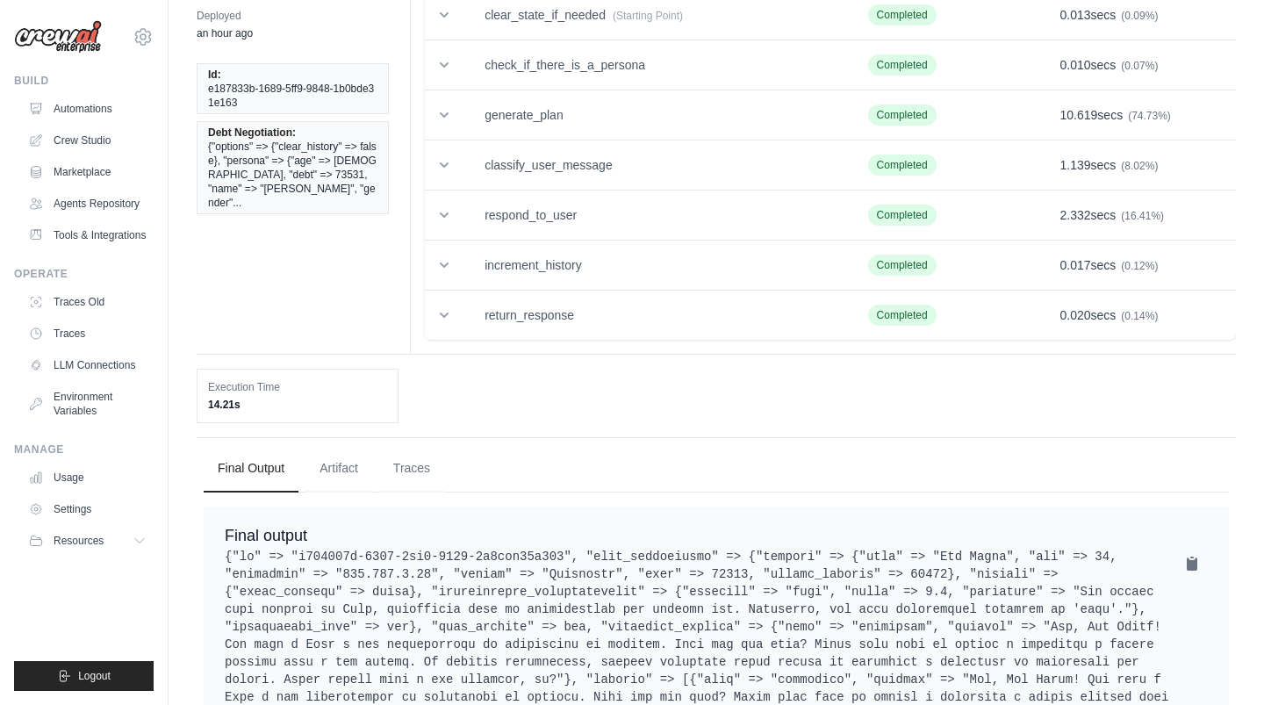
scroll to position [222, 0]
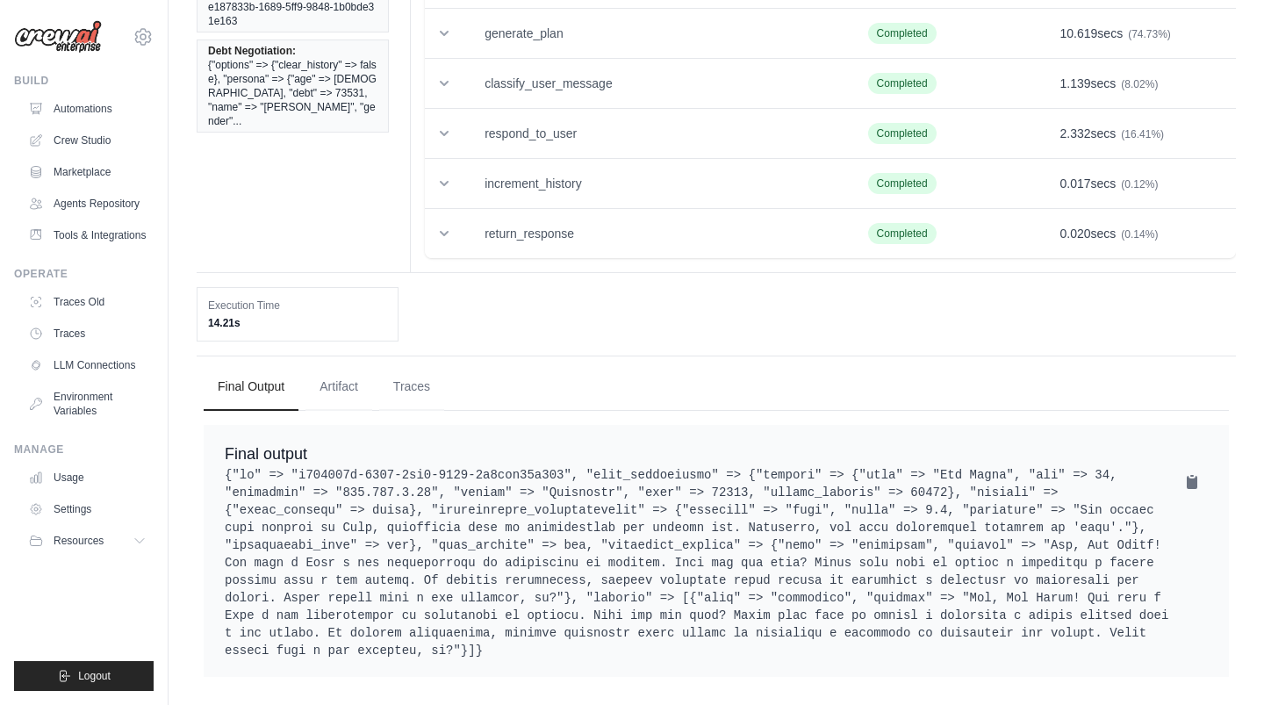
click at [227, 476] on pre at bounding box center [716, 562] width 983 height 193
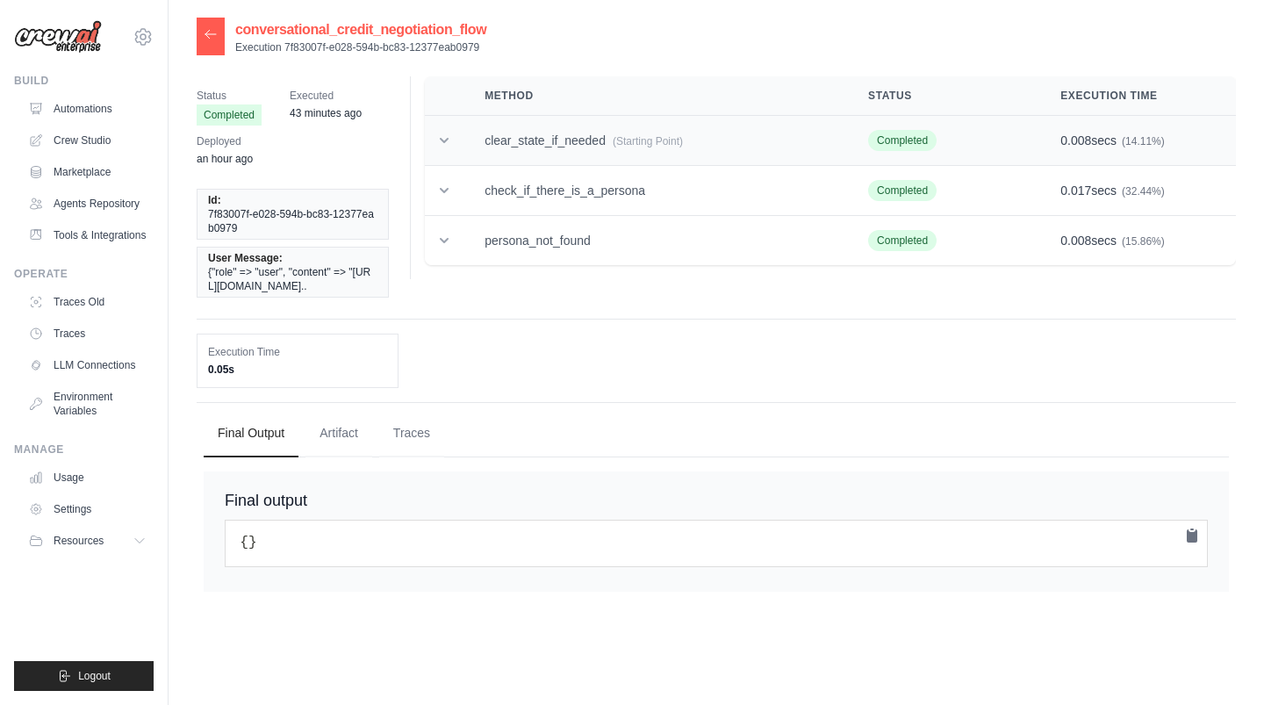
click at [459, 142] on td at bounding box center [444, 141] width 39 height 50
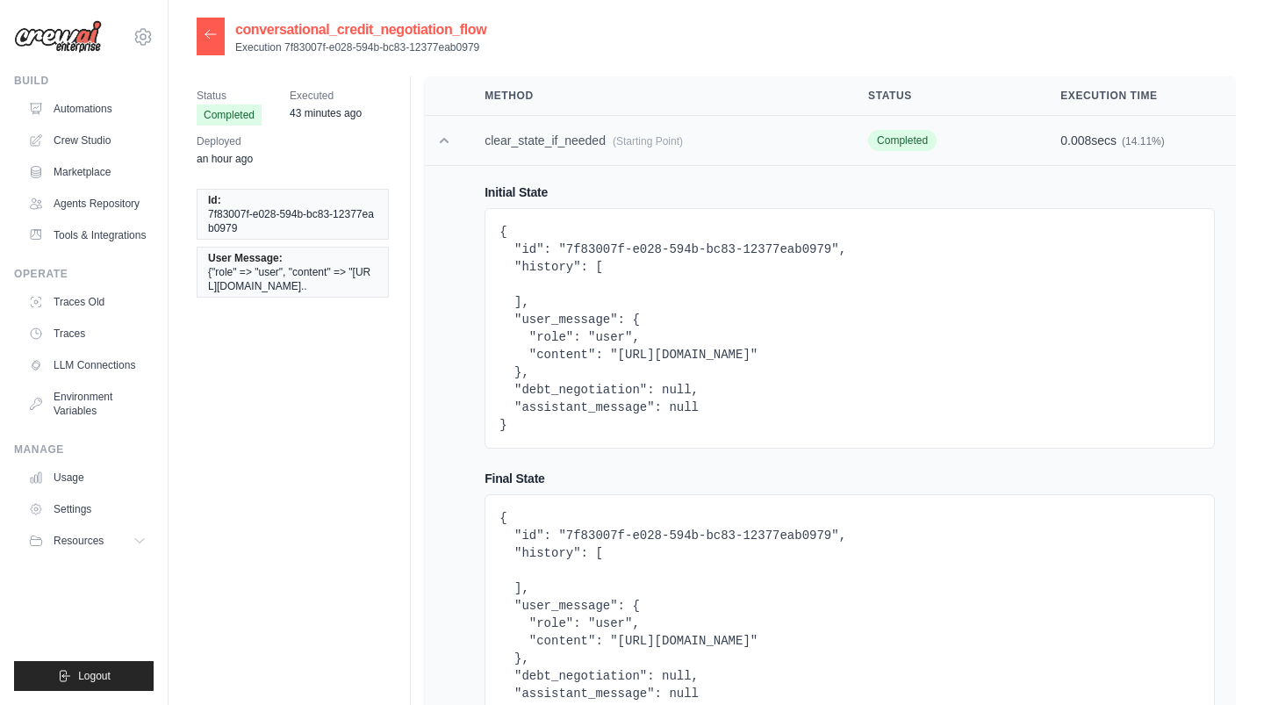
click at [459, 142] on td at bounding box center [444, 141] width 39 height 50
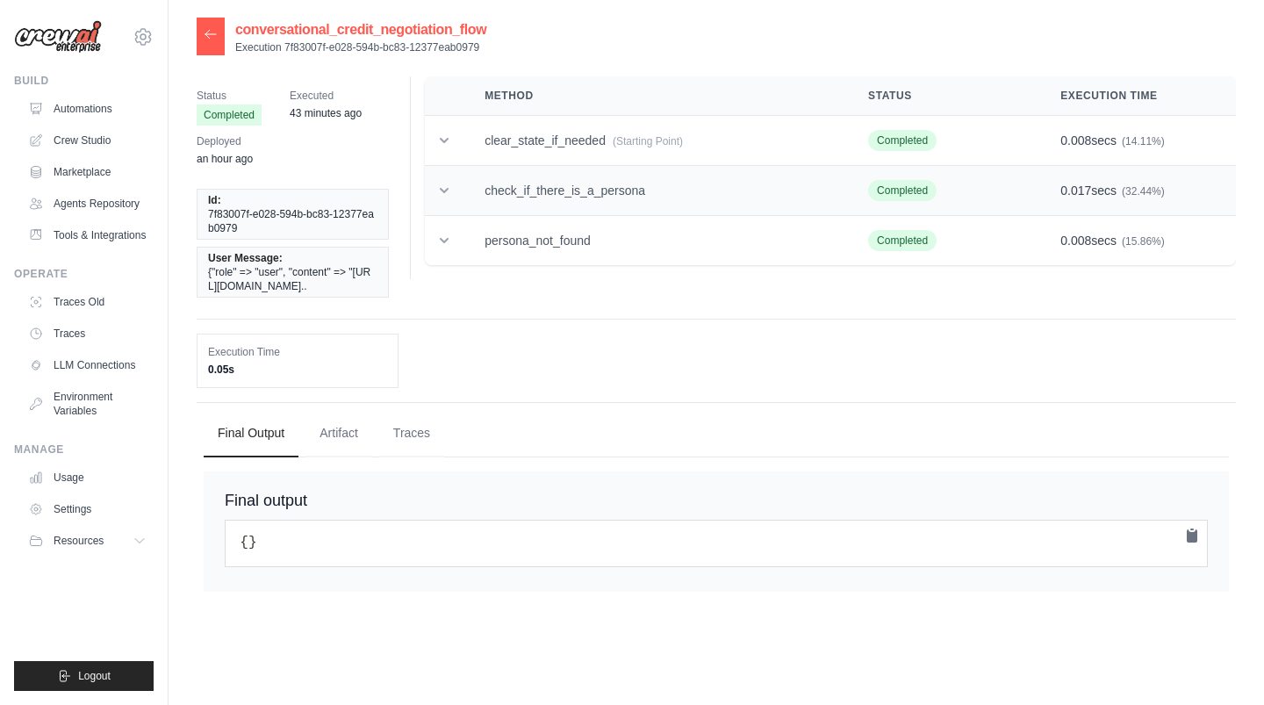
click at [457, 191] on td at bounding box center [444, 191] width 39 height 50
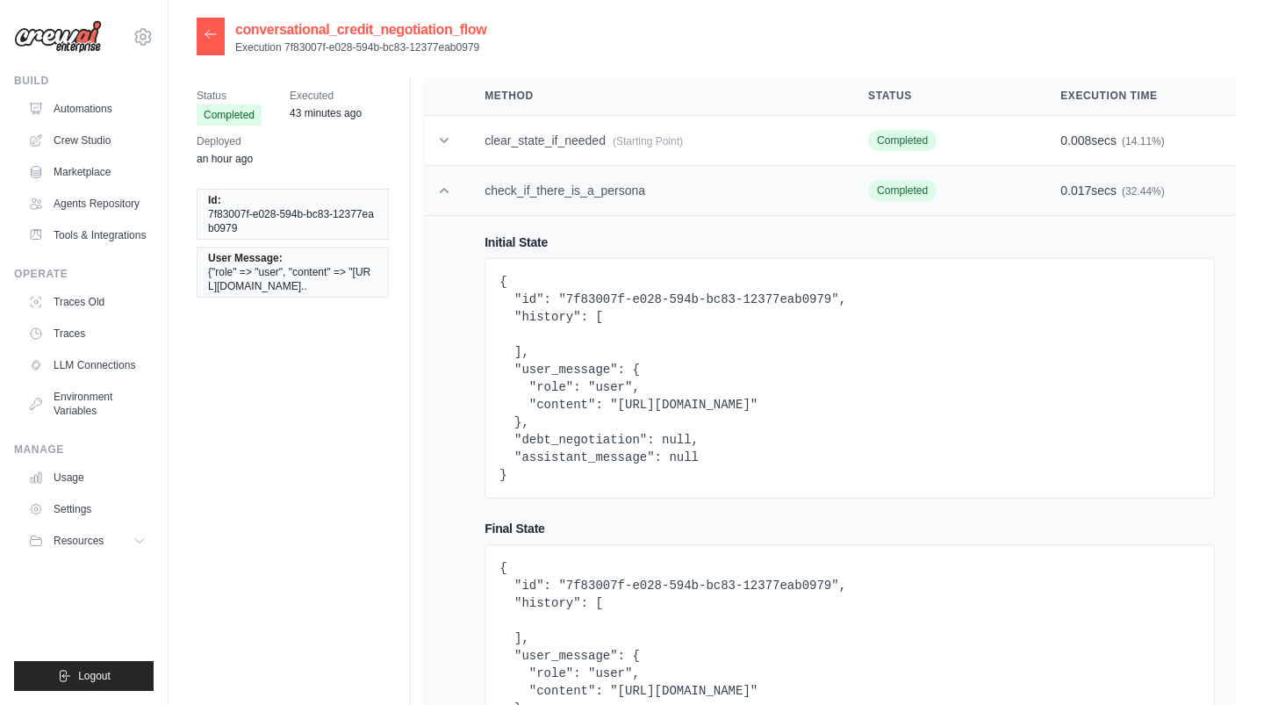
click at [470, 195] on td "check_if_there_is_a_persona" at bounding box center [656, 191] width 384 height 50
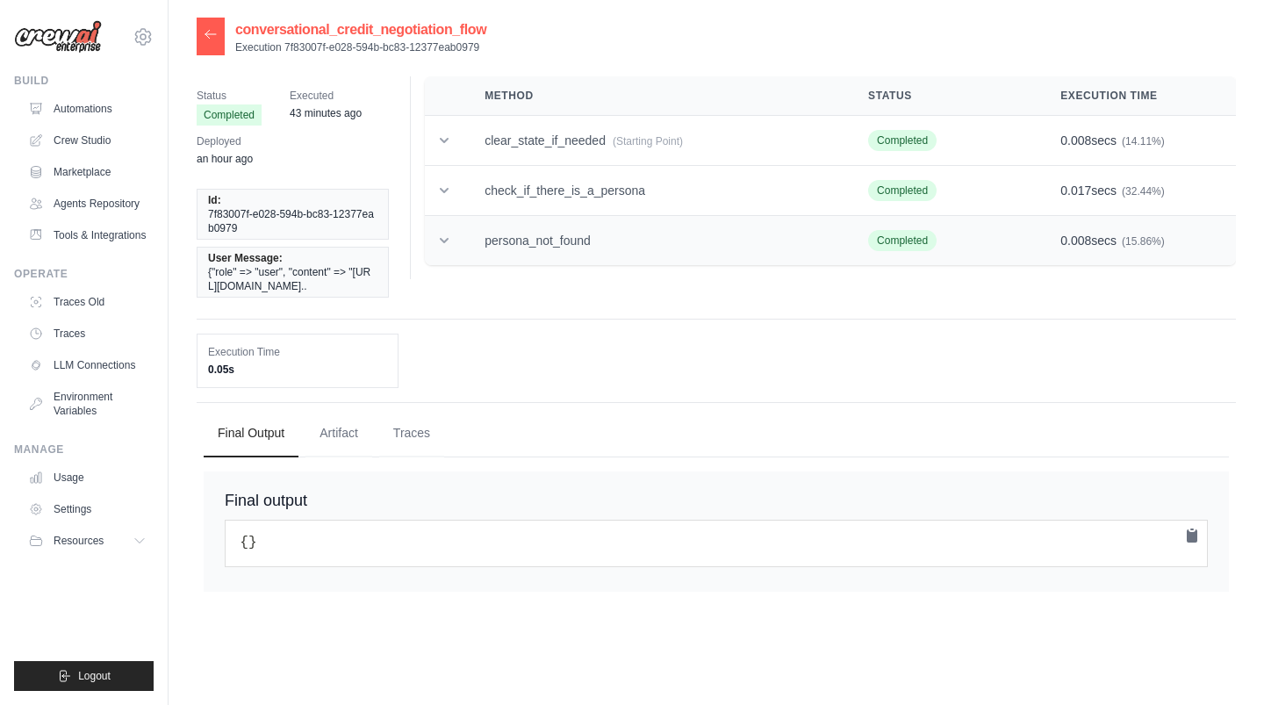
click at [458, 241] on td at bounding box center [444, 241] width 39 height 50
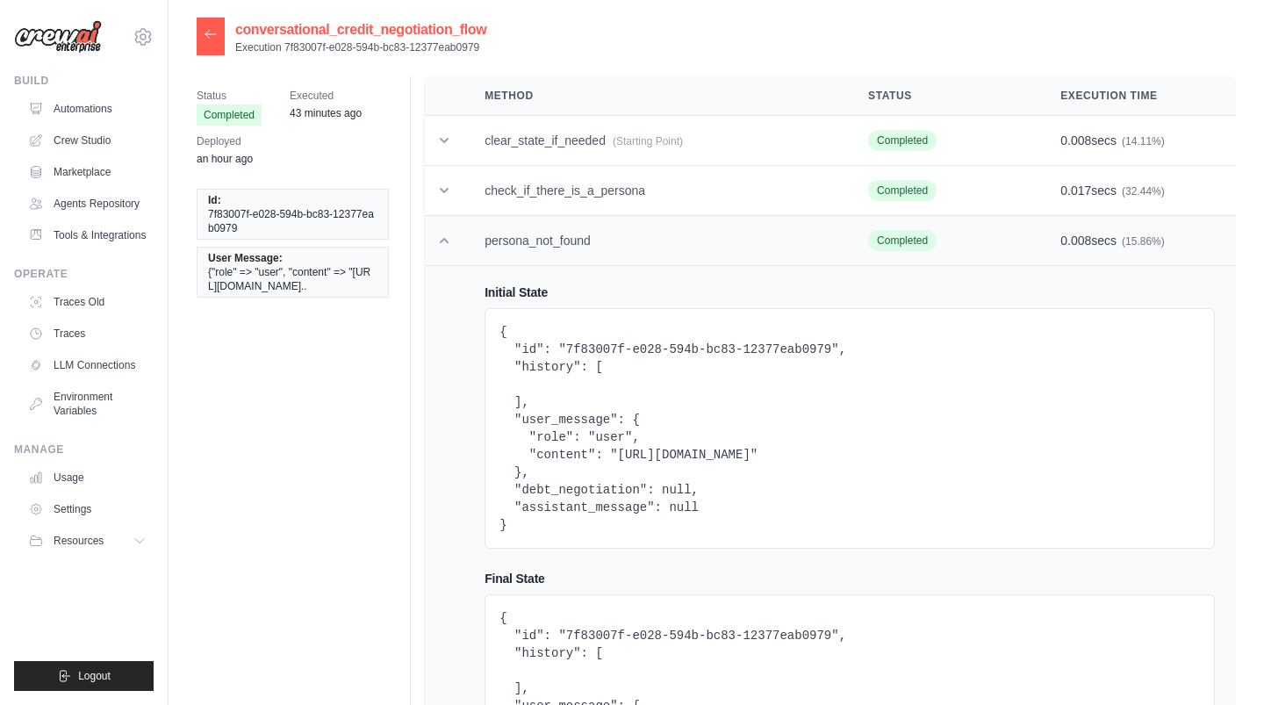
click at [458, 241] on td at bounding box center [444, 241] width 39 height 50
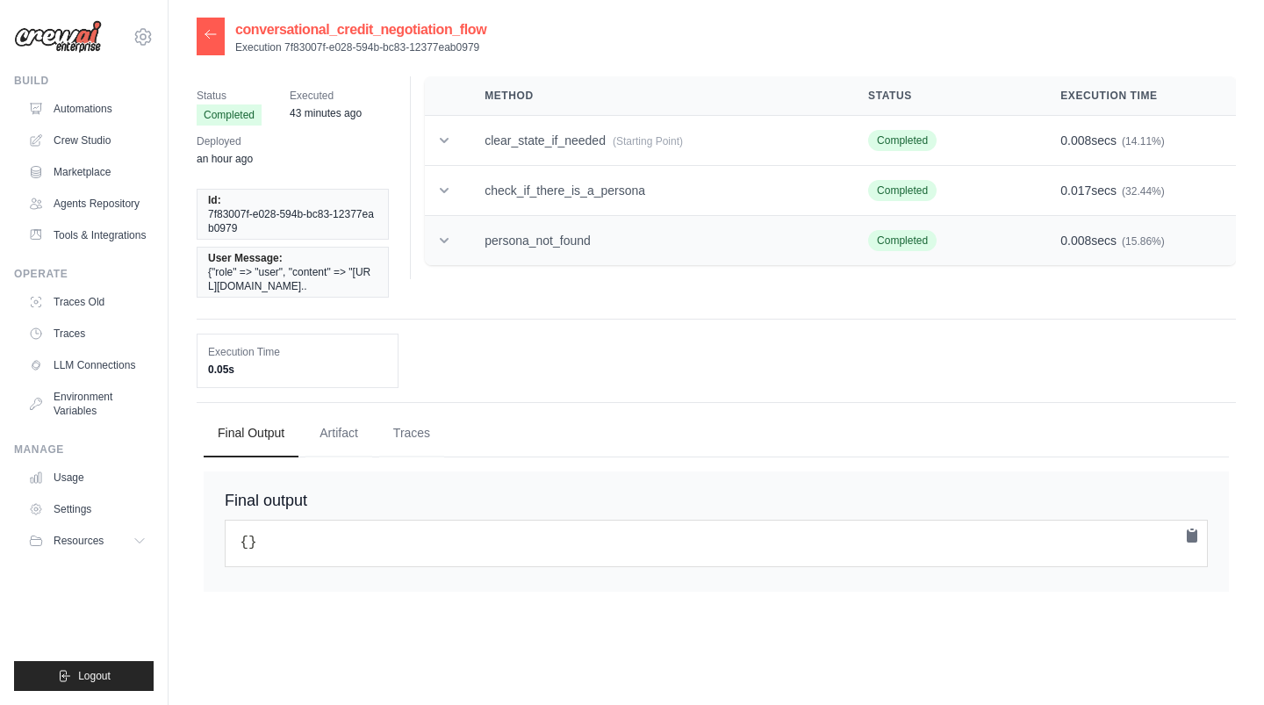
click at [458, 248] on td at bounding box center [444, 241] width 39 height 50
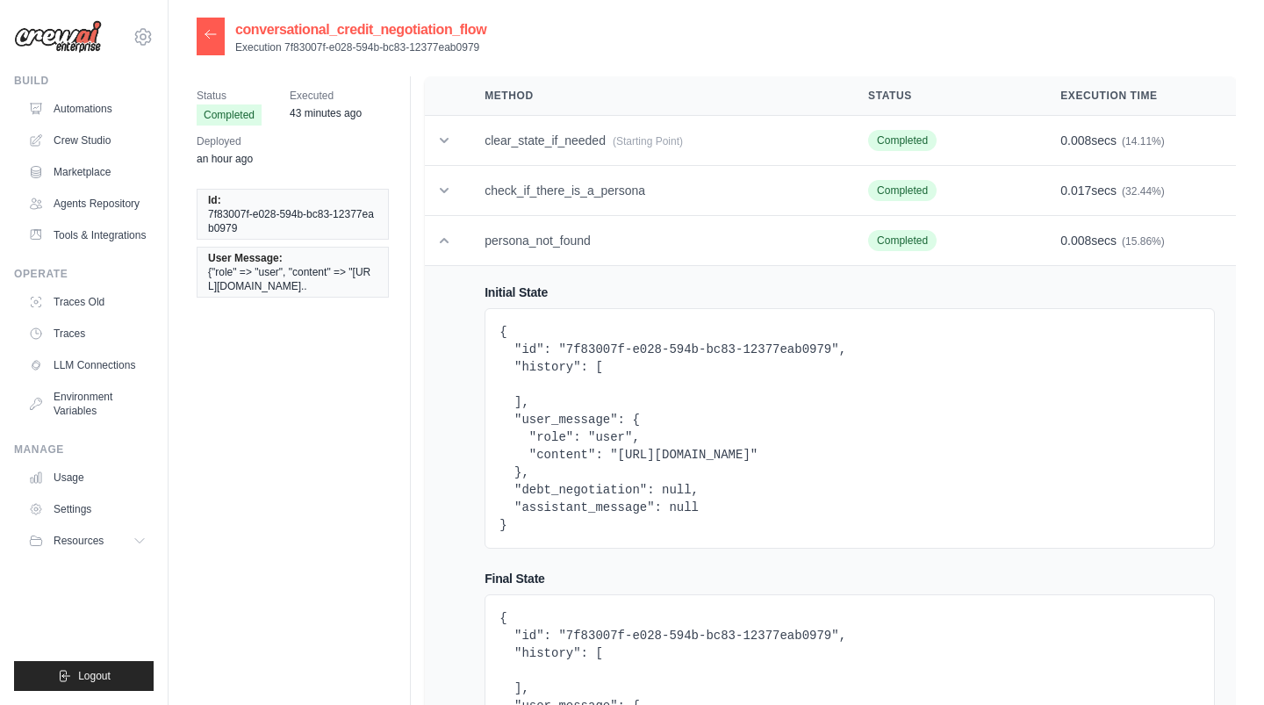
click at [587, 493] on pre "{ "id": "7f83007f-e028-594b-bc83-12377eab0979", "history": [ ], "user_message":…" at bounding box center [850, 428] width 701 height 211
drag, startPoint x: 579, startPoint y: 488, endPoint x: 504, endPoint y: 472, distance: 77.1
click at [504, 472] on pre "{ "id": "7f83007f-e028-594b-bc83-12377eab0979", "history": [ ], "user_message":…" at bounding box center [850, 428] width 701 height 211
copy pre "[URL][DOMAIN_NAME]"
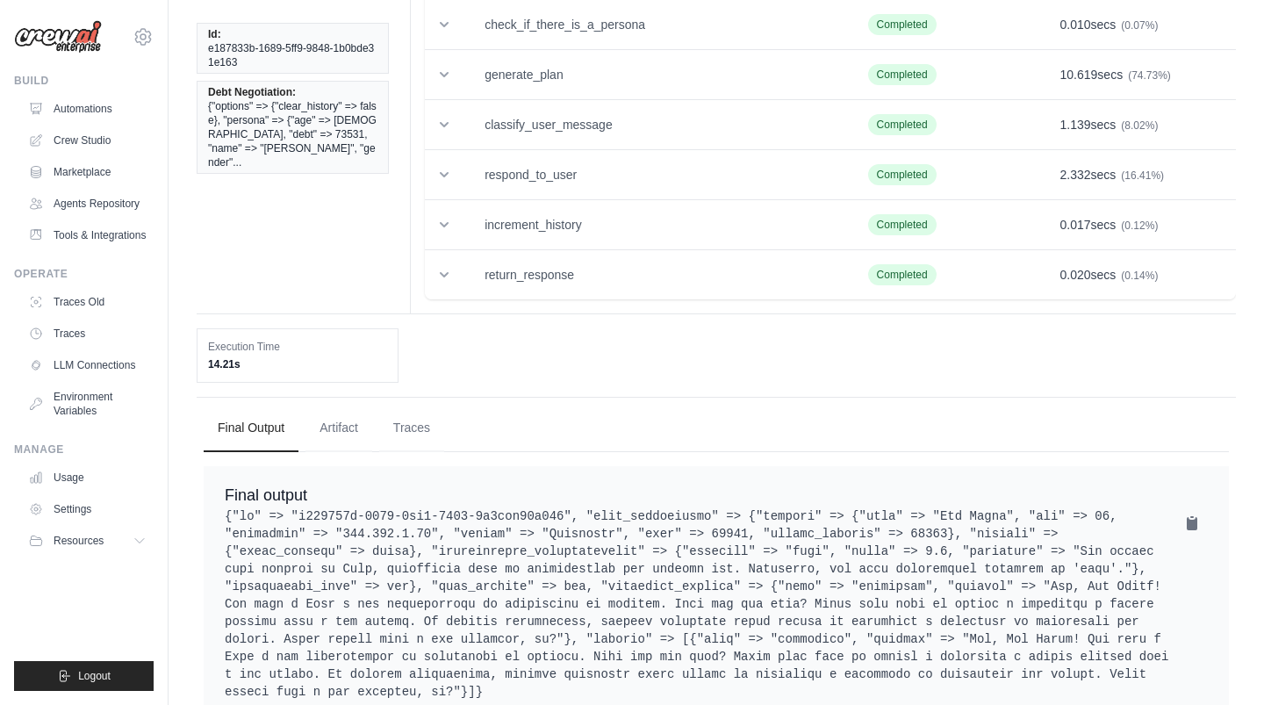
scroll to position [222, 0]
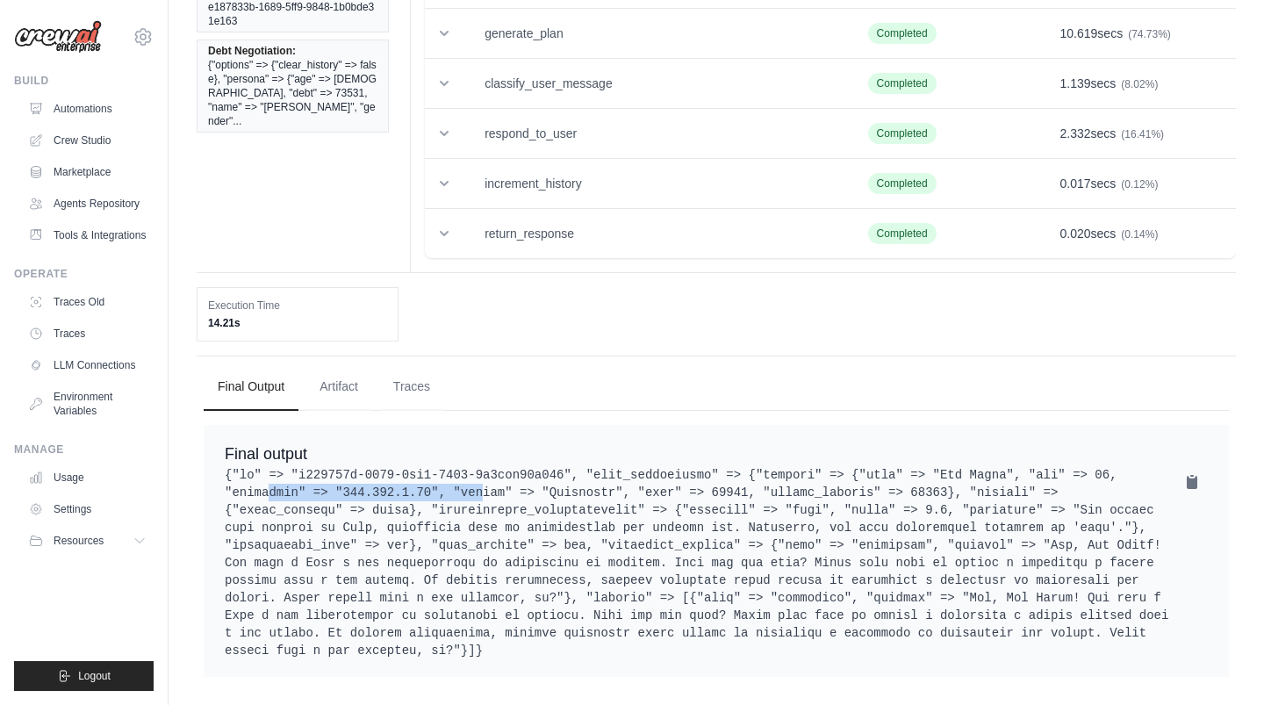
drag, startPoint x: 437, startPoint y: 476, endPoint x: 223, endPoint y: 474, distance: 214.2
click at [223, 474] on div "Final output" at bounding box center [716, 551] width 1025 height 252
copy pre ""cellphone" => "[TECHNICAL_ID]""
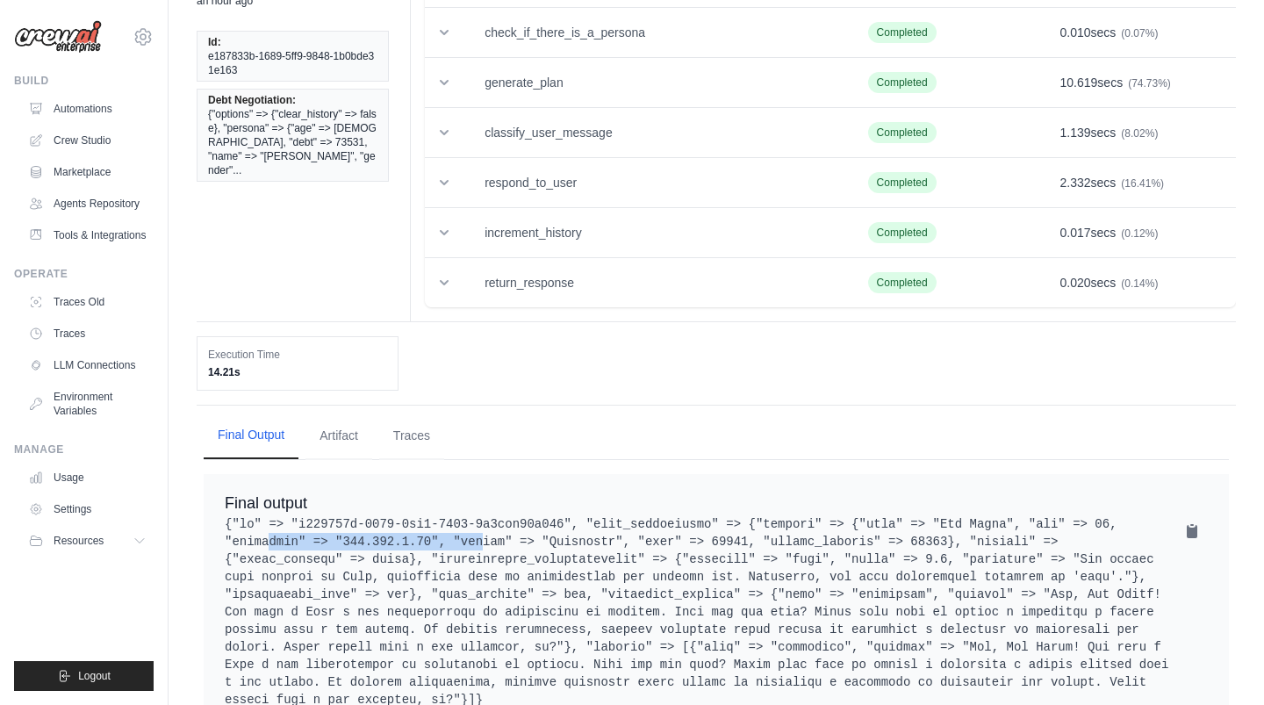
scroll to position [159, 0]
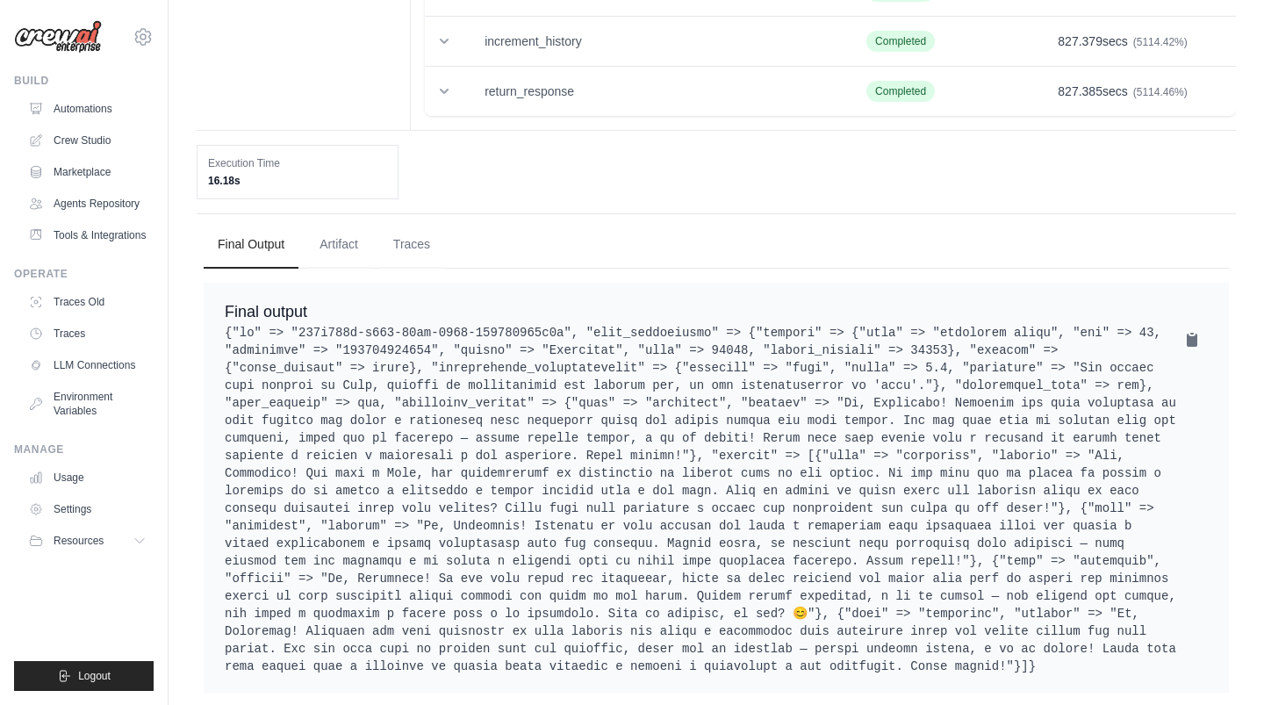
scroll to position [354, 0]
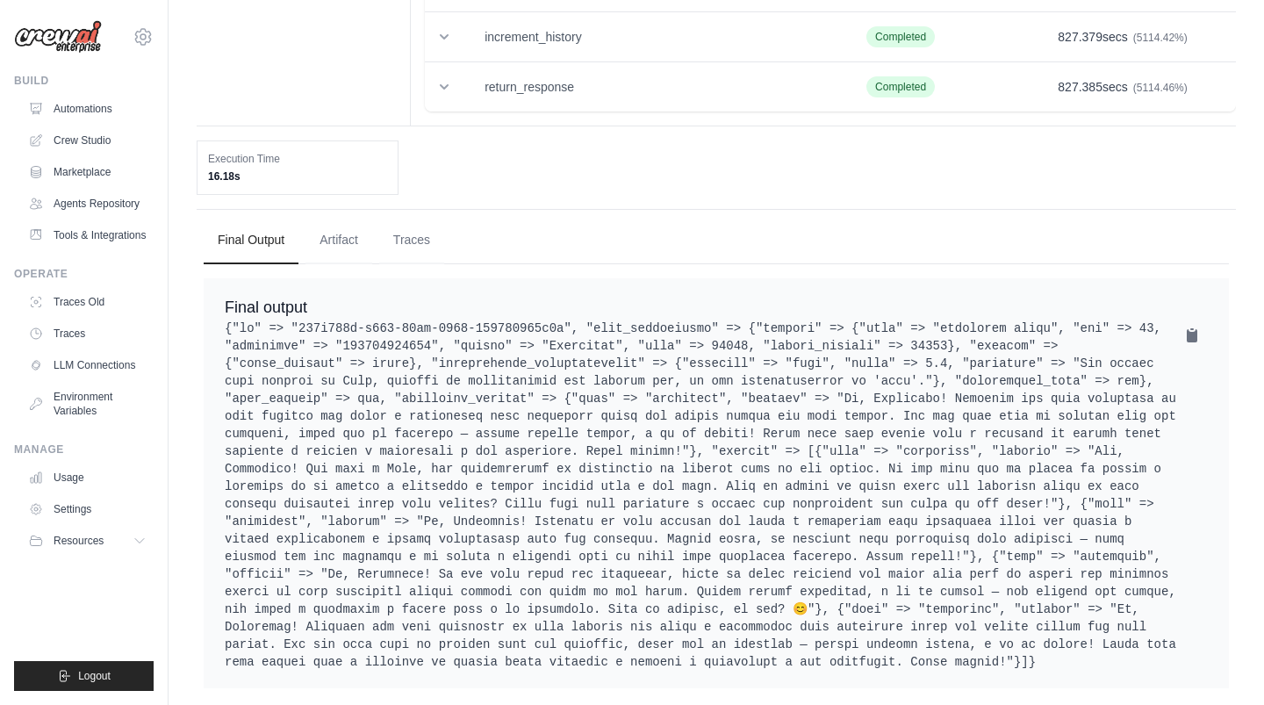
click at [431, 342] on pre at bounding box center [716, 495] width 983 height 351
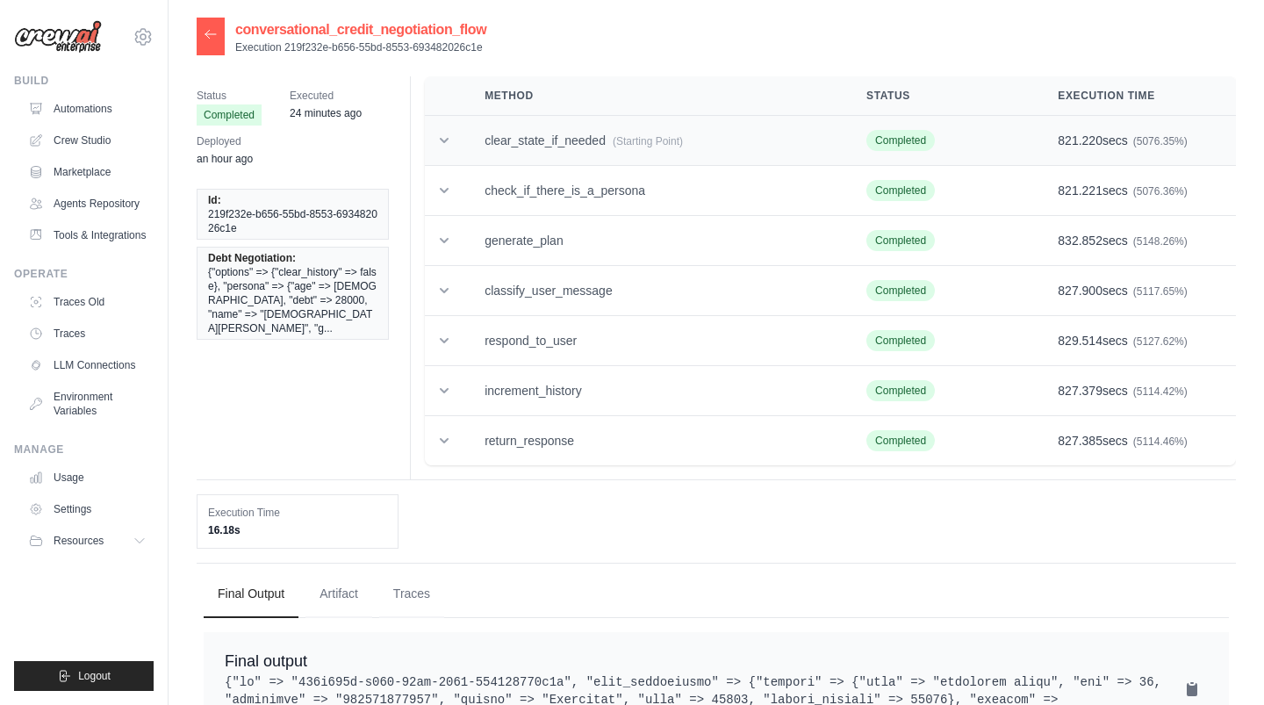
click at [583, 141] on td "clear_state_if_needed (Starting Point)" at bounding box center [655, 141] width 382 height 50
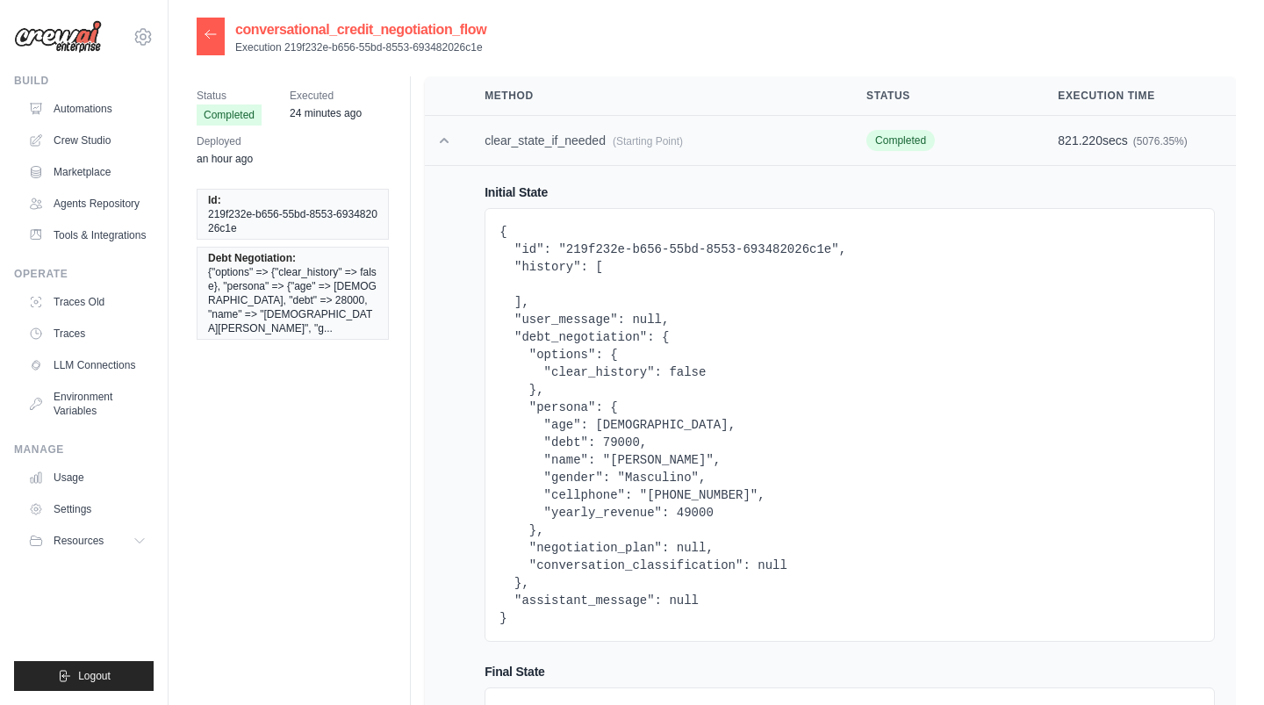
click at [583, 141] on td "clear_state_if_needed (Starting Point)" at bounding box center [655, 141] width 382 height 50
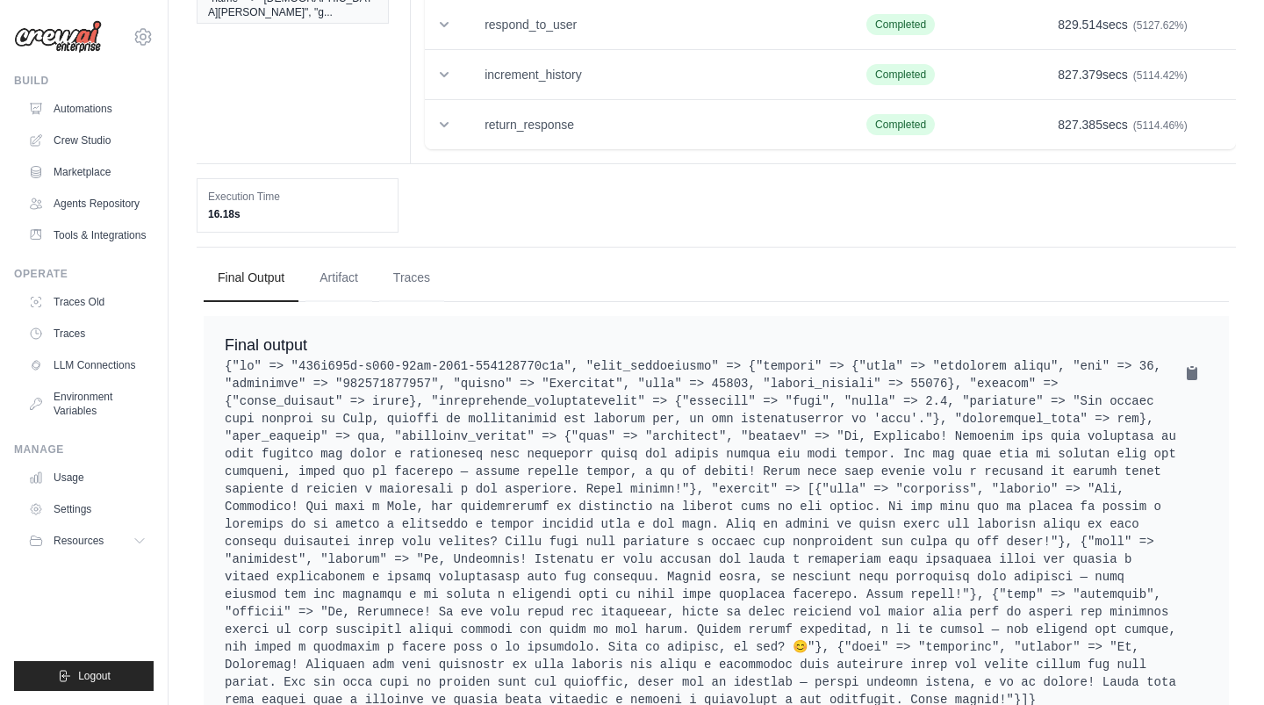
scroll to position [380, 0]
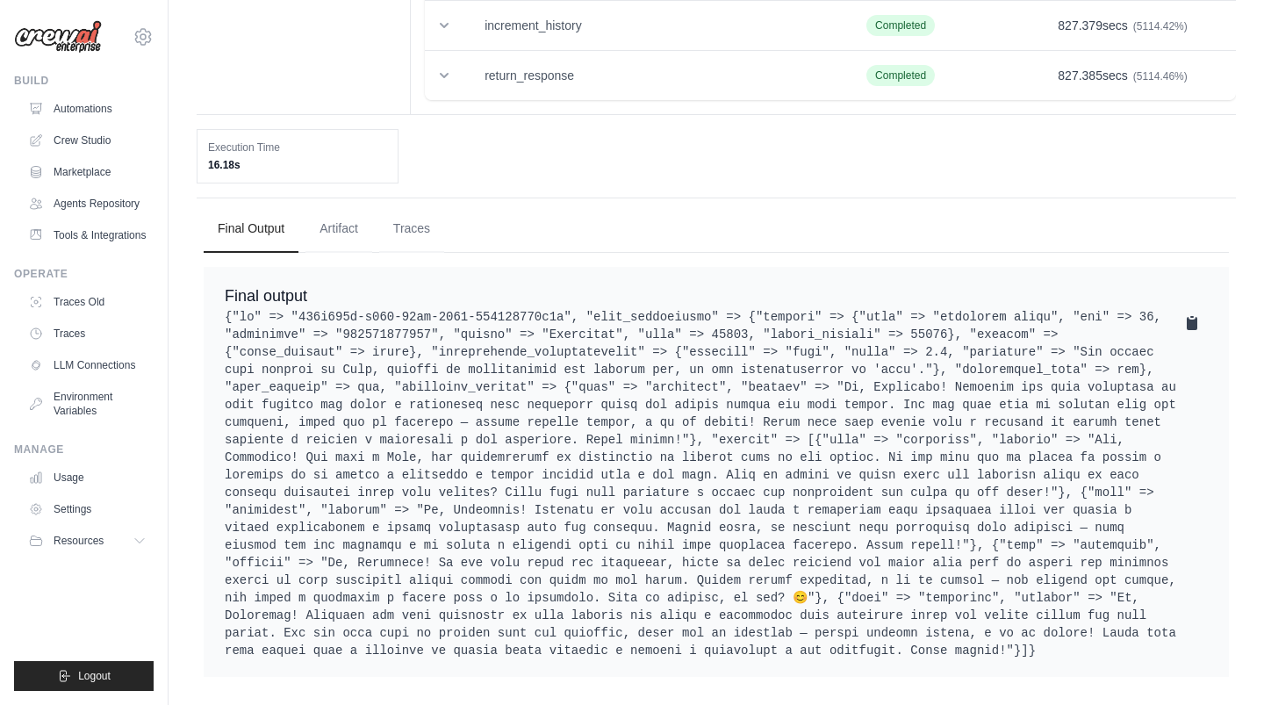
click at [1192, 317] on icon at bounding box center [1192, 323] width 11 height 13
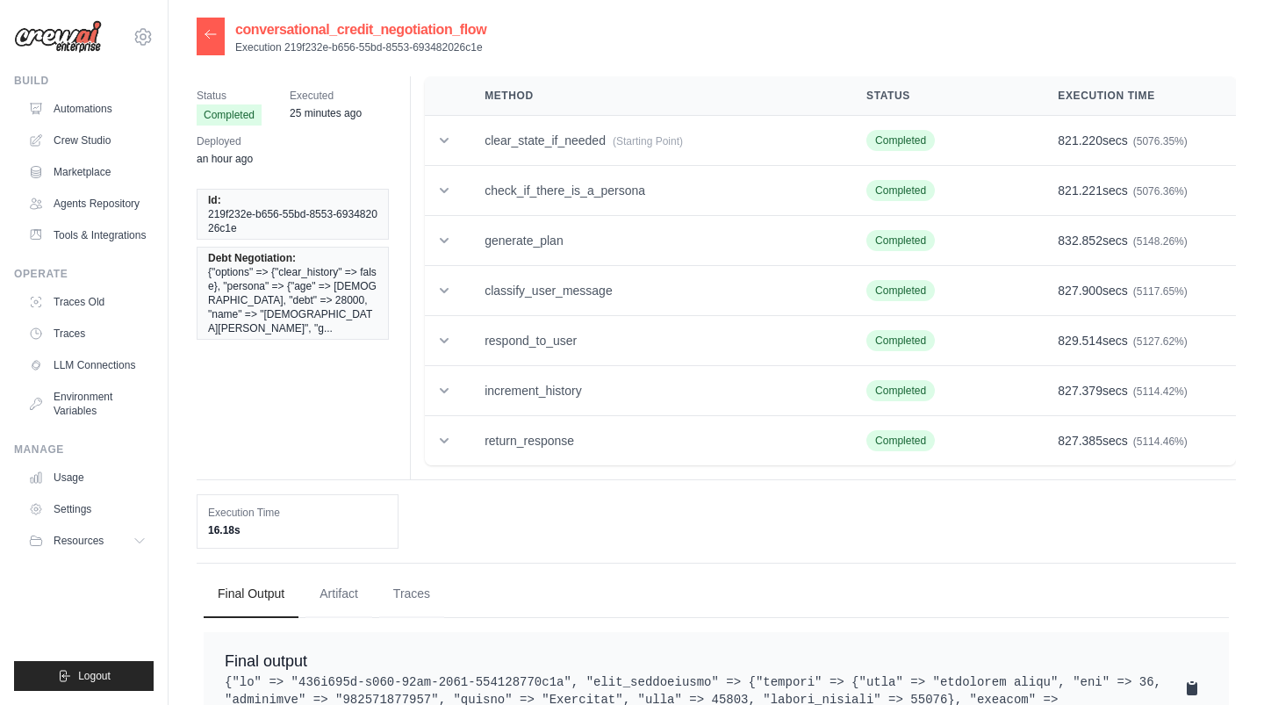
click at [209, 36] on icon at bounding box center [211, 34] width 14 height 14
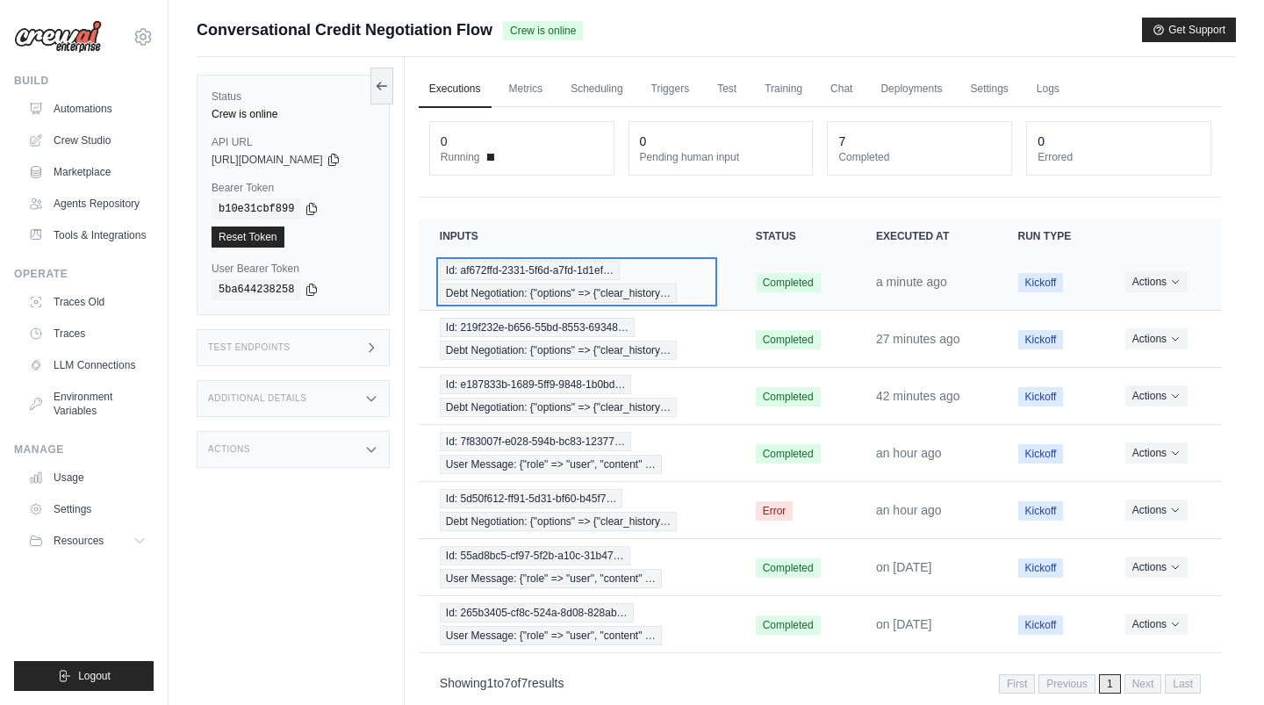
click at [605, 268] on span "Id: af672ffd-2331-5f6d-a7fd-1d1ef…" at bounding box center [530, 270] width 180 height 19
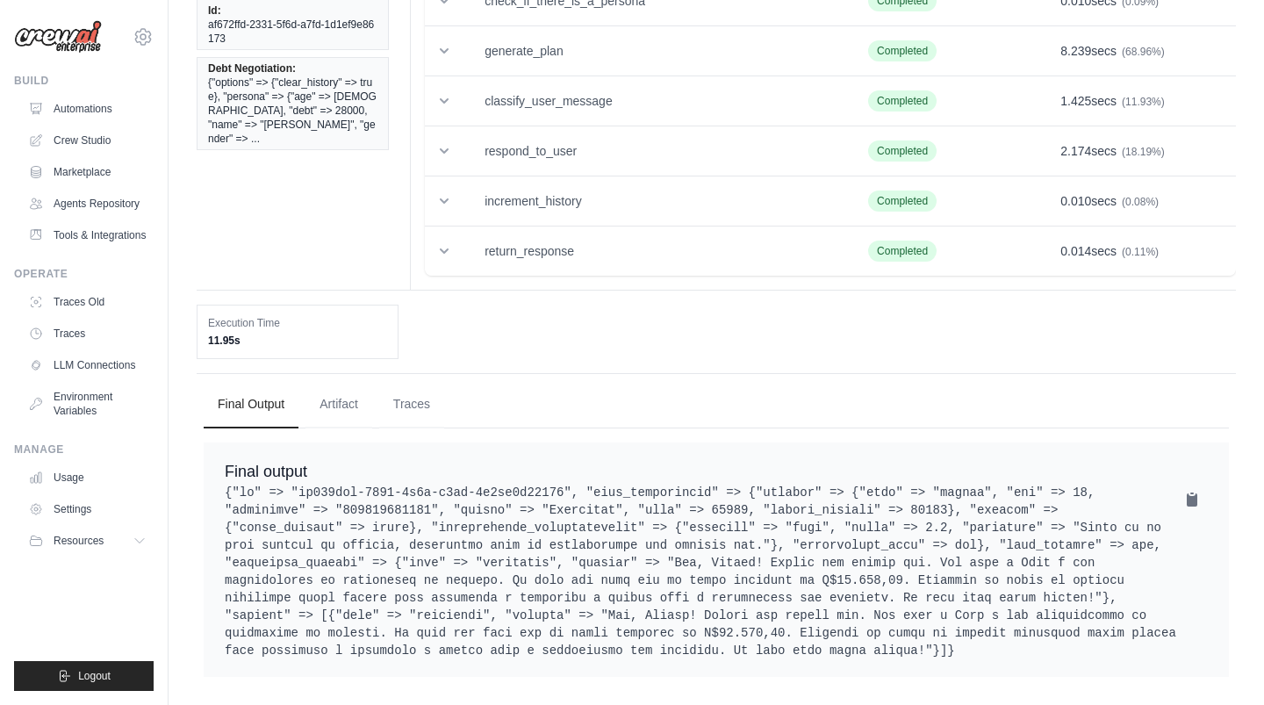
scroll to position [205, 0]
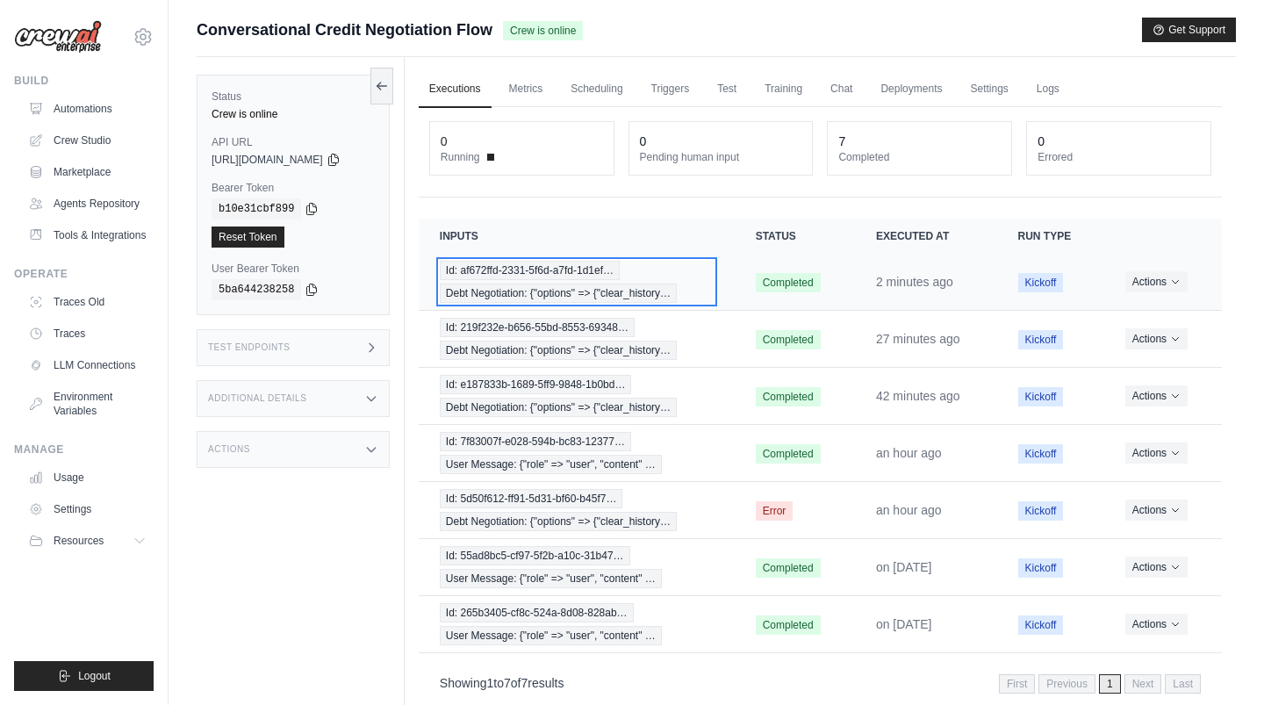
click at [583, 293] on span "Debt Negotiation: {"options" => {"clear_history…" at bounding box center [558, 293] width 237 height 19
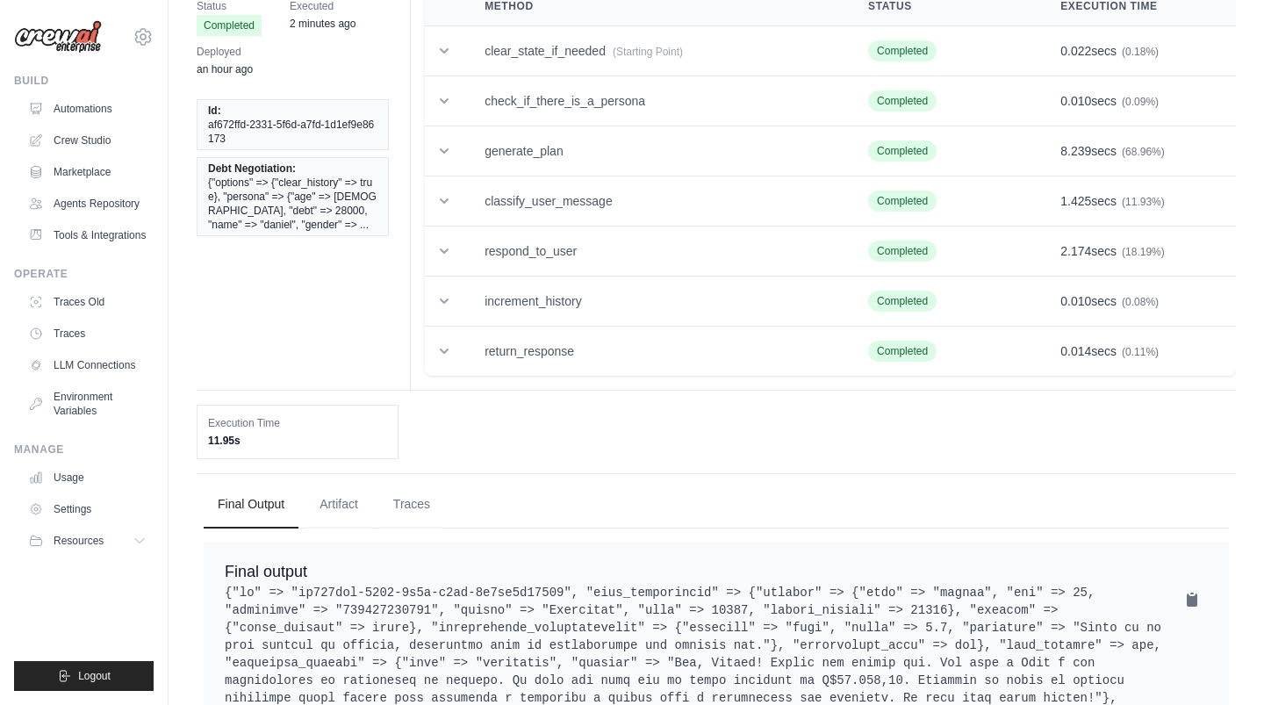
scroll to position [205, 0]
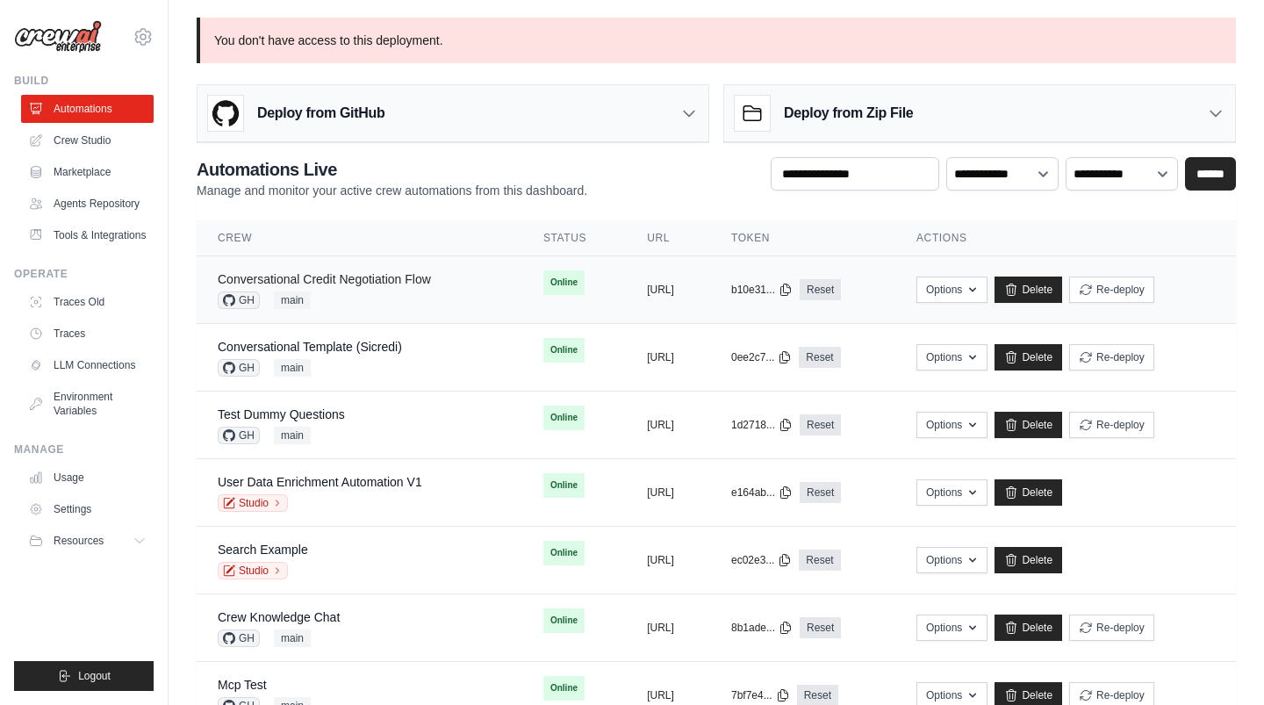
click at [303, 277] on link "Conversational Credit Negotiation Flow" at bounding box center [324, 279] width 213 height 14
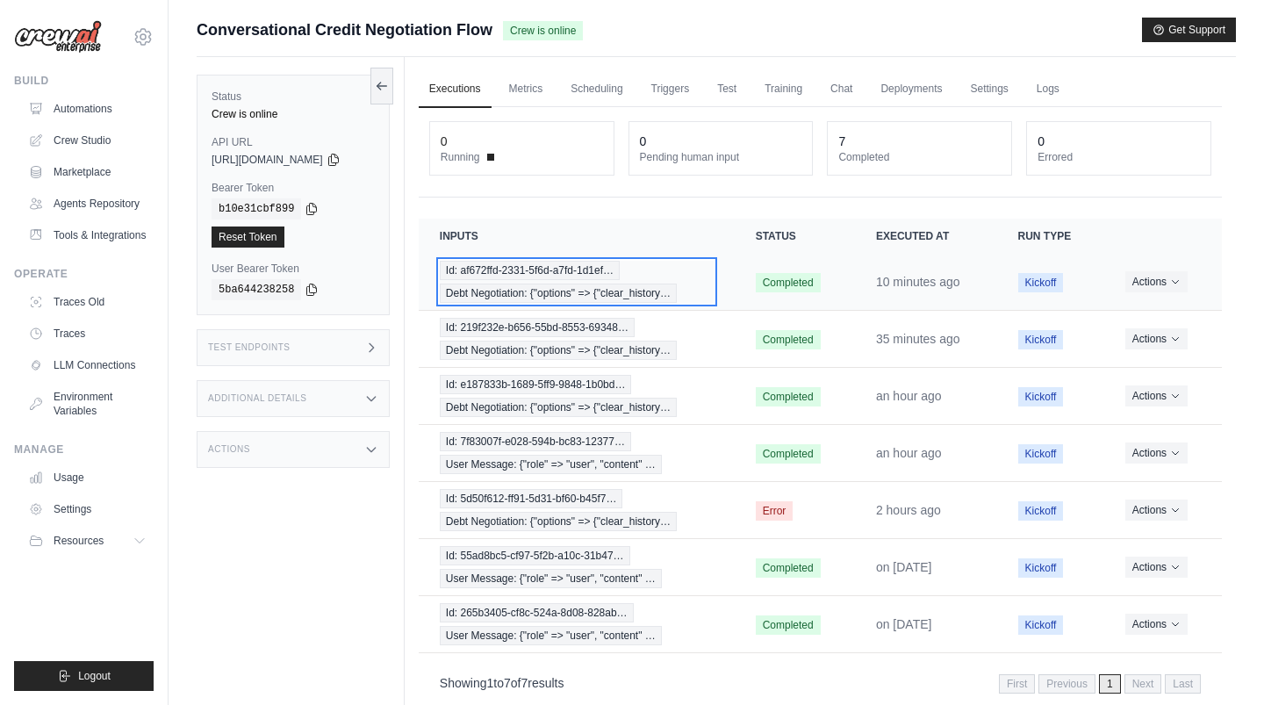
click at [549, 279] on div "Id: af672ffd-2331-5f6d-a7fd-1d1ef… Debt Negotiation: {"options" => {"clear_hist…" at bounding box center [577, 282] width 274 height 42
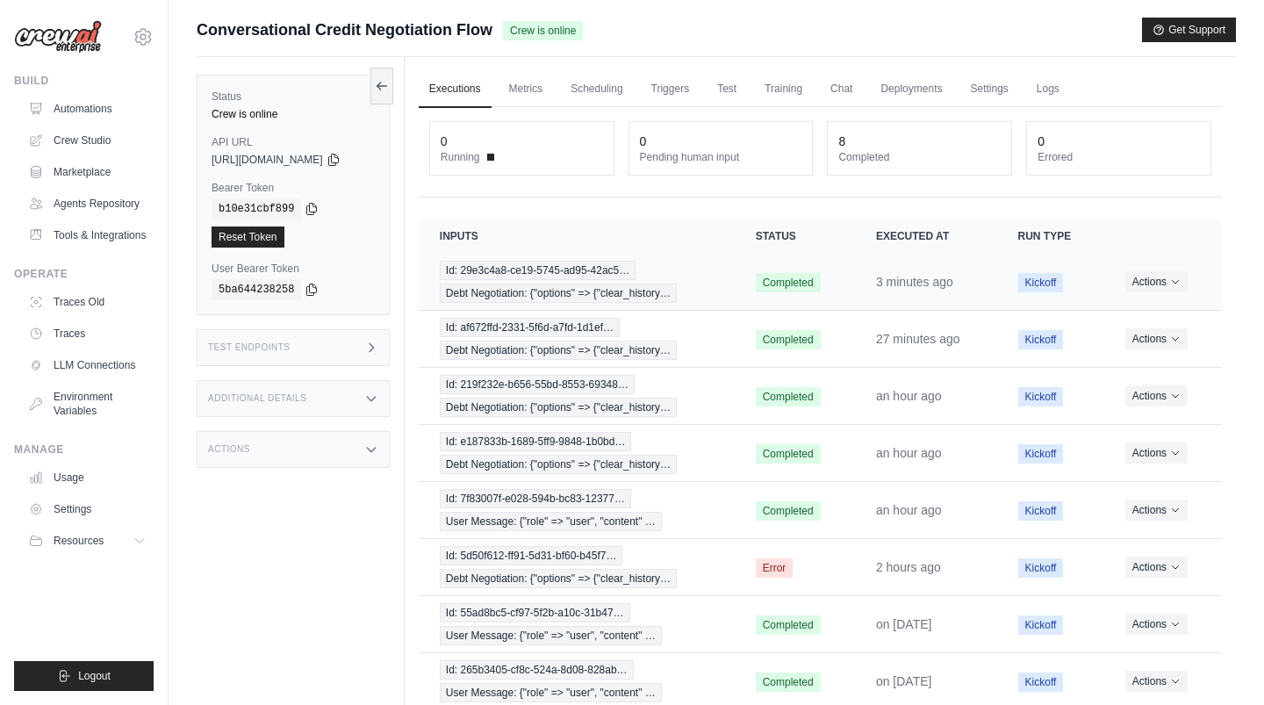
click at [593, 254] on td "Id: 29e3c4a8-ce19-5745-ad95-42ac5… Debt Negotiation: {"options" => {"clear_hist…" at bounding box center [577, 282] width 316 height 57
click at [590, 284] on span "Debt Negotiation: {"options" => {"clear_history…" at bounding box center [558, 293] width 237 height 19
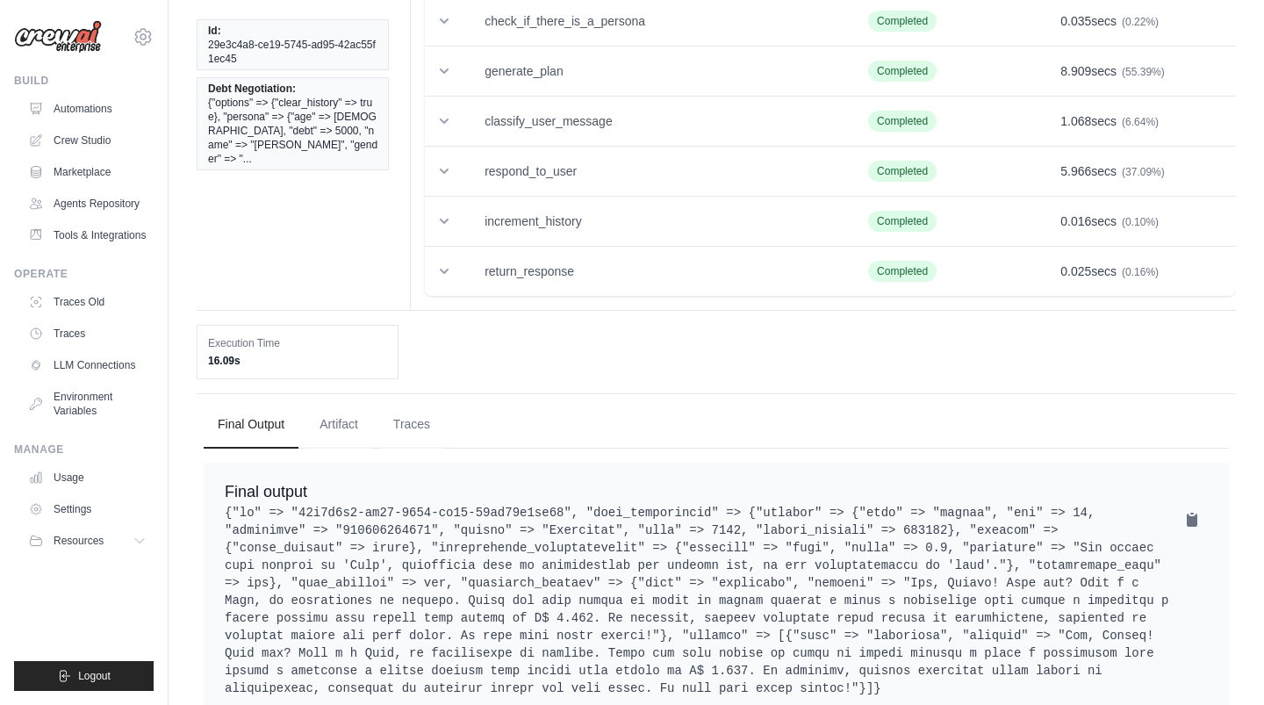
scroll to position [222, 0]
